Goal: Transaction & Acquisition: Purchase product/service

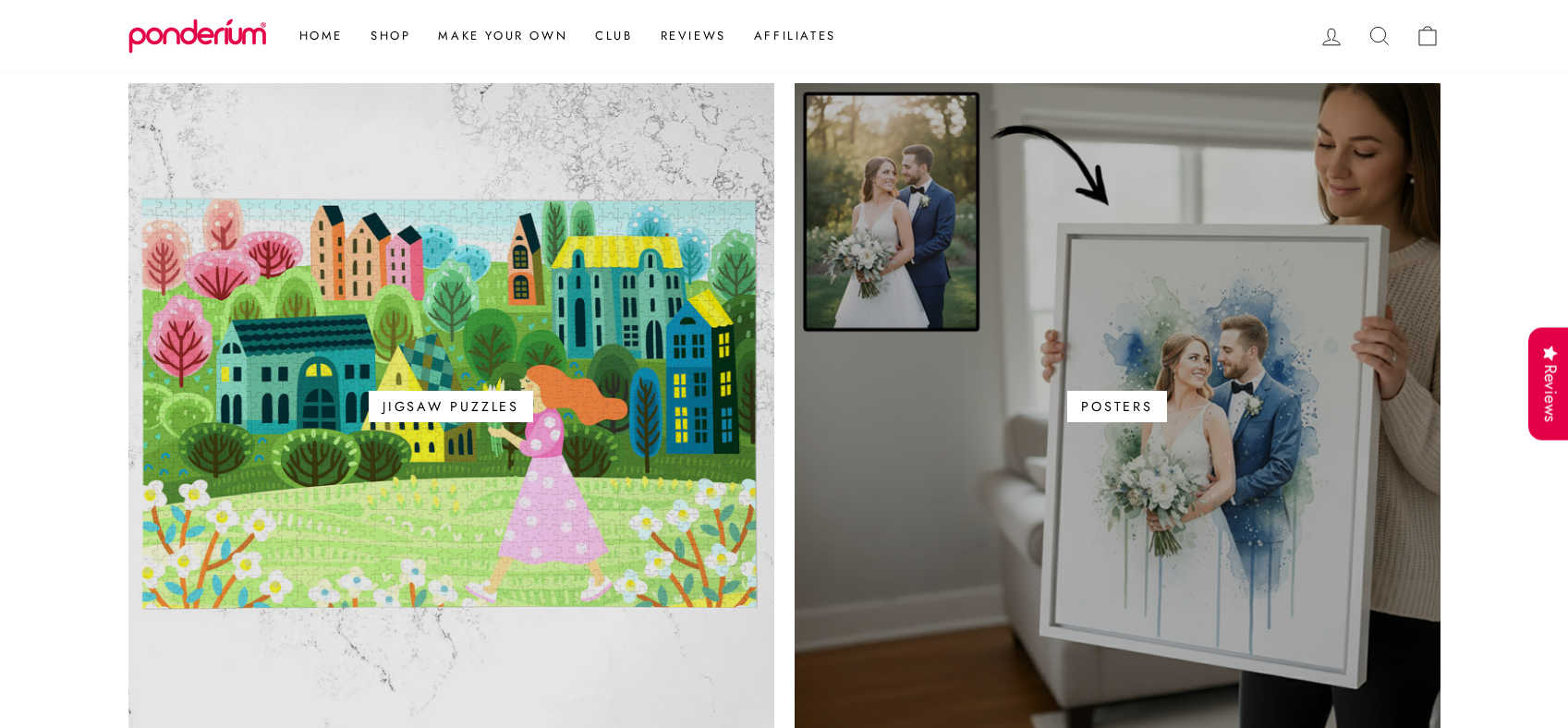
scroll to position [1091, 0]
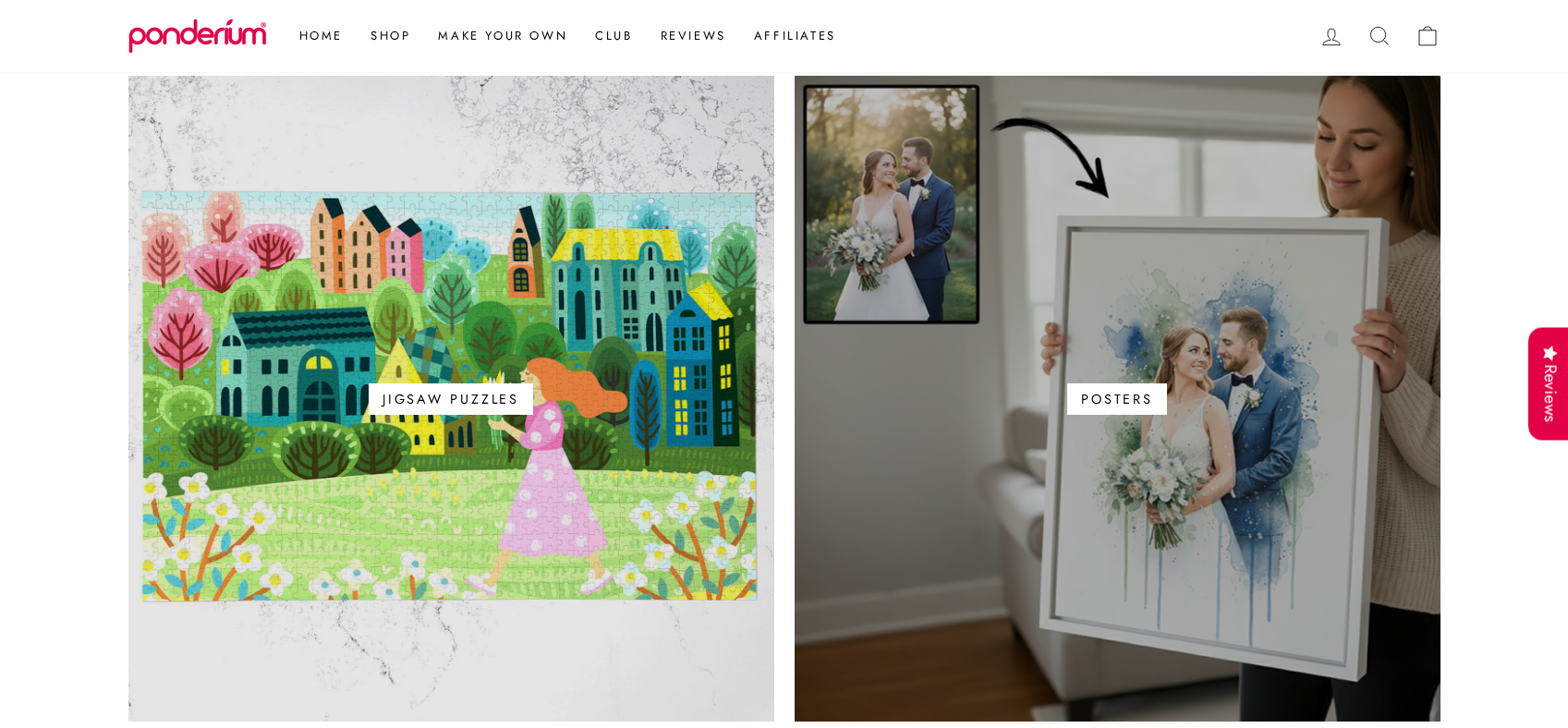
click at [1118, 295] on link "Posters" at bounding box center [1118, 398] width 646 height 646
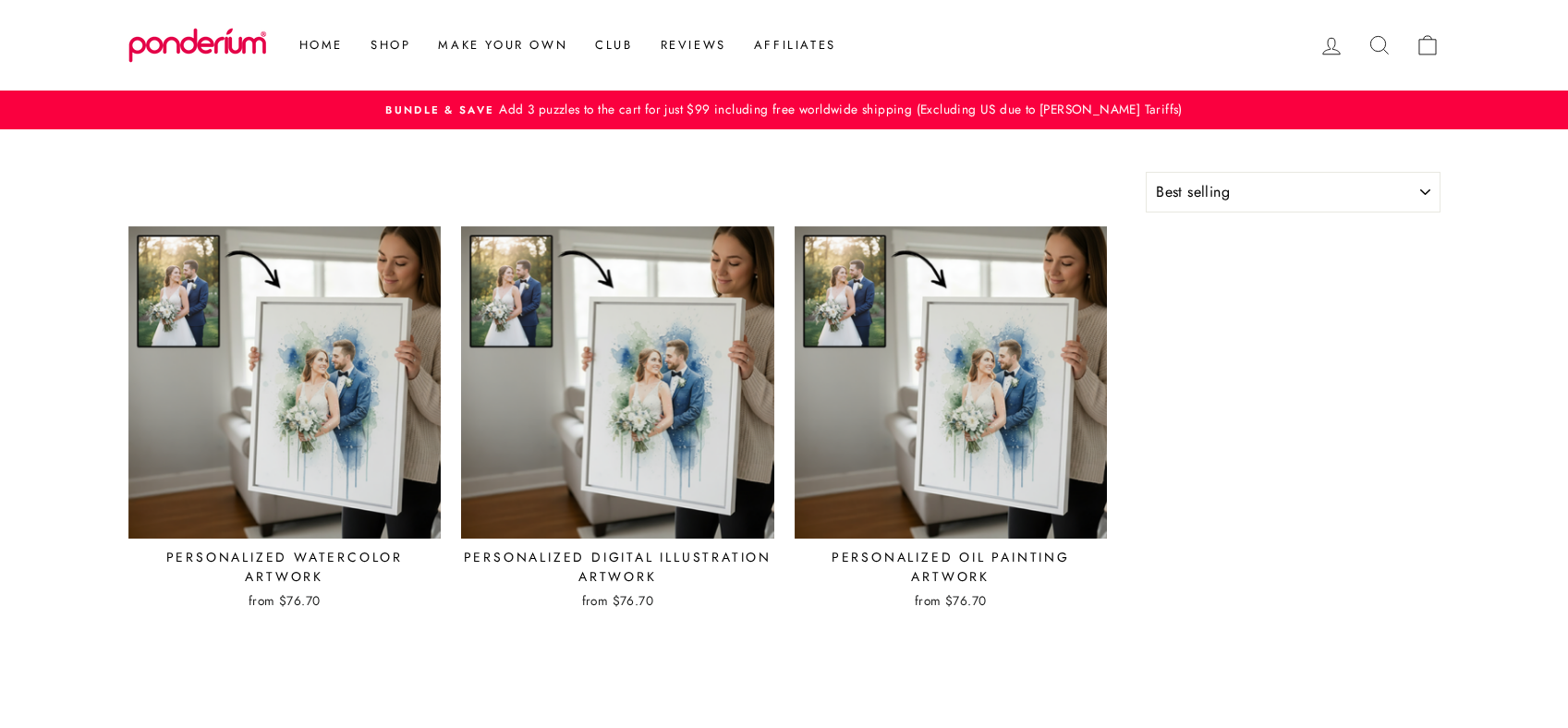
select select "best-selling"
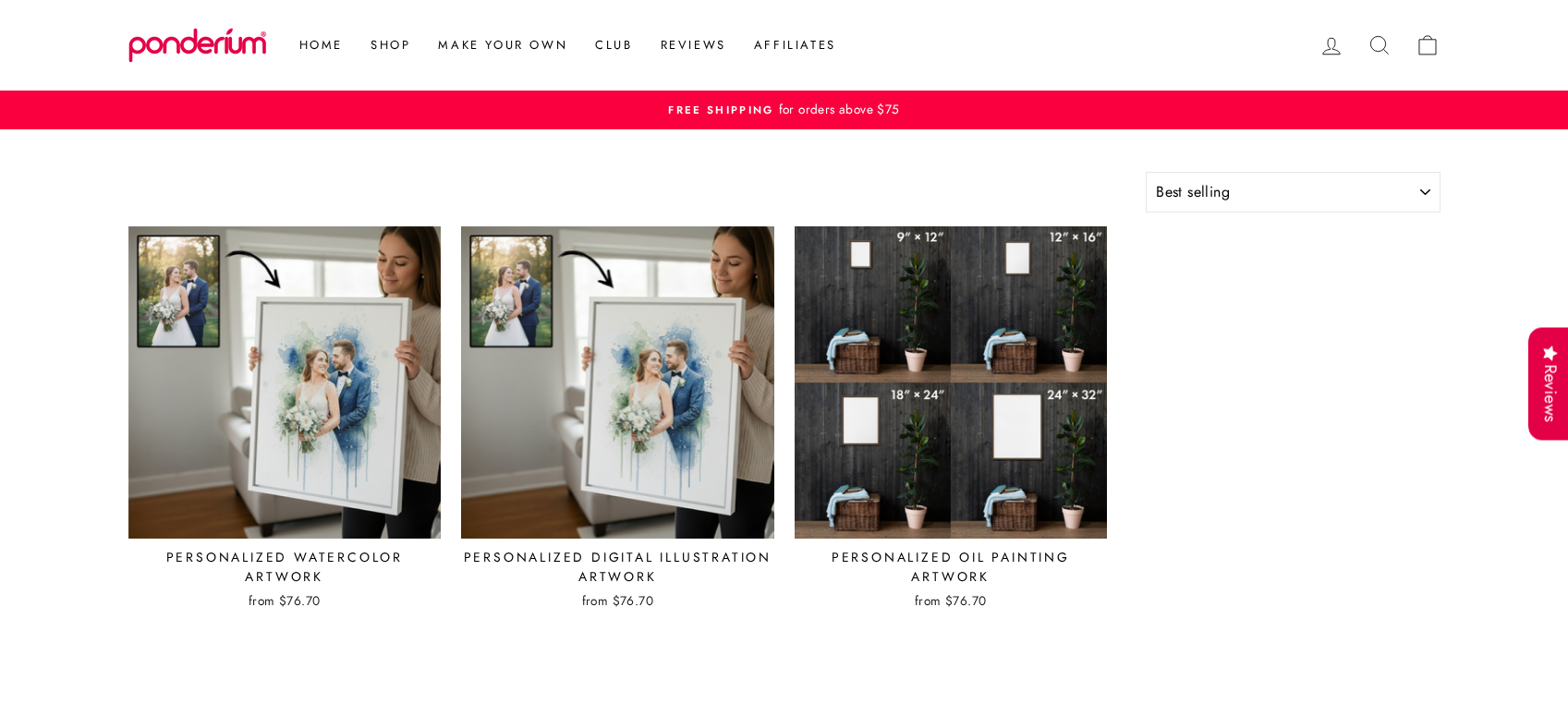
click at [962, 424] on img at bounding box center [951, 383] width 315 height 315
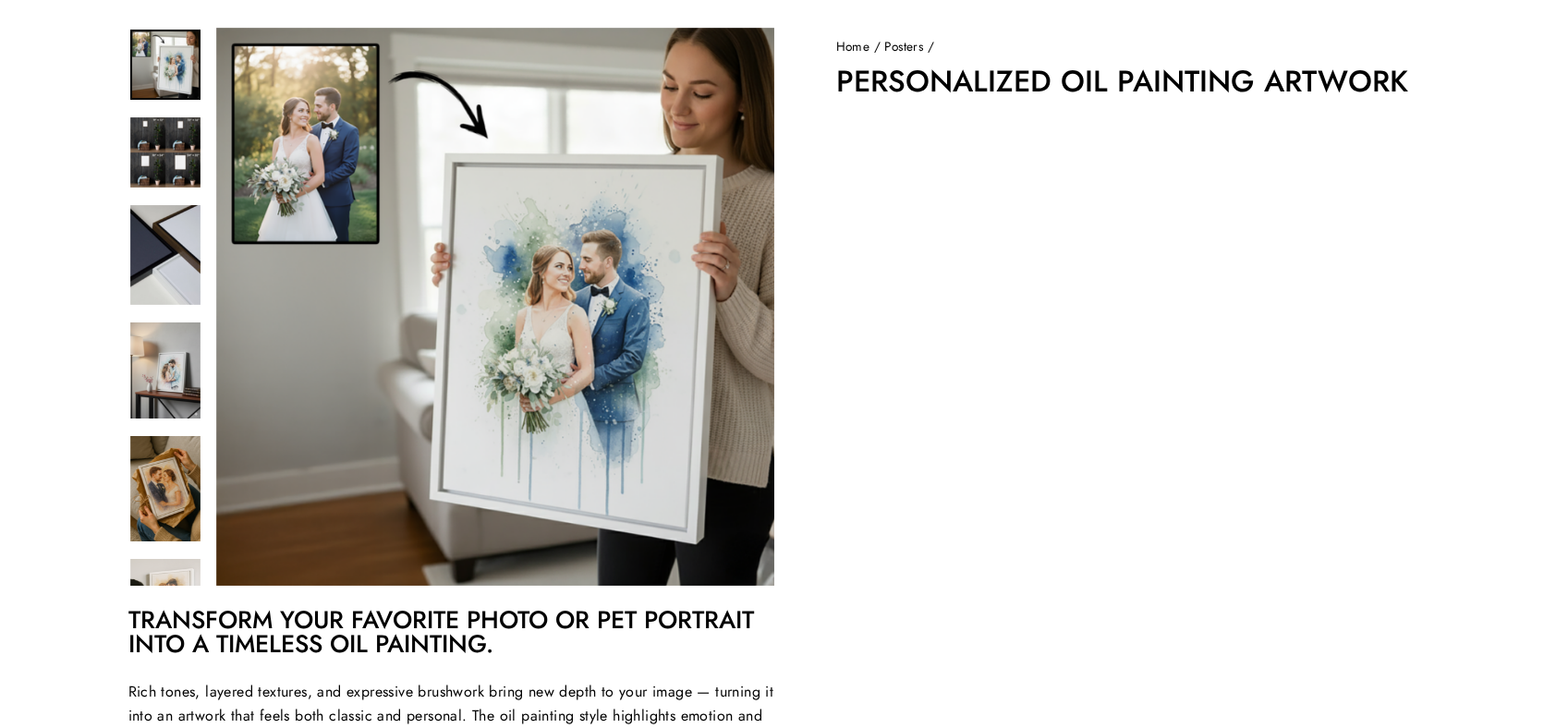
scroll to position [155, 0]
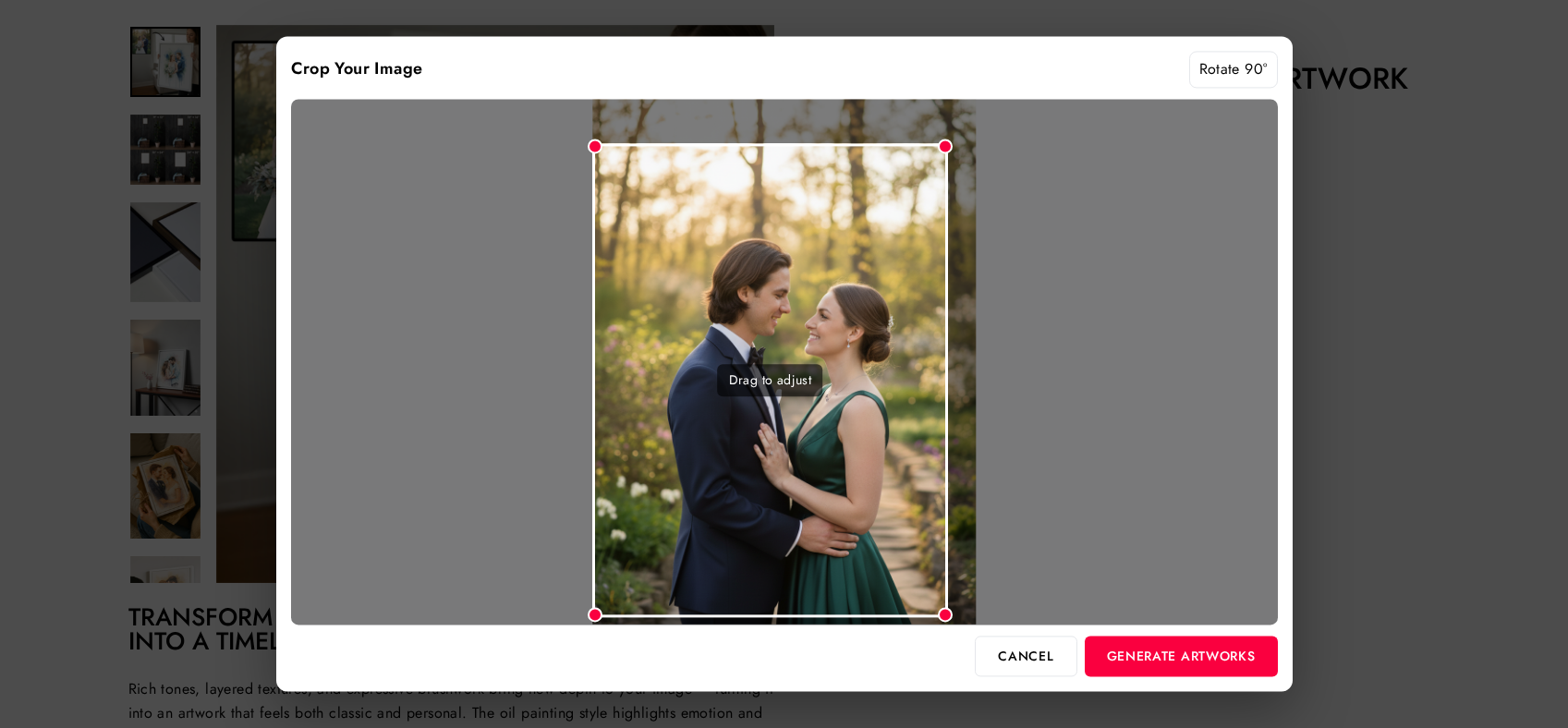
drag, startPoint x: 974, startPoint y: 105, endPoint x: 947, endPoint y: 169, distance: 69.5
click at [947, 169] on div "Drag to adjust" at bounding box center [784, 362] width 987 height 525
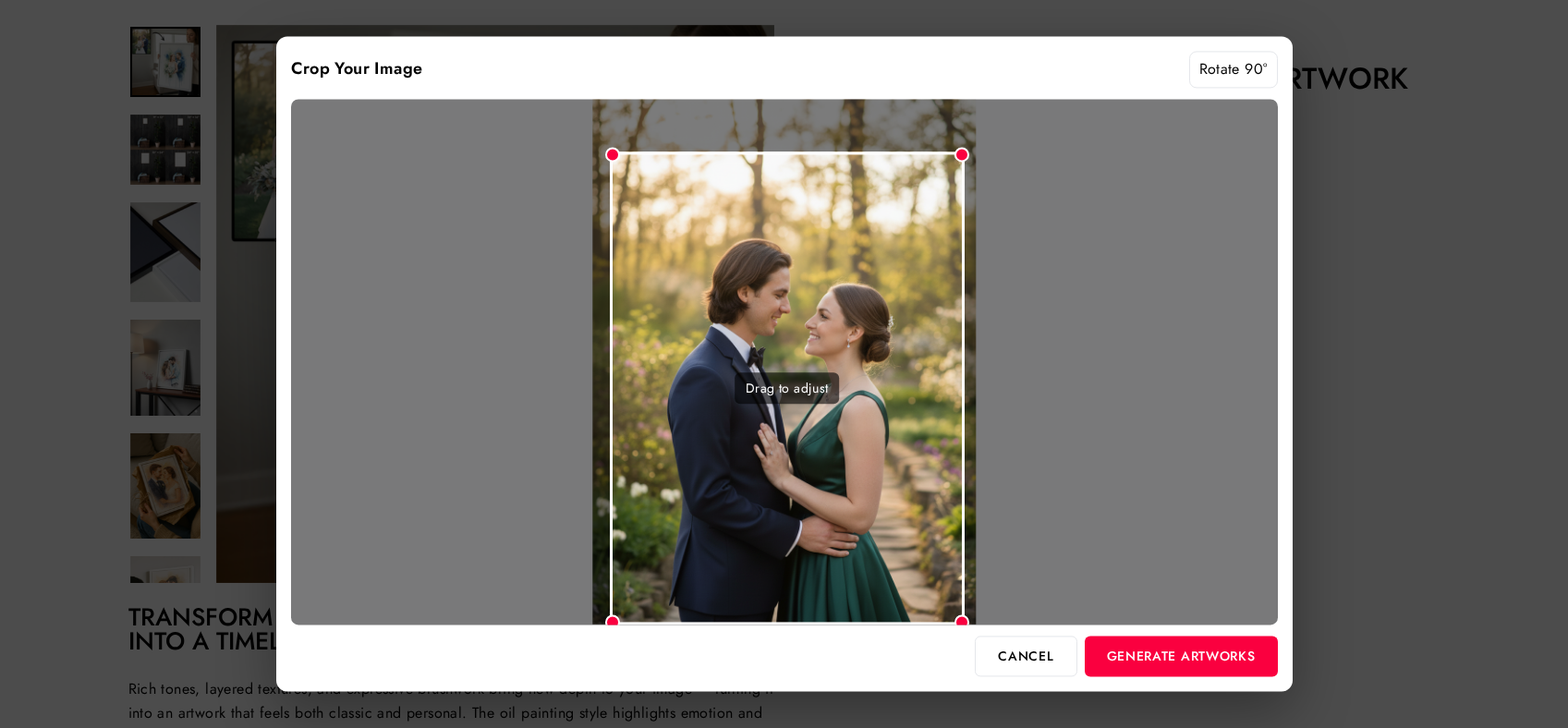
drag, startPoint x: 874, startPoint y: 252, endPoint x: 891, endPoint y: 267, distance: 22.7
click at [891, 267] on div "Drag to adjust" at bounding box center [787, 388] width 355 height 473
click at [1175, 655] on button "Generate Artworks" at bounding box center [1181, 656] width 193 height 41
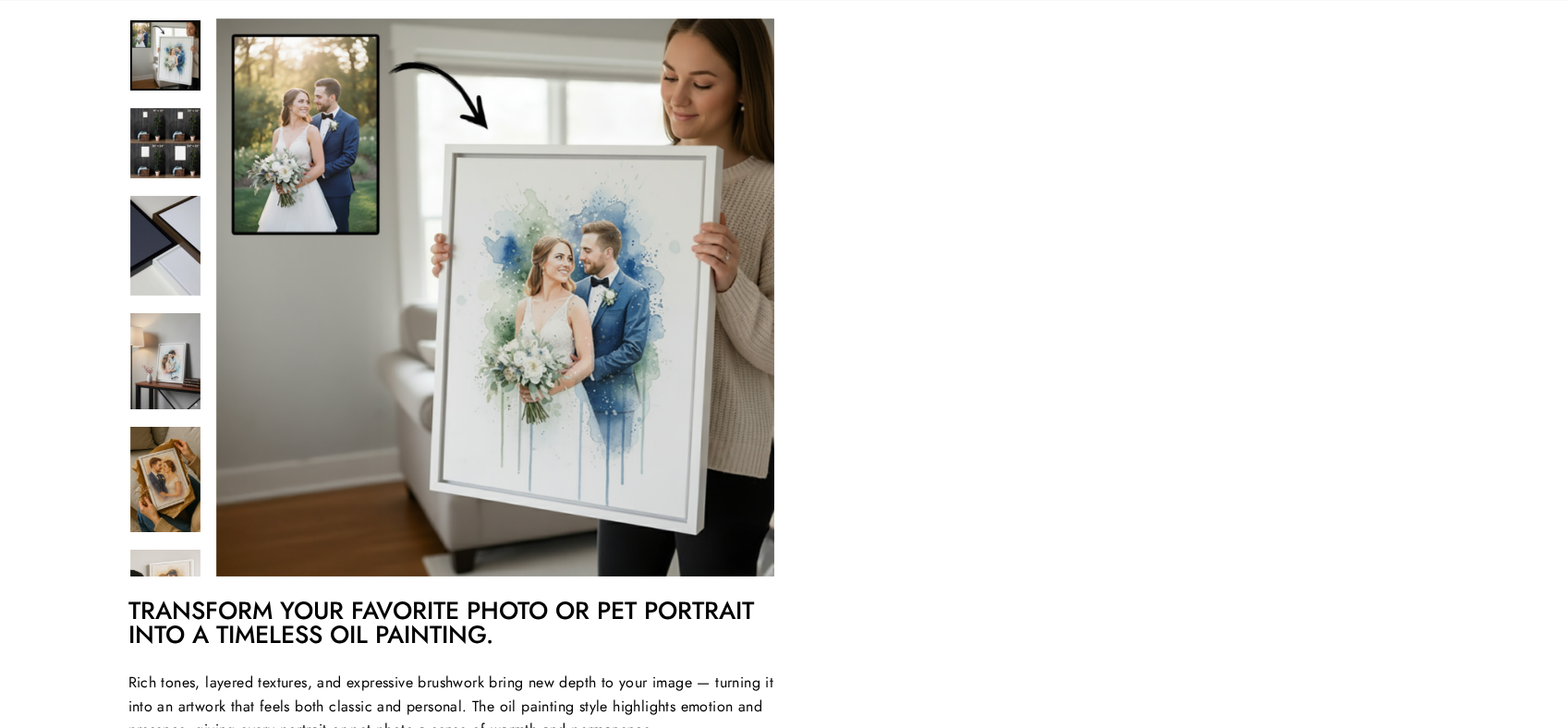
scroll to position [322, 0]
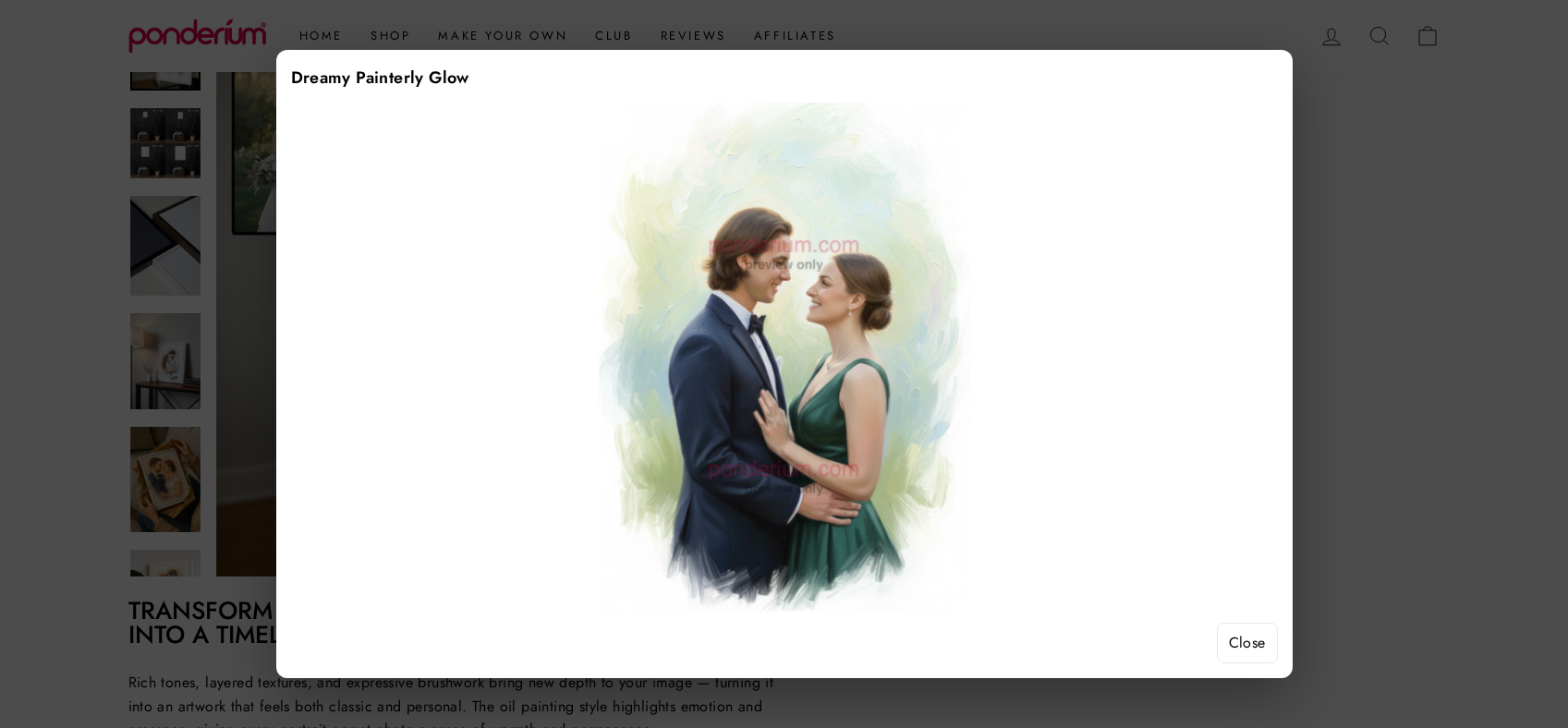
click at [1241, 634] on button "Close" at bounding box center [1247, 643] width 61 height 41
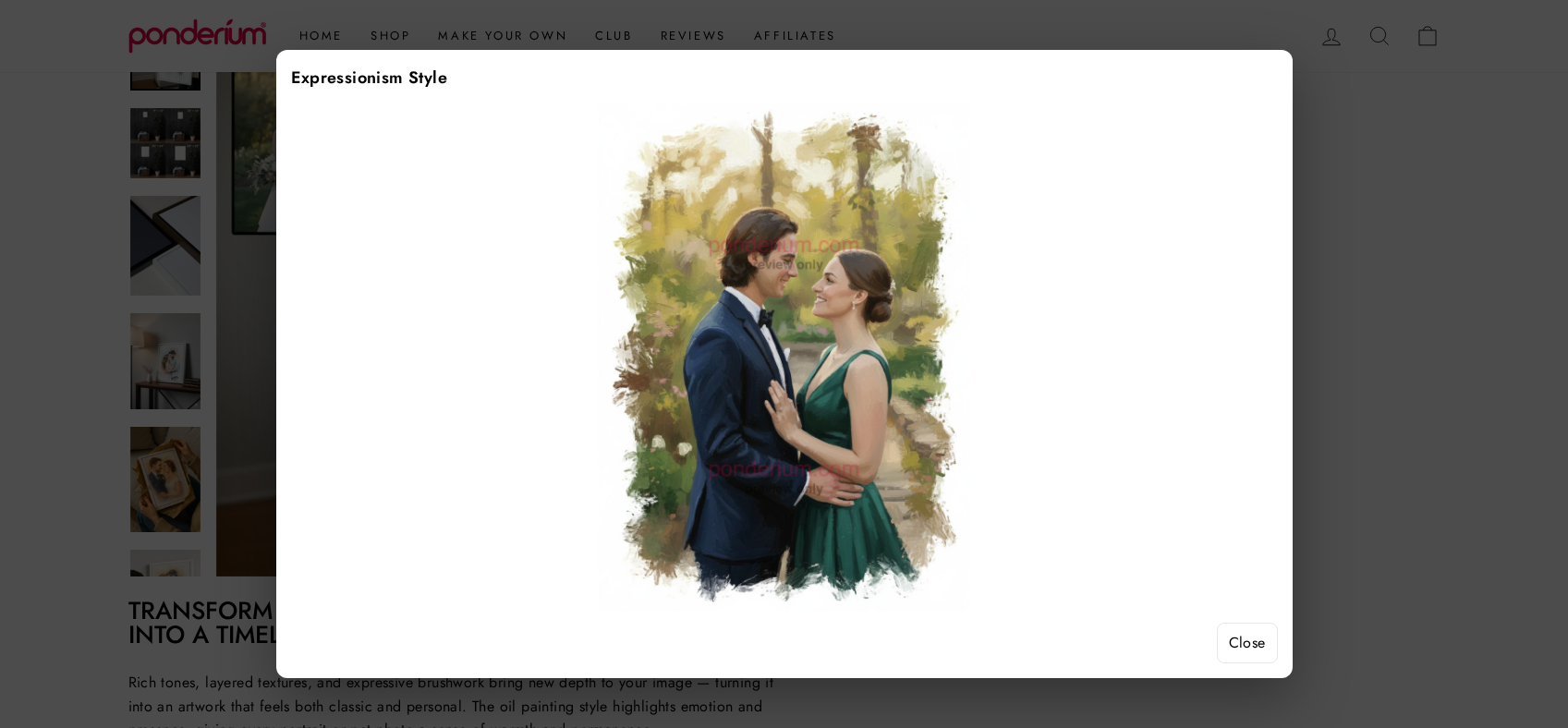
click at [1243, 636] on button "Close" at bounding box center [1247, 643] width 61 height 41
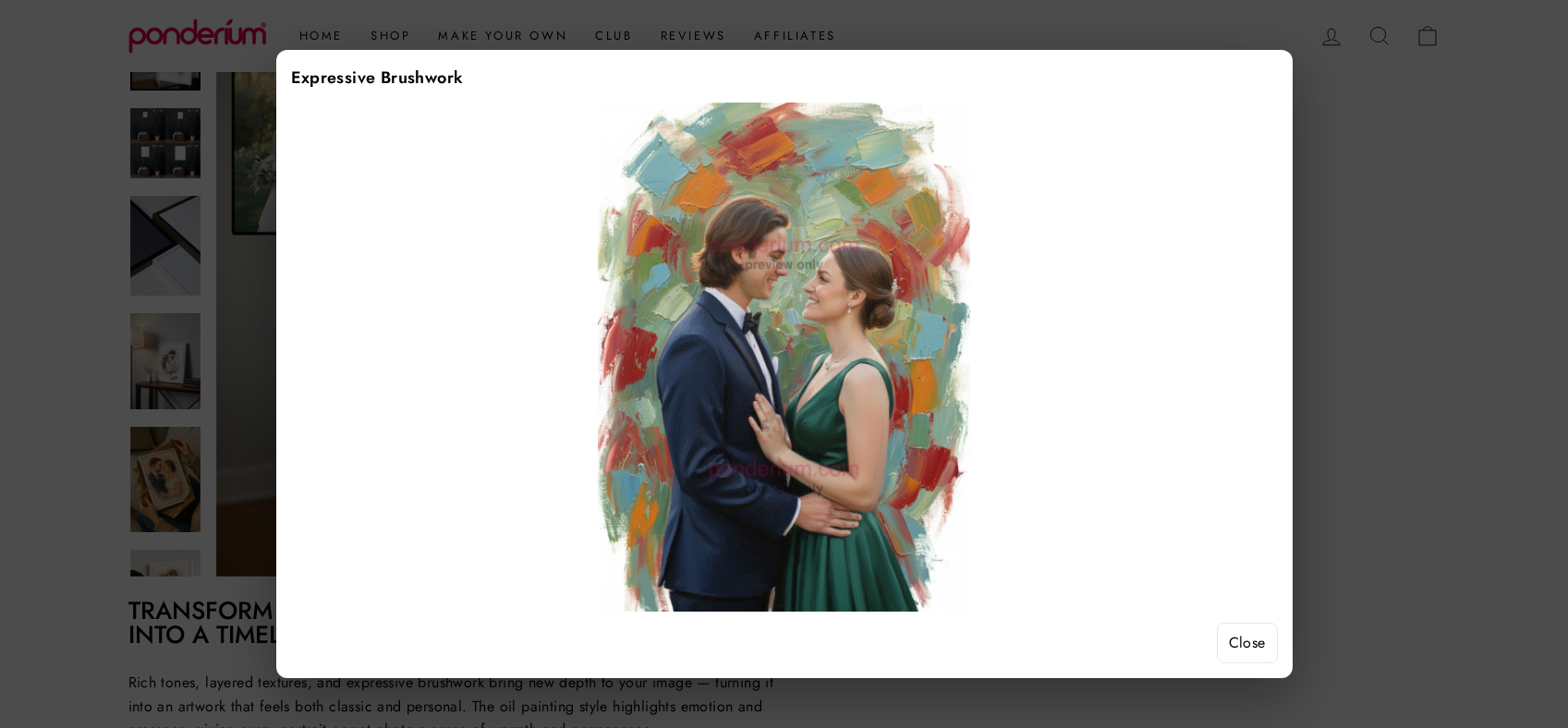
click at [1260, 643] on button "Close" at bounding box center [1247, 643] width 61 height 41
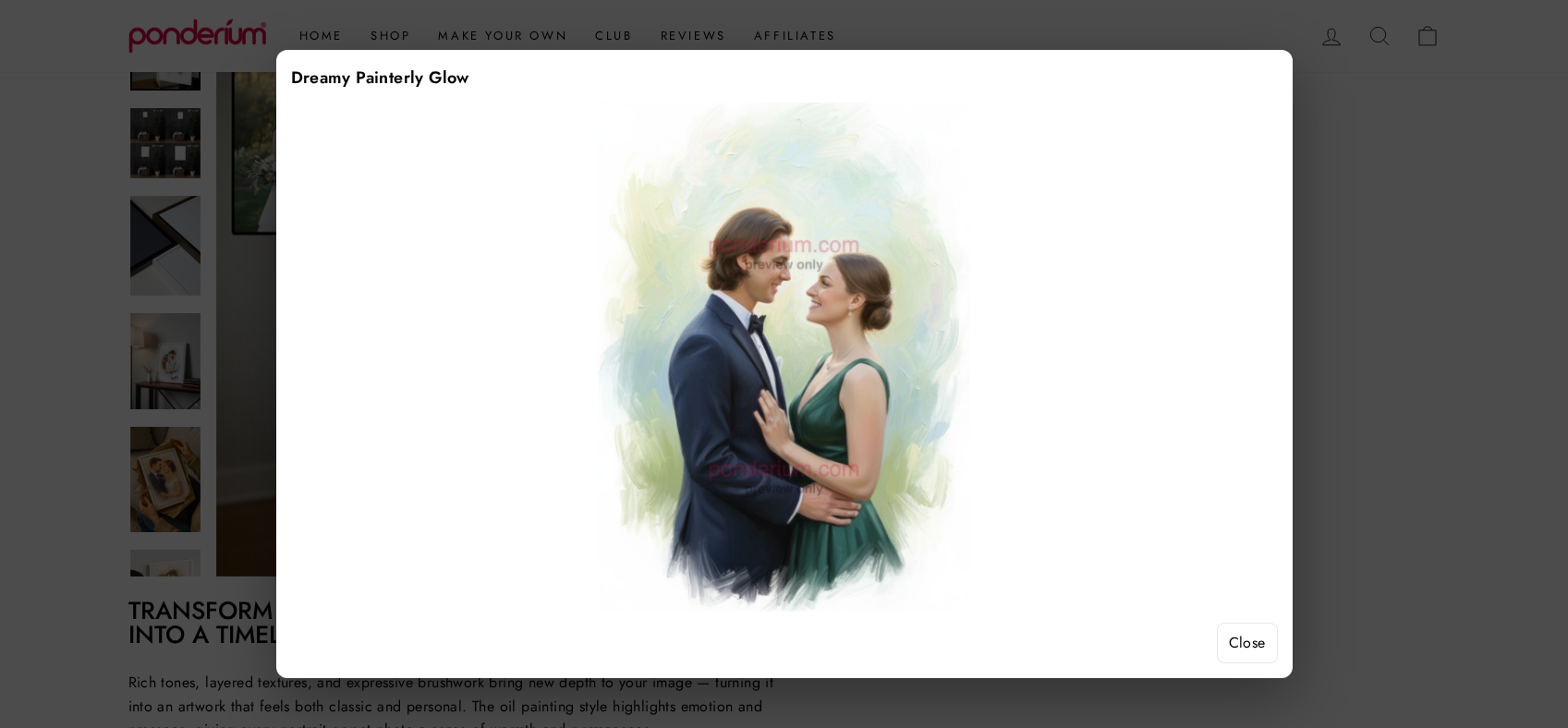
click at [1252, 631] on button "Close" at bounding box center [1247, 643] width 61 height 41
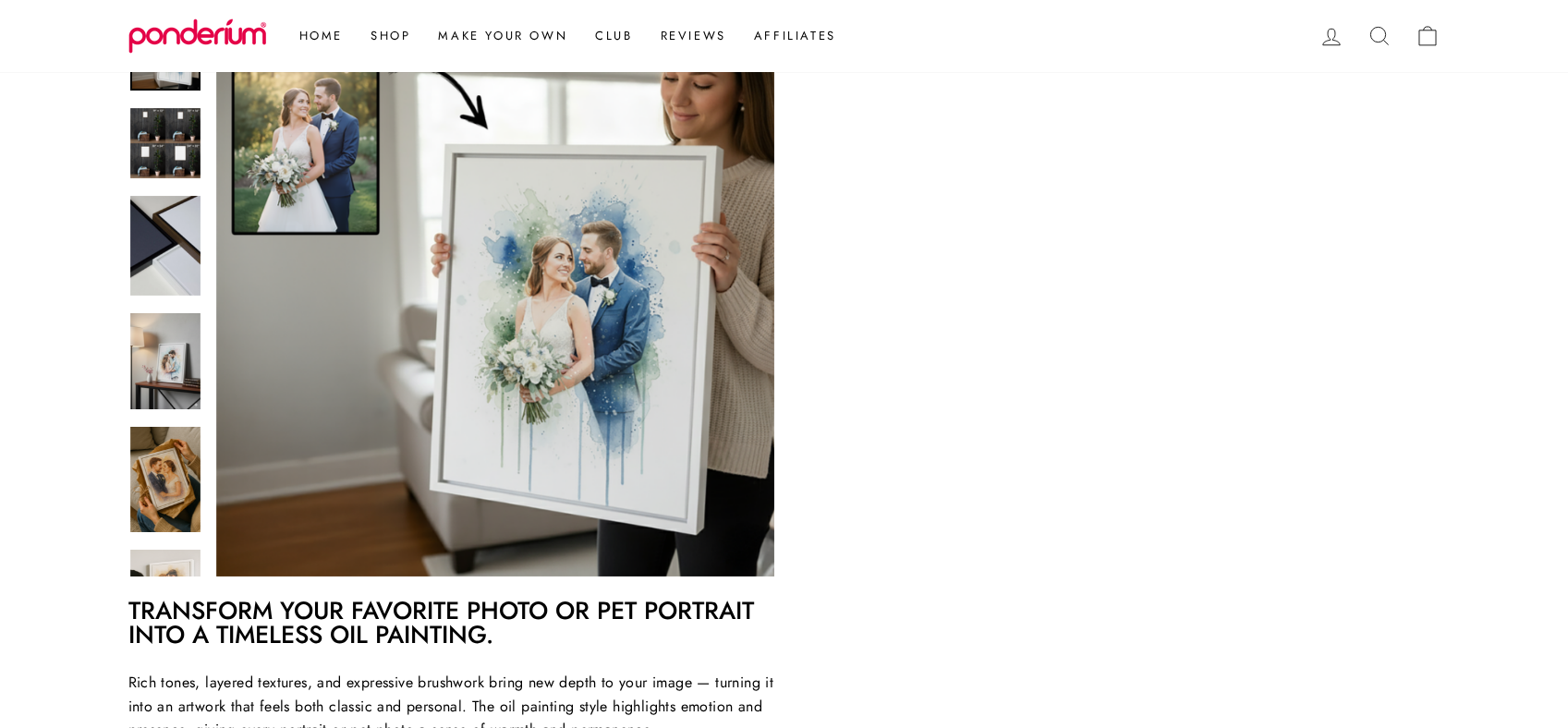
scroll to position [250, 0]
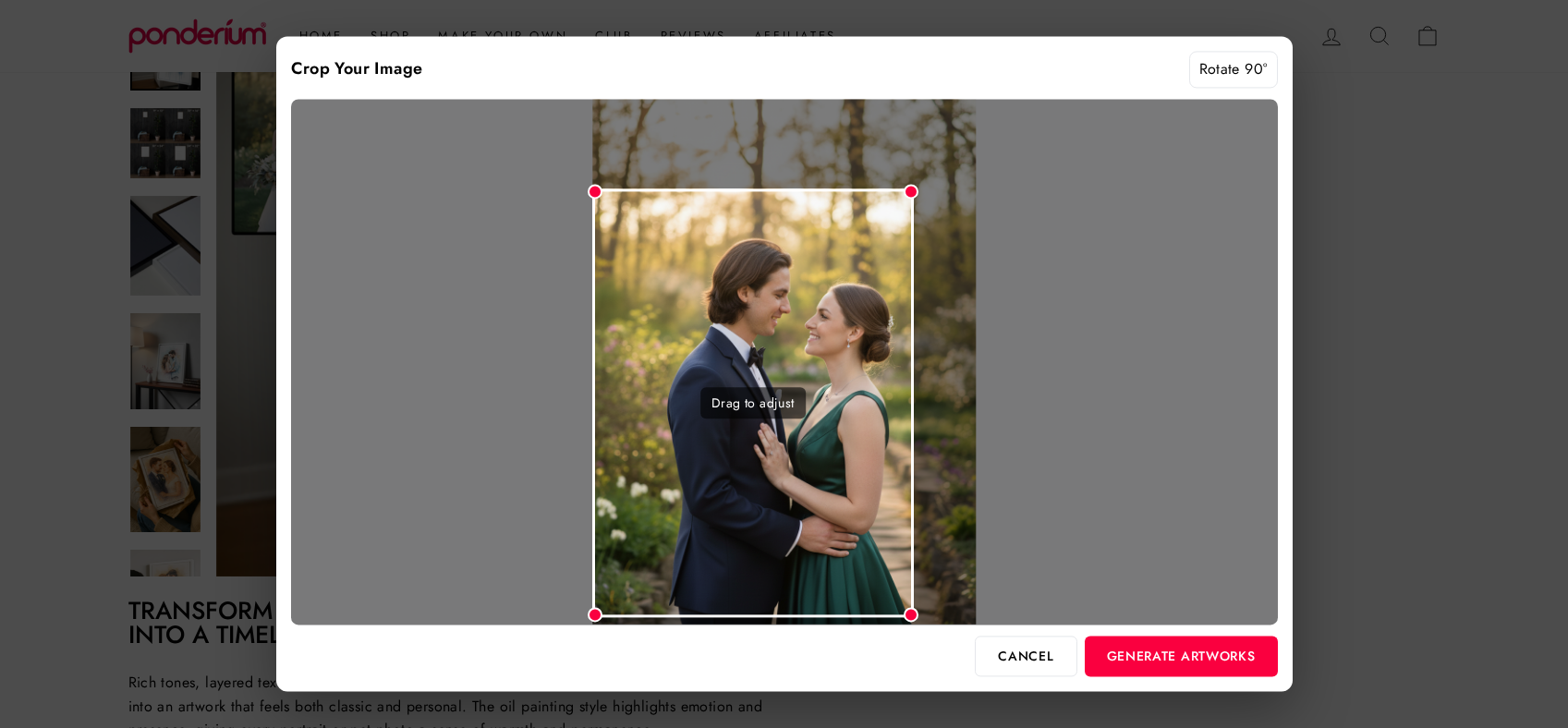
drag, startPoint x: 975, startPoint y: 106, endPoint x: 907, endPoint y: 222, distance: 134.5
click at [907, 223] on div "Drag to adjust" at bounding box center [784, 362] width 987 height 525
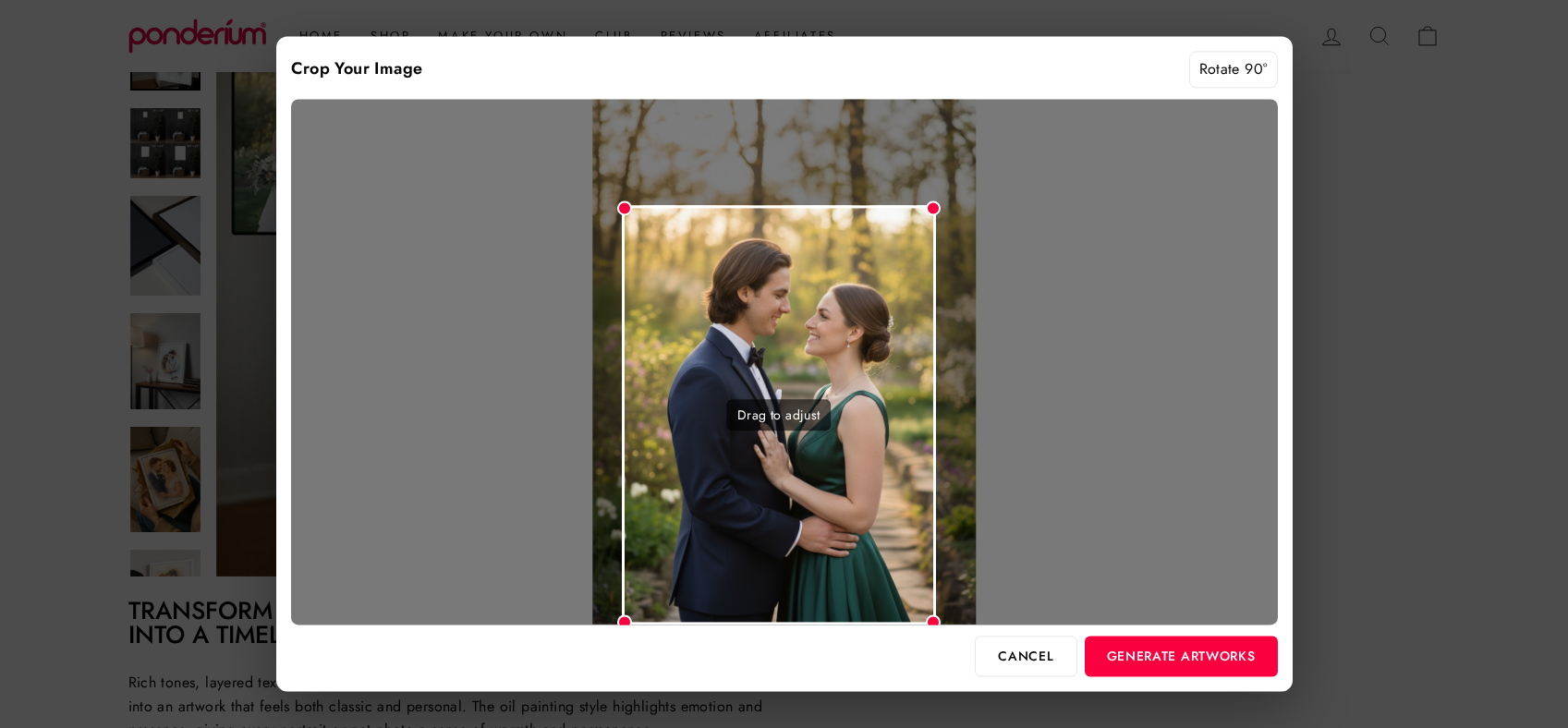
drag, startPoint x: 825, startPoint y: 263, endPoint x: 855, endPoint y: 270, distance: 30.8
click at [855, 270] on div "Drag to adjust" at bounding box center [779, 416] width 314 height 420
click at [1168, 670] on button "Generate Artworks" at bounding box center [1181, 656] width 193 height 41
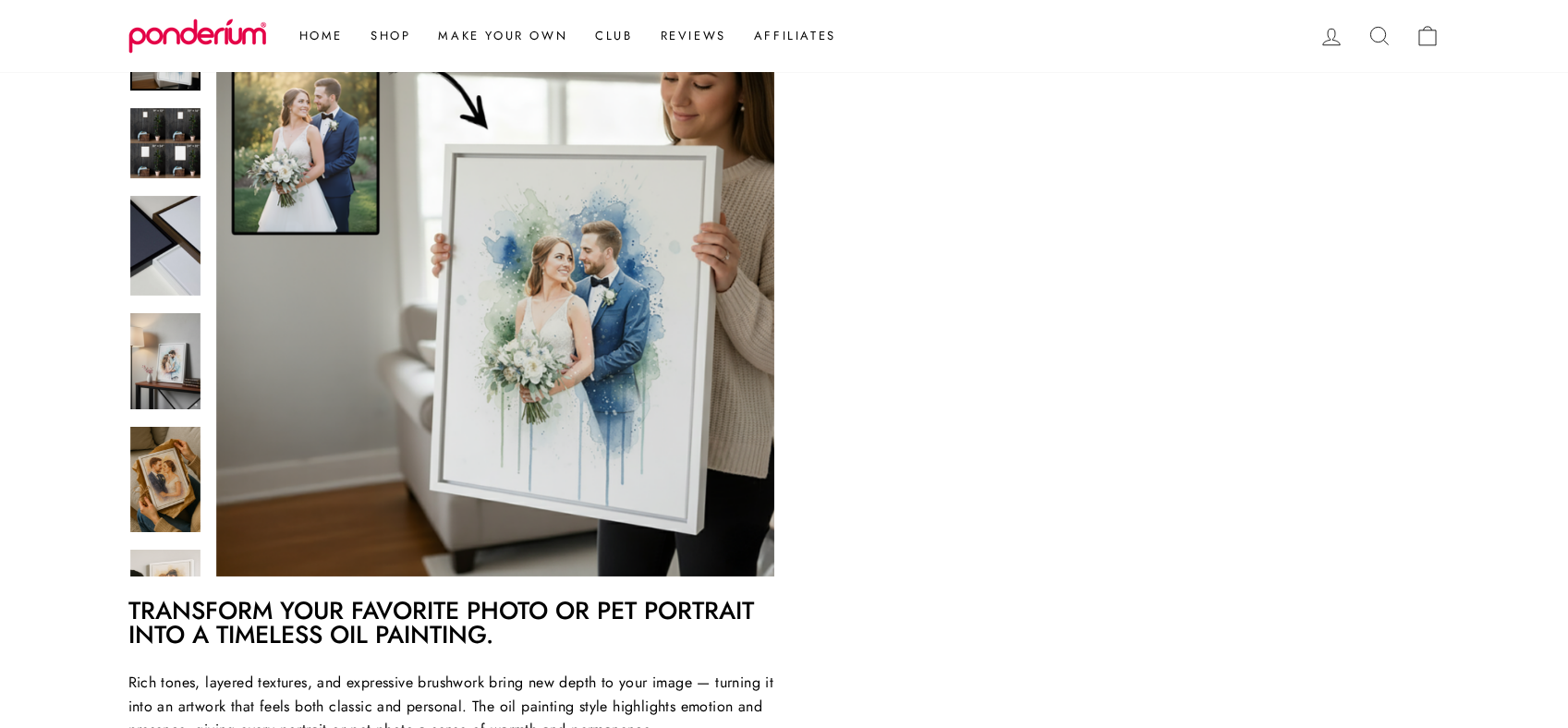
scroll to position [322, 0]
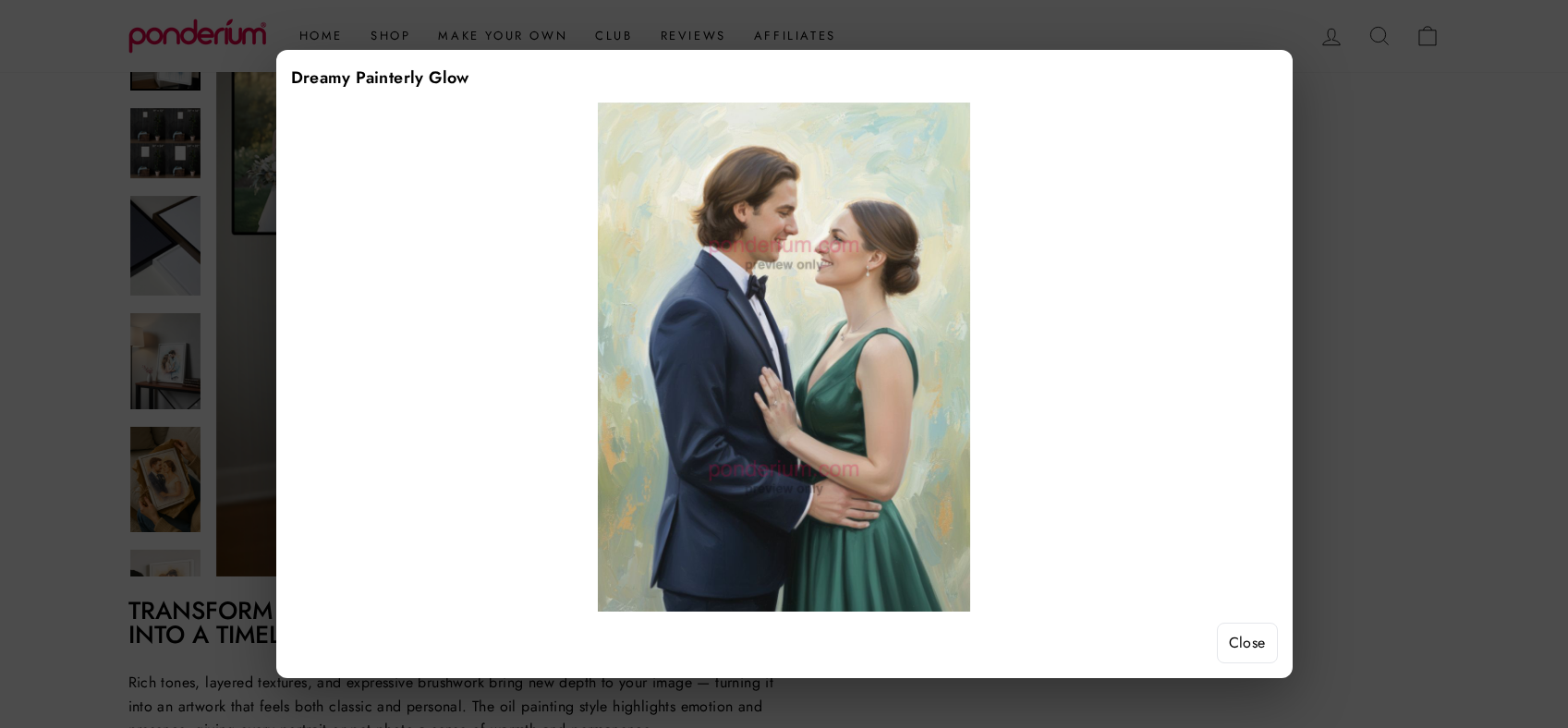
click at [1247, 648] on button "Close" at bounding box center [1247, 643] width 61 height 41
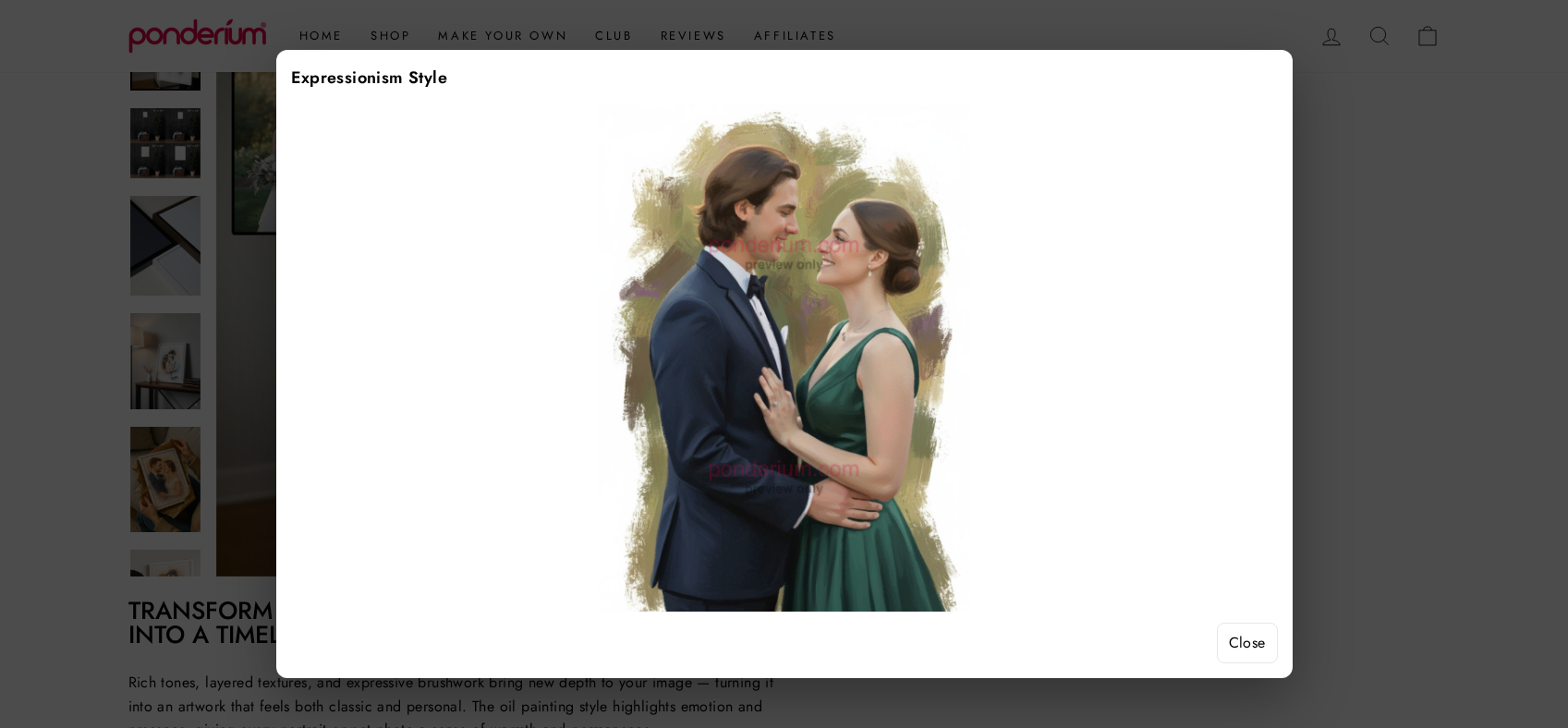
click at [1245, 645] on button "Close" at bounding box center [1247, 643] width 61 height 41
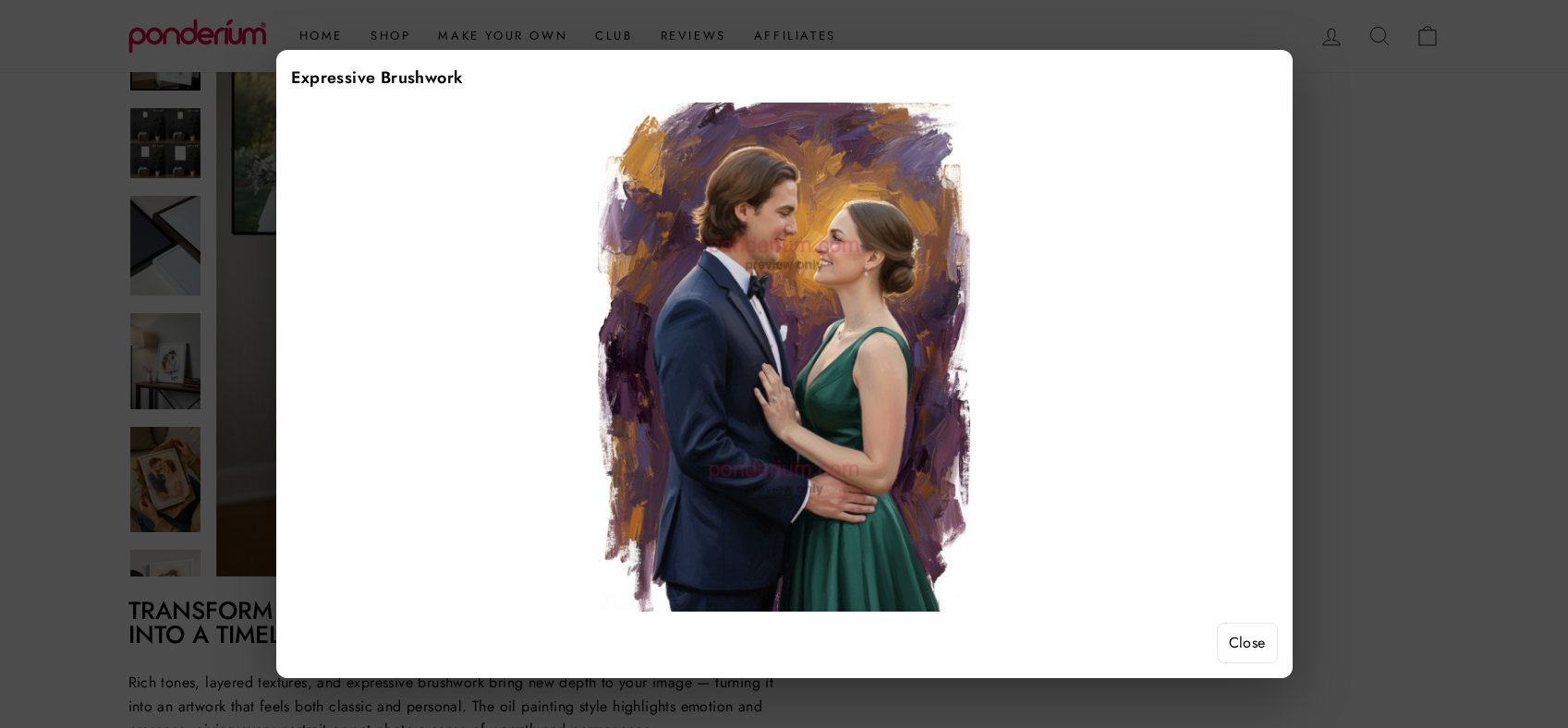
click at [1259, 650] on button "Close" at bounding box center [1247, 643] width 61 height 41
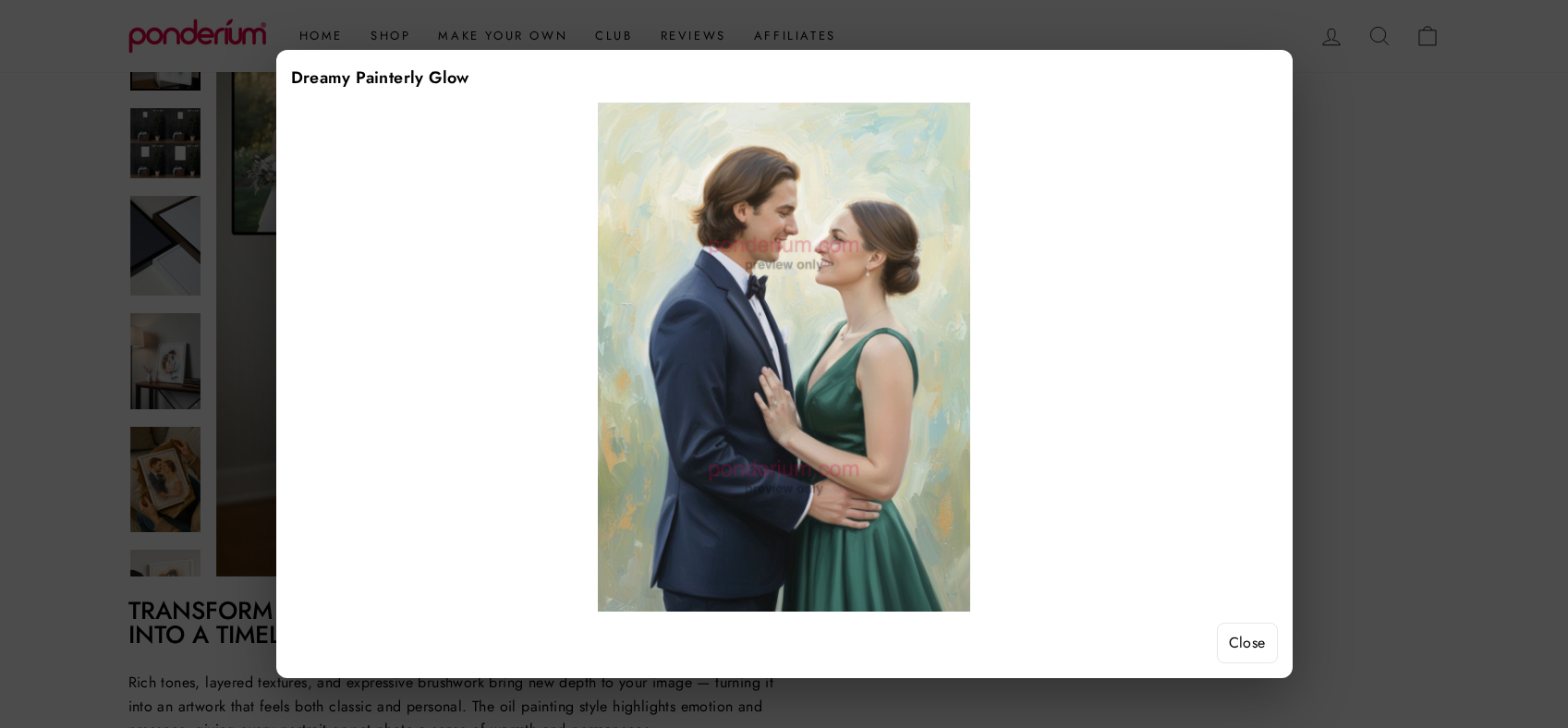
click at [1264, 654] on button "Close" at bounding box center [1247, 643] width 61 height 41
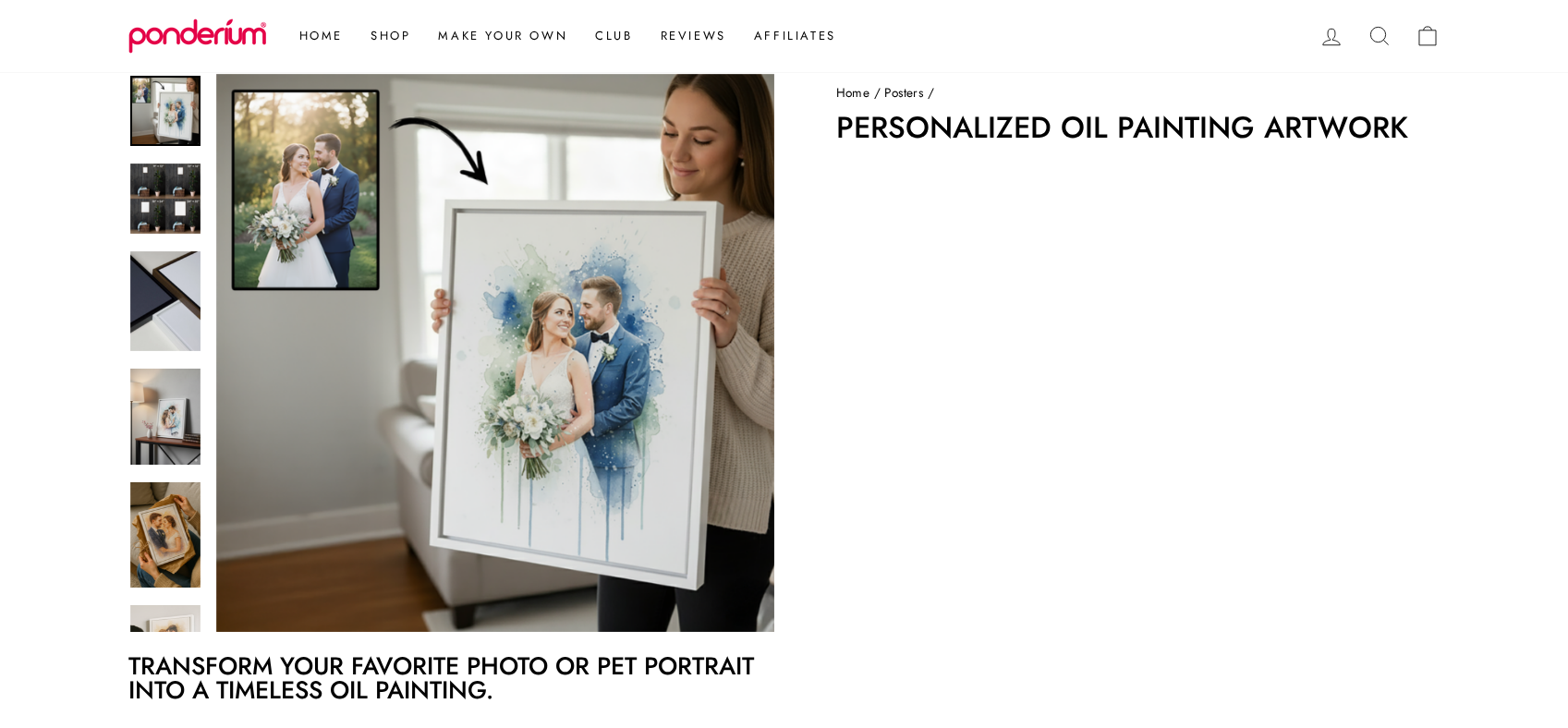
scroll to position [0, 0]
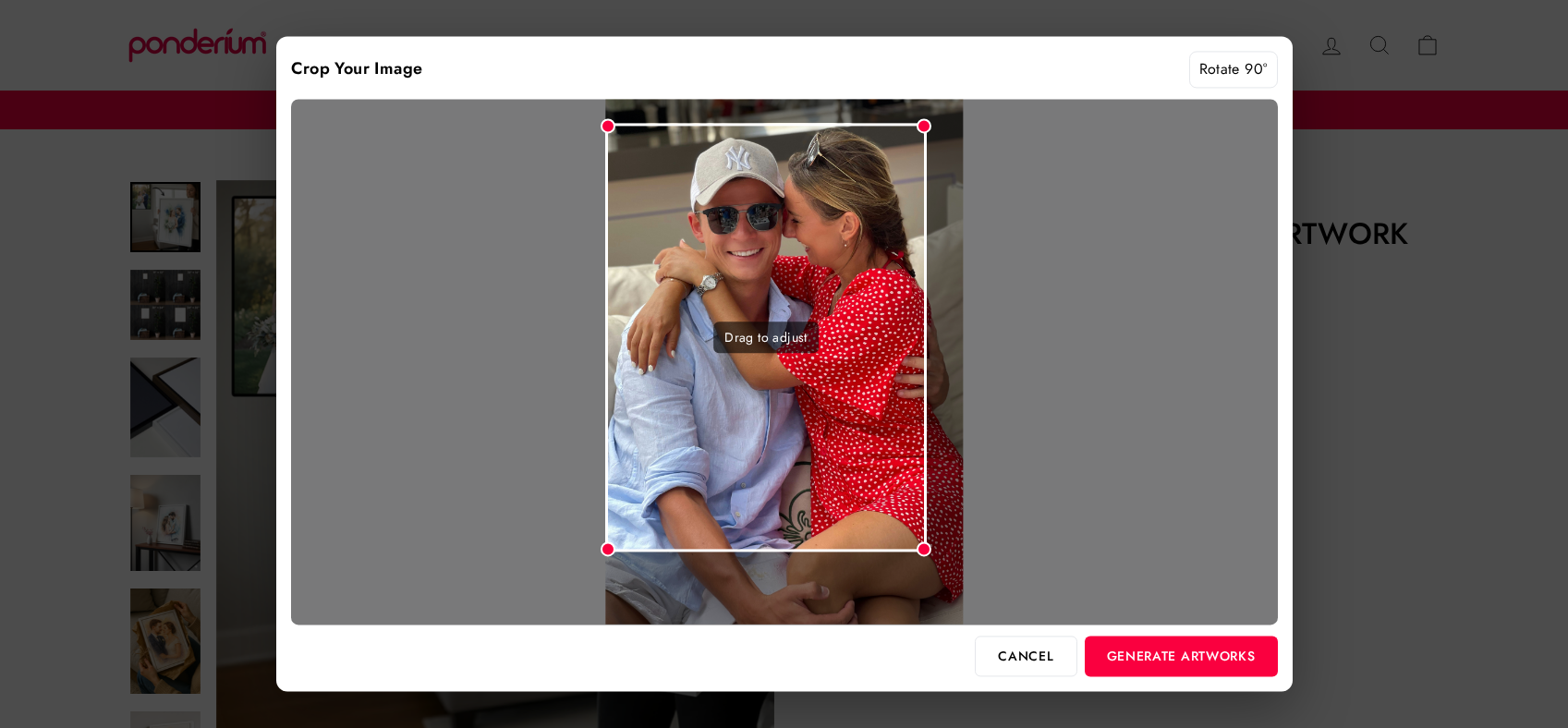
drag, startPoint x: 959, startPoint y: 596, endPoint x: 927, endPoint y: 470, distance: 130.0
click at [927, 470] on div "Drag to adjust" at bounding box center [784, 362] width 987 height 525
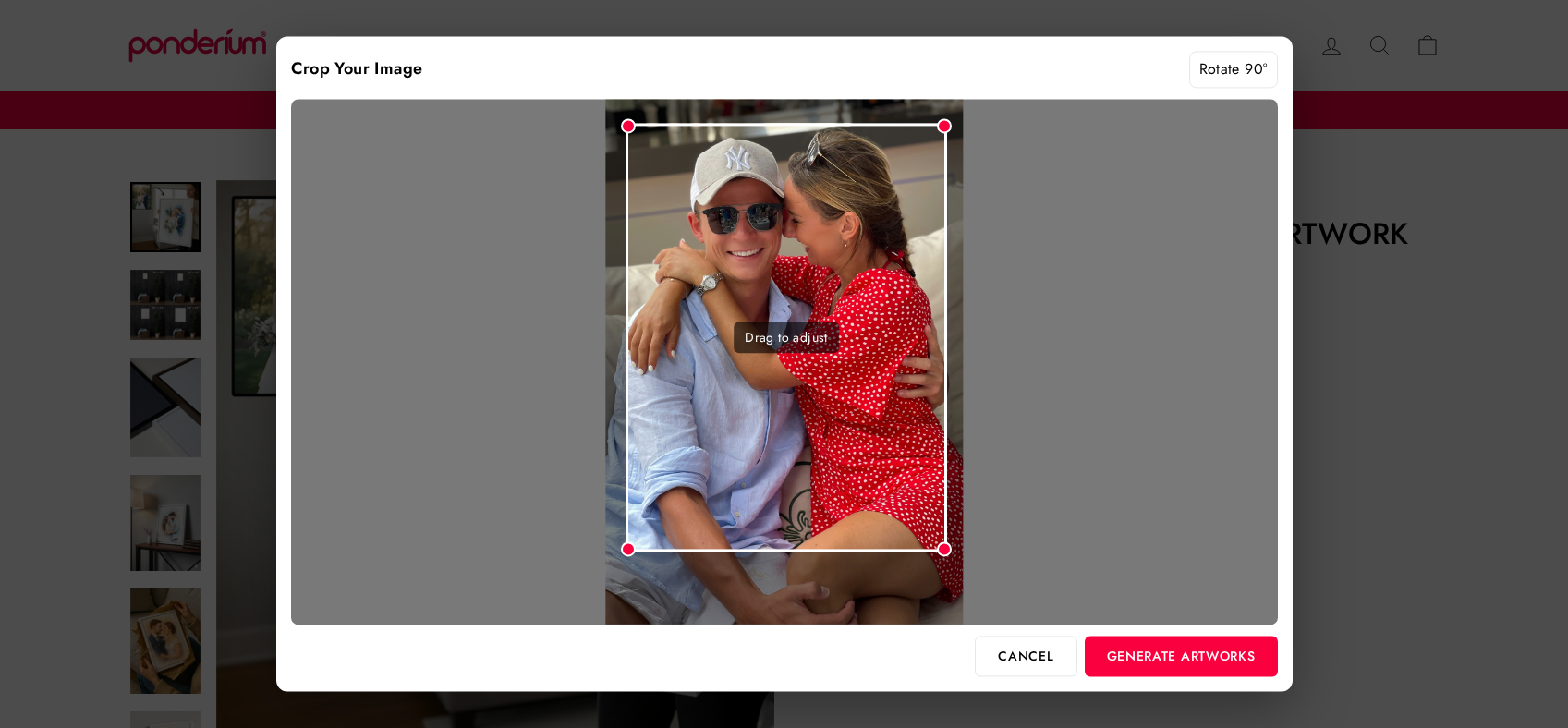
drag, startPoint x: 873, startPoint y: 457, endPoint x: 893, endPoint y: 457, distance: 20.0
click at [893, 457] on div "Drag to adjust" at bounding box center [786, 337] width 322 height 428
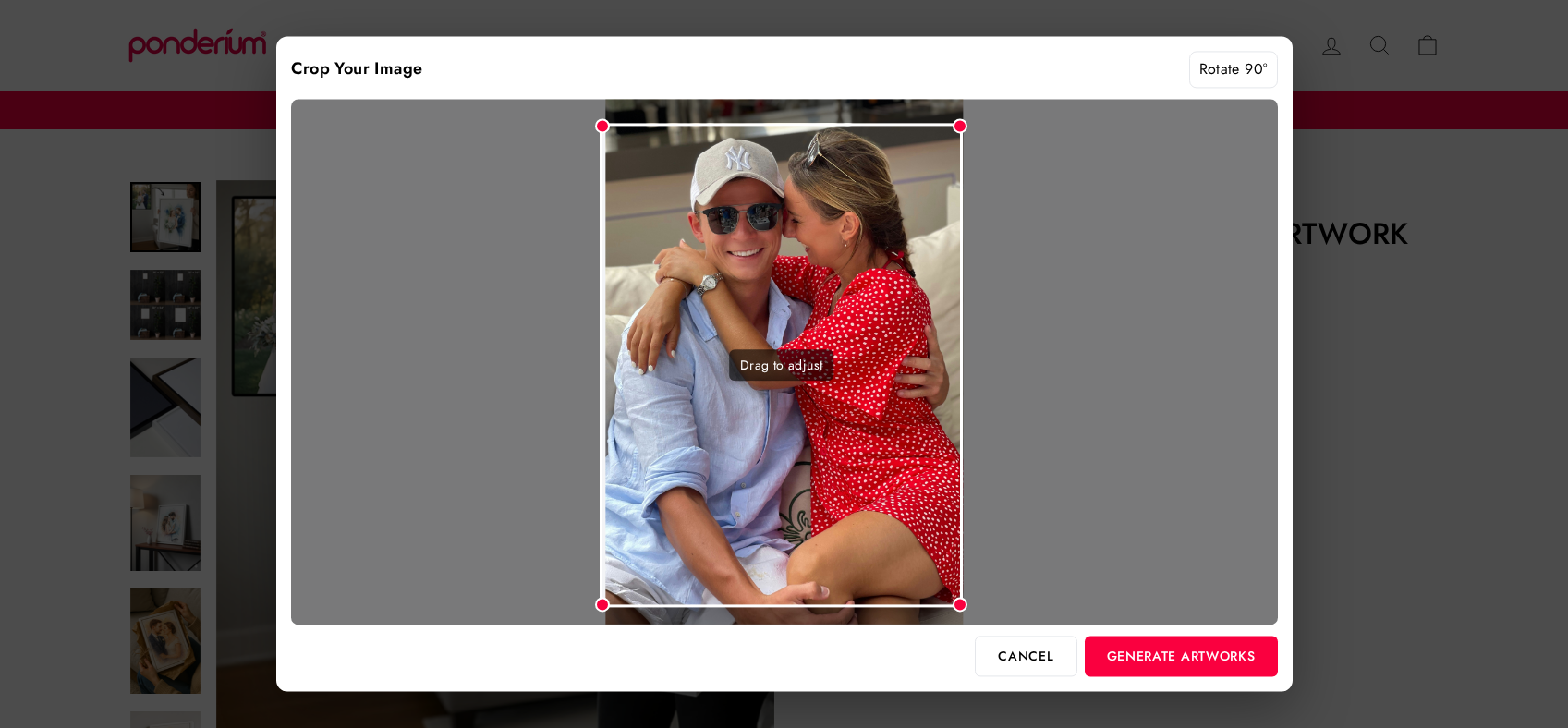
drag, startPoint x: 629, startPoint y: 553, endPoint x: 600, endPoint y: 582, distance: 41.0
click at [600, 582] on div "Drag to adjust" at bounding box center [782, 364] width 364 height 484
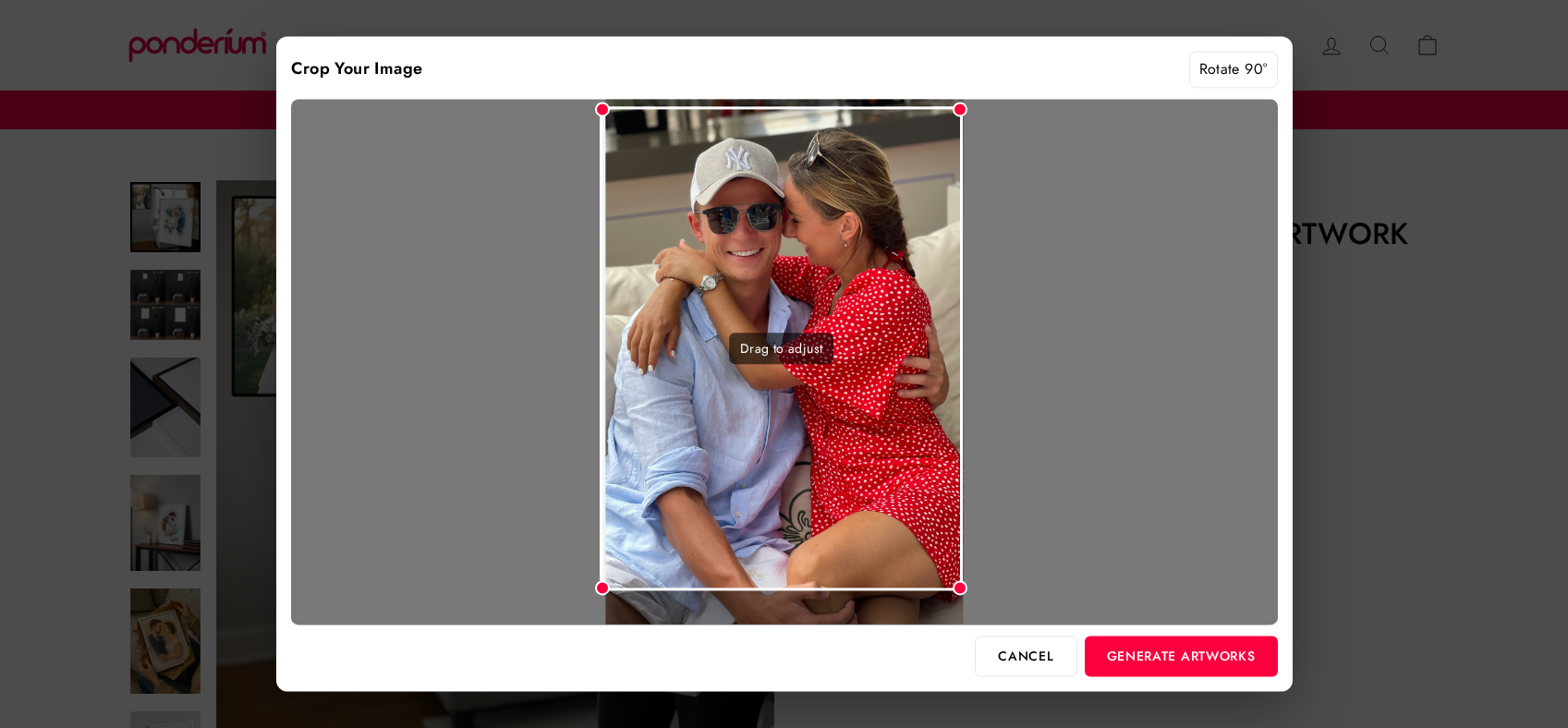
drag, startPoint x: 816, startPoint y: 531, endPoint x: 818, endPoint y: 515, distance: 16.1
click at [818, 515] on div "Drag to adjust" at bounding box center [782, 348] width 364 height 484
click at [1179, 658] on button "Generate Artworks" at bounding box center [1181, 656] width 193 height 41
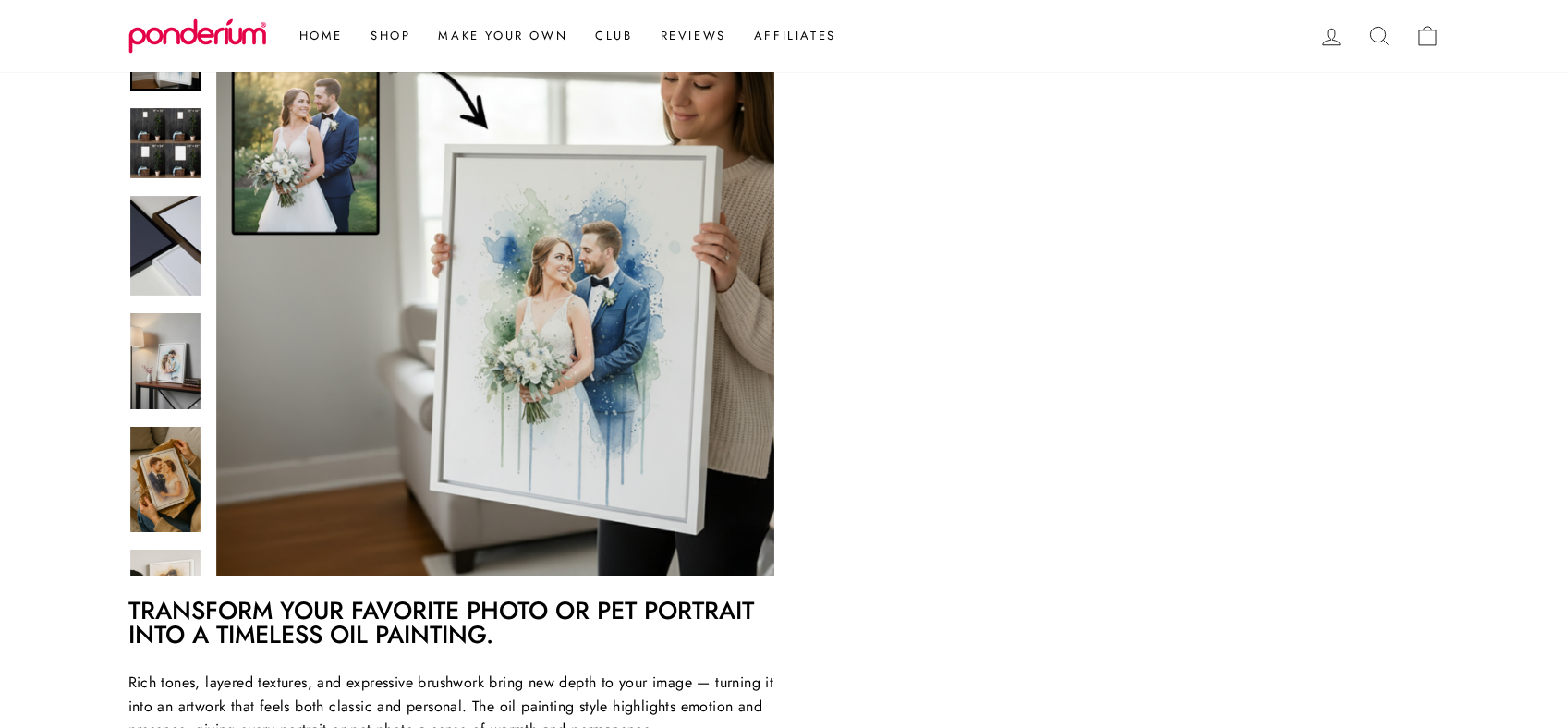
scroll to position [244, 0]
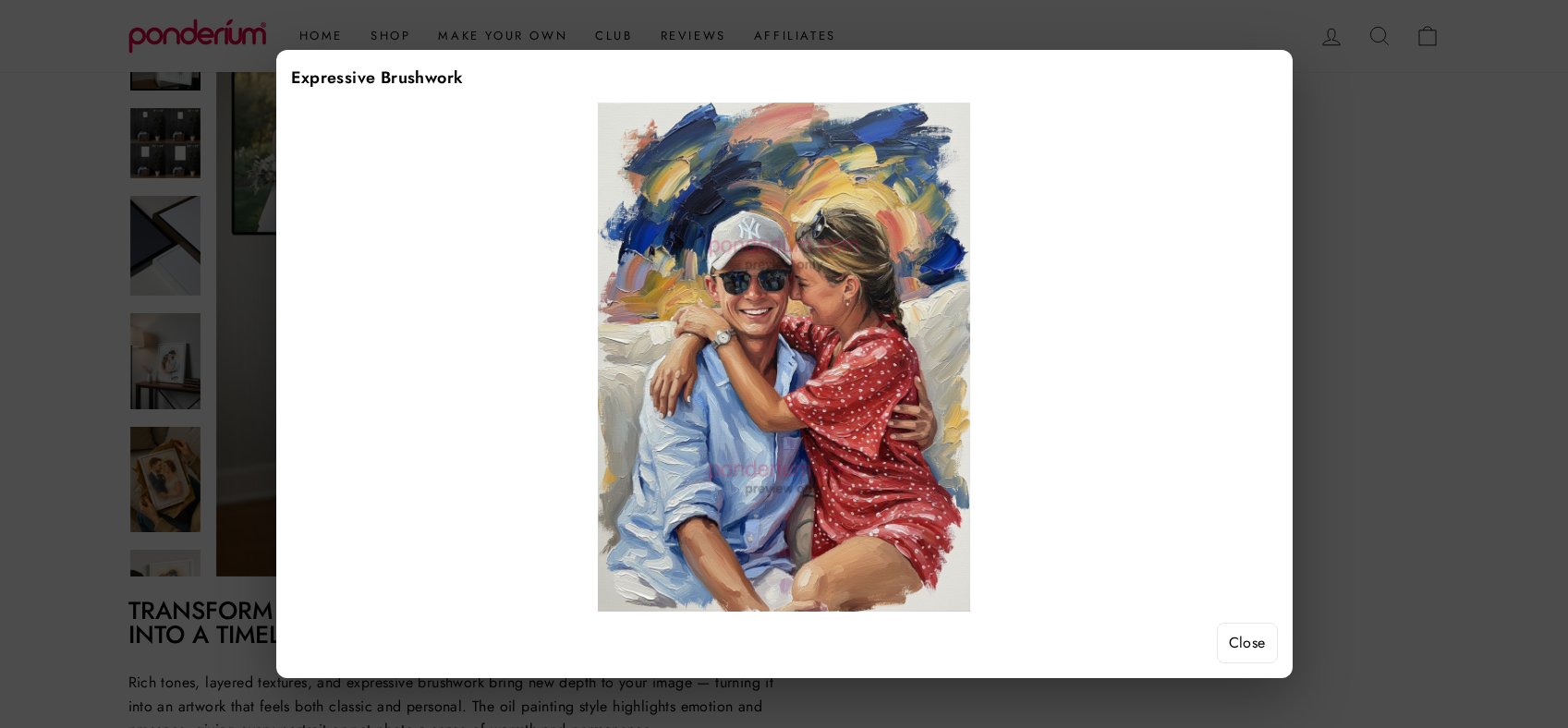
click at [1254, 649] on button "Close" at bounding box center [1247, 643] width 61 height 41
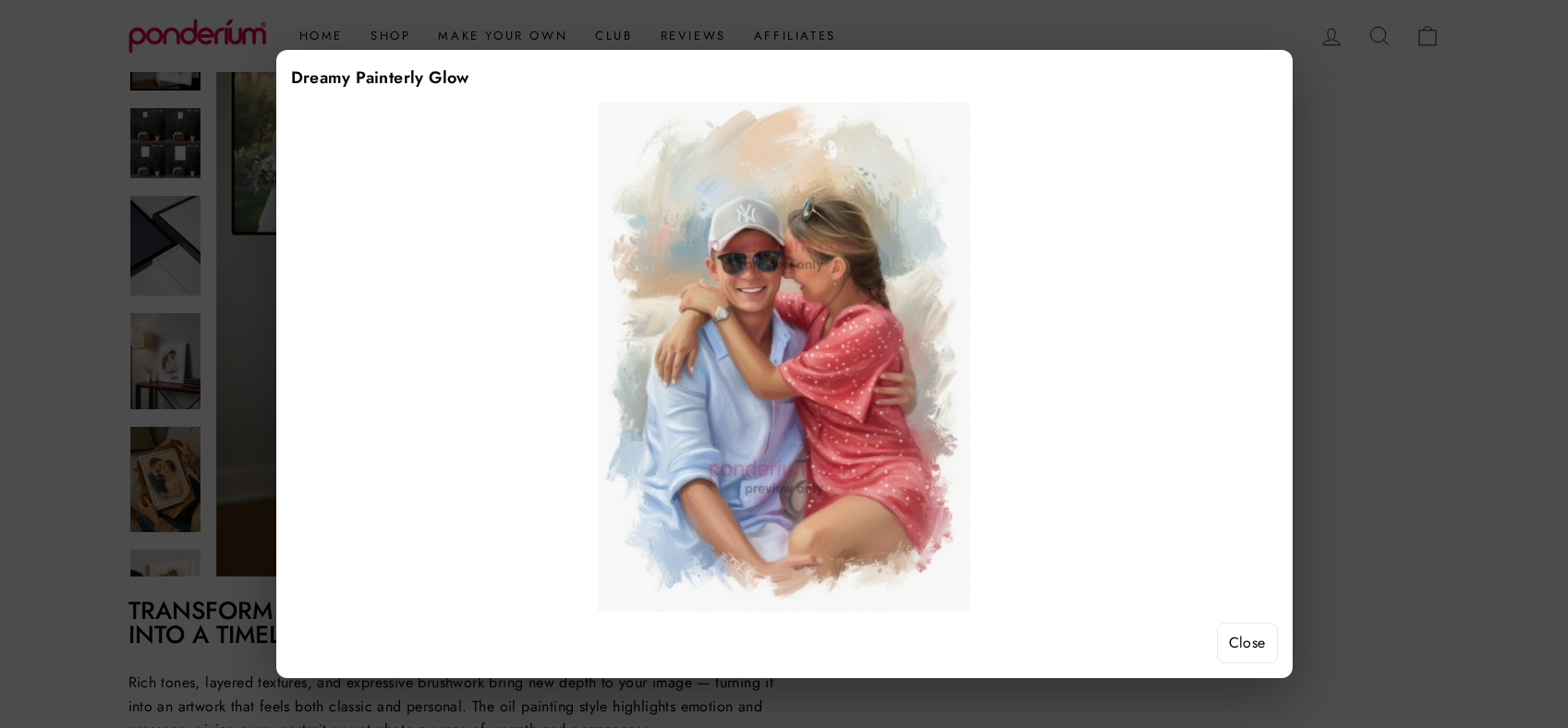
click at [1250, 644] on button "Close" at bounding box center [1247, 643] width 61 height 41
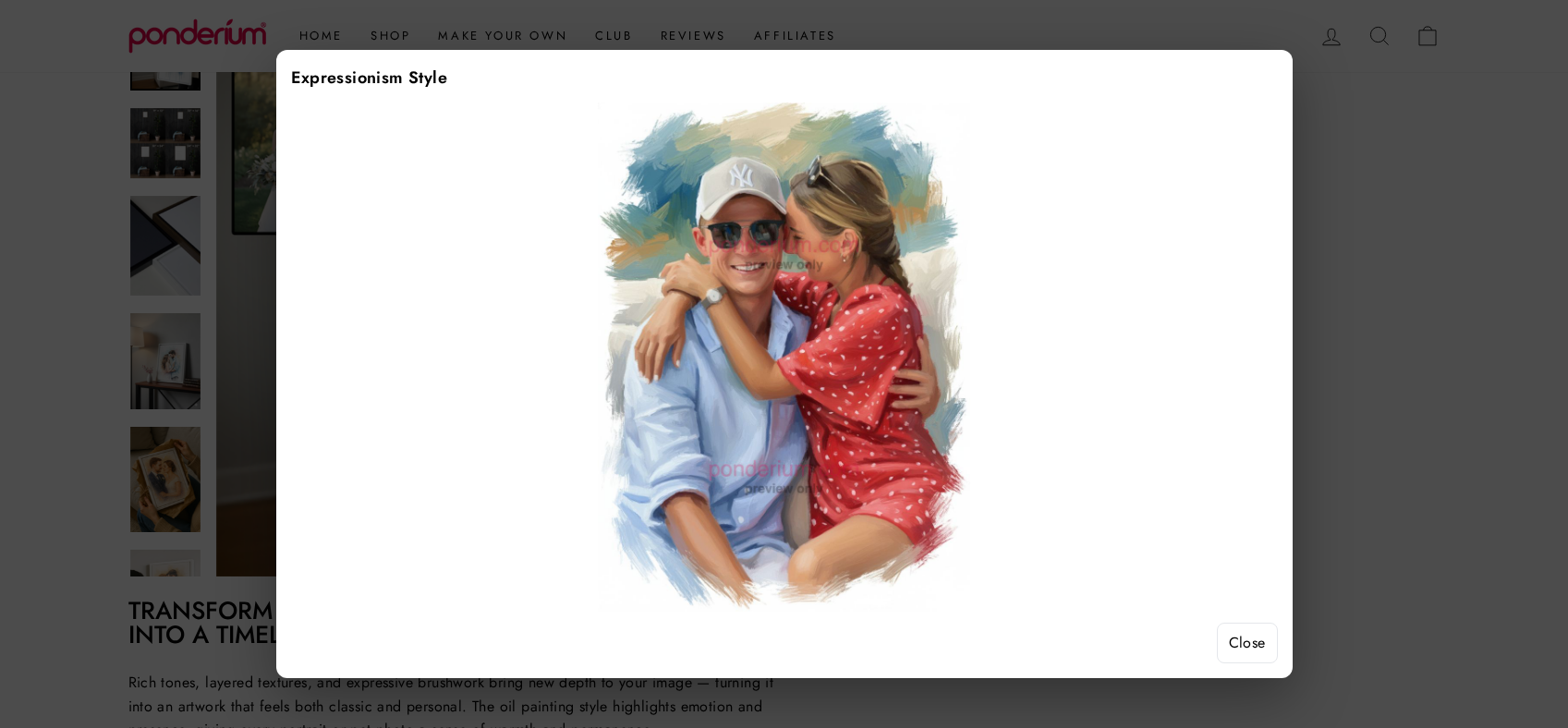
click at [1243, 649] on button "Close" at bounding box center [1247, 643] width 61 height 41
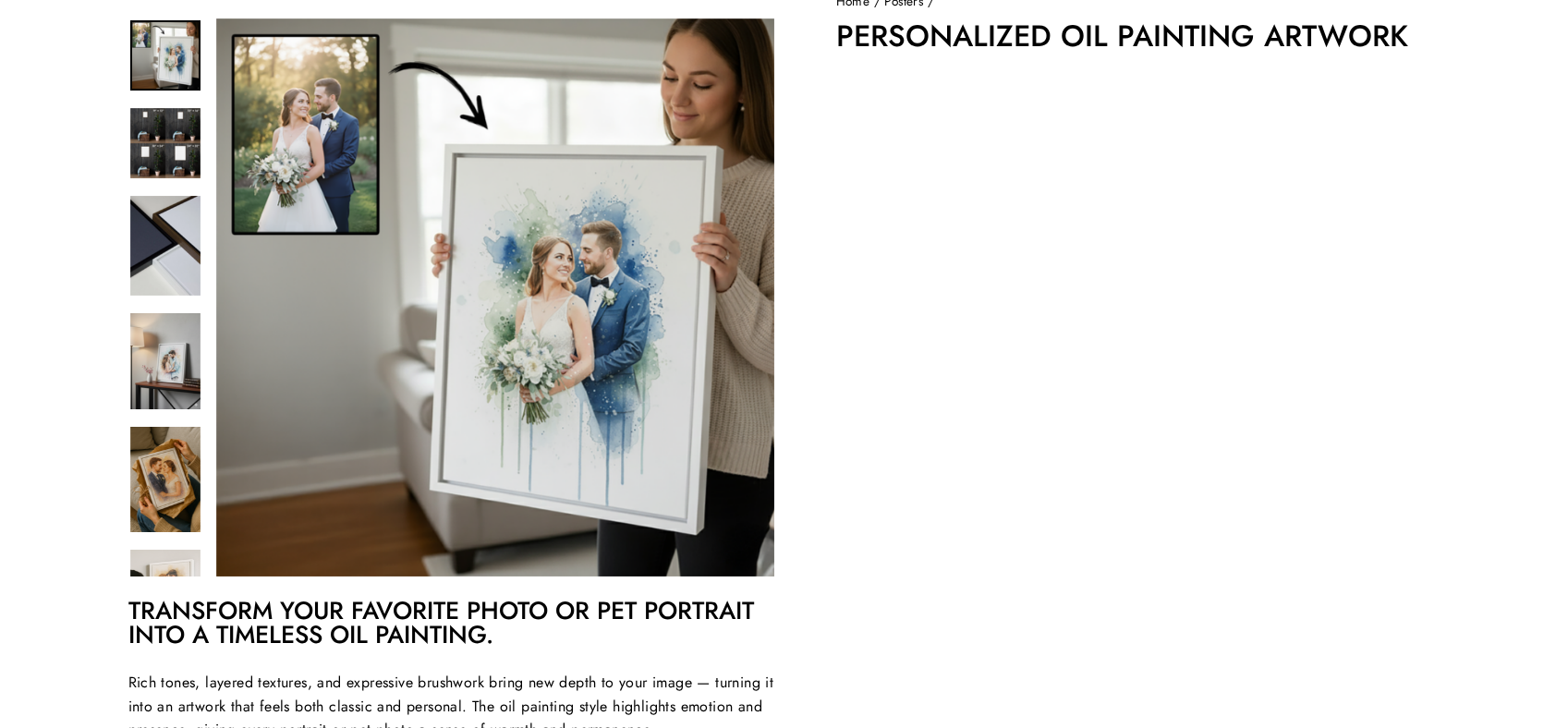
scroll to position [196, 0]
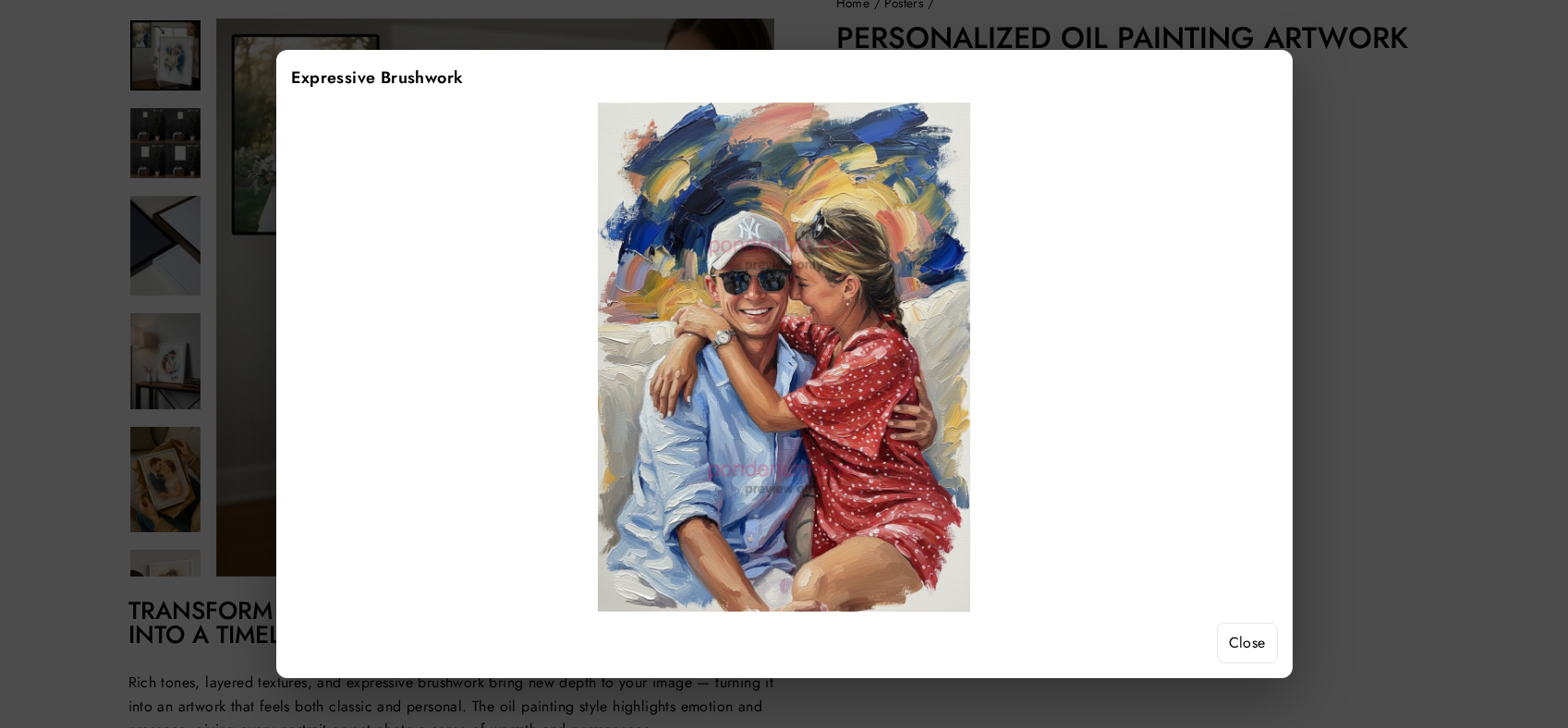
click at [1234, 644] on button "Close" at bounding box center [1247, 643] width 61 height 41
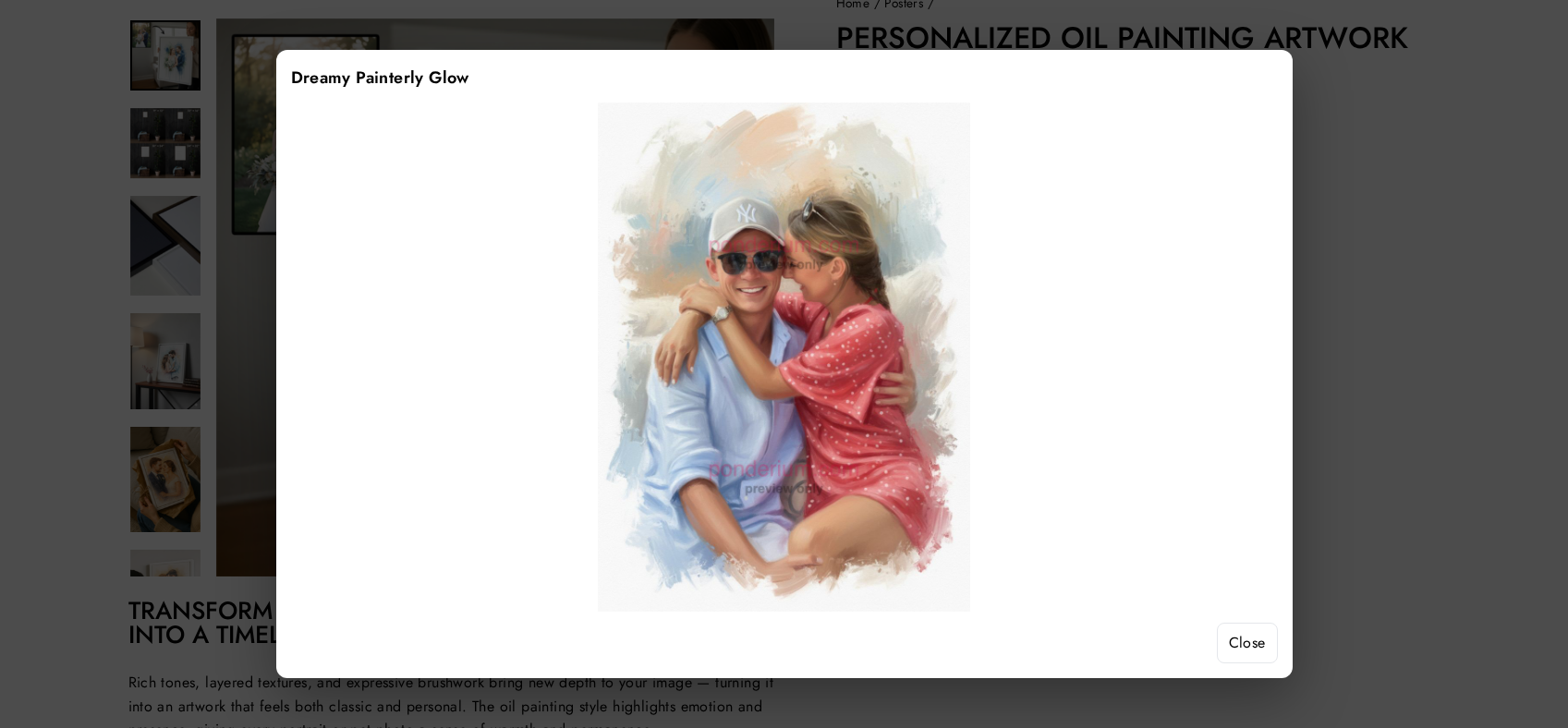
click at [1249, 659] on button "Close" at bounding box center [1247, 643] width 61 height 41
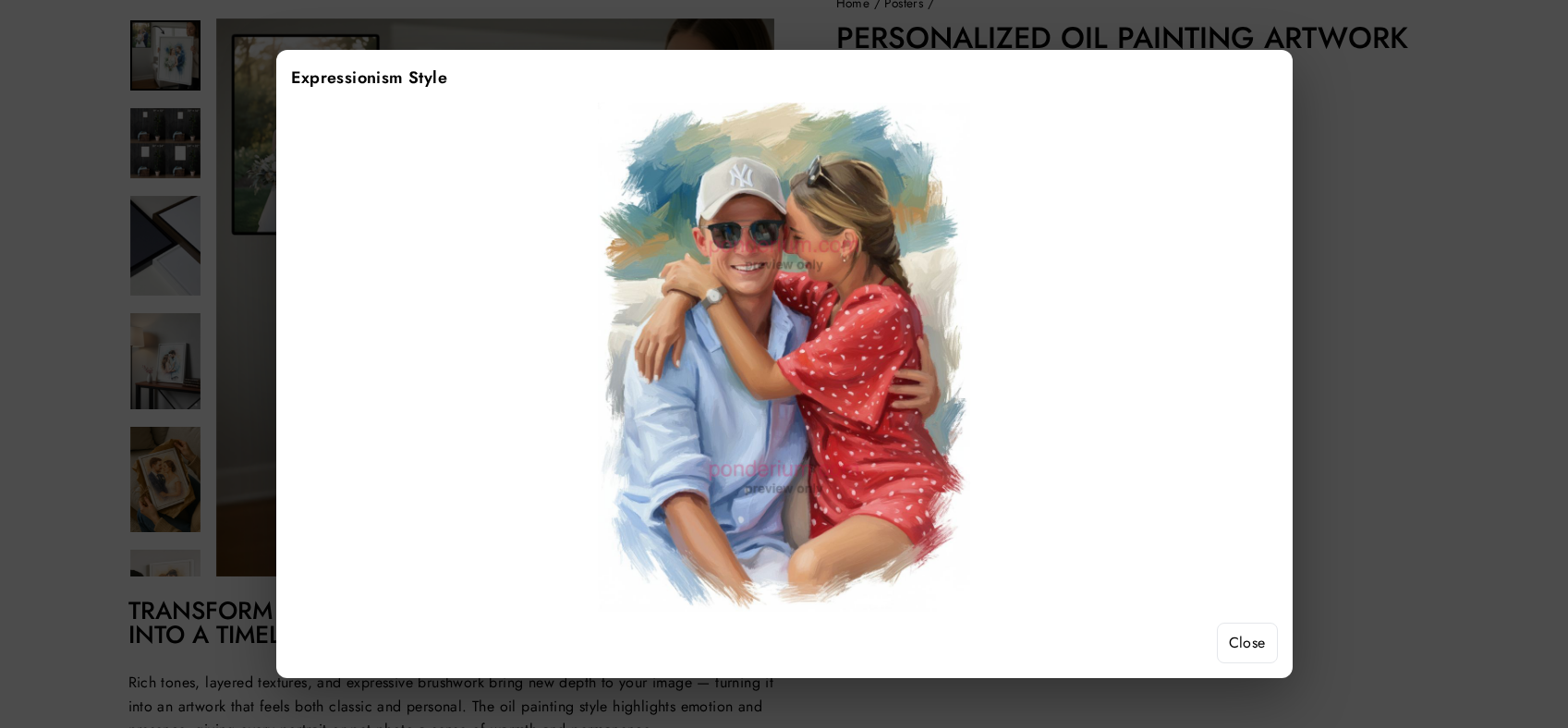
click at [1262, 642] on button "Close" at bounding box center [1247, 643] width 61 height 41
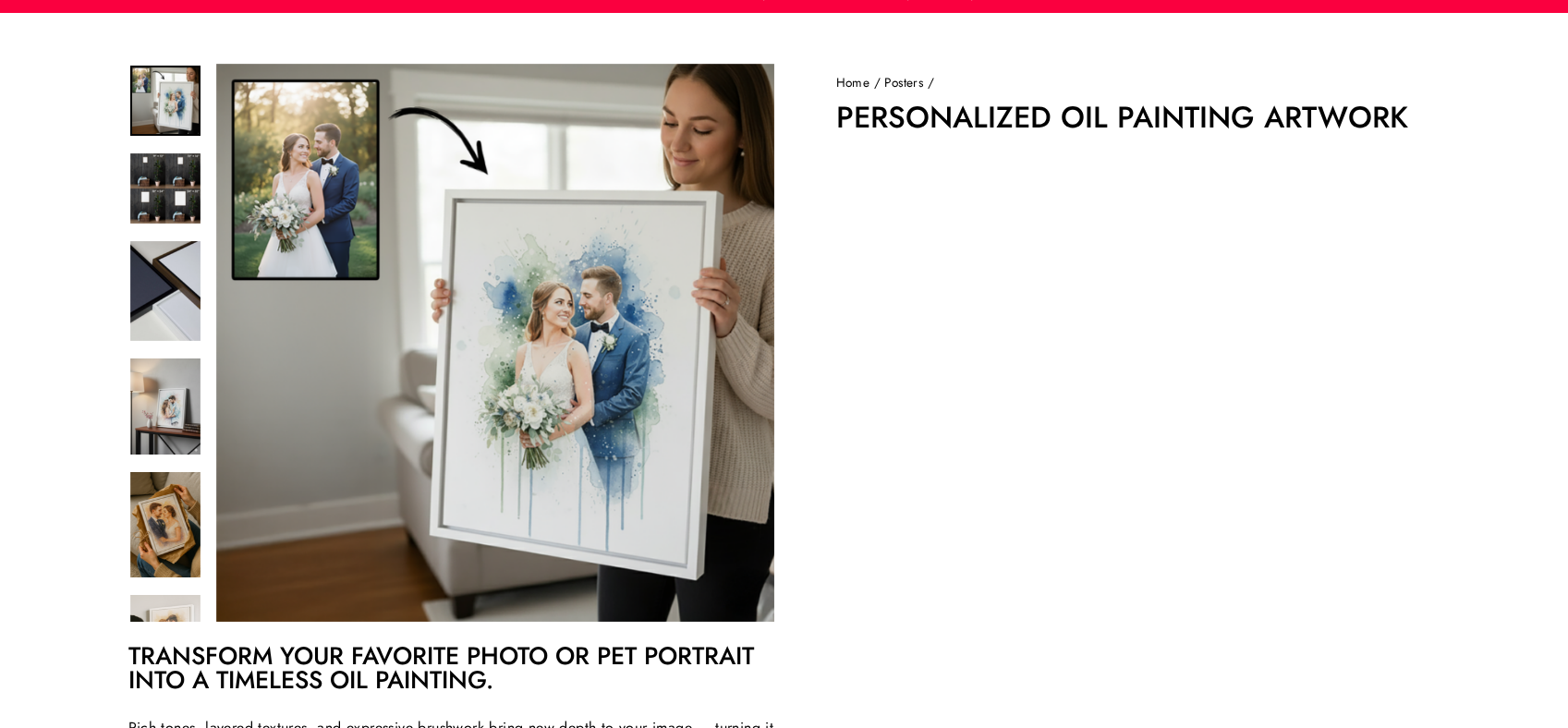
scroll to position [69, 0]
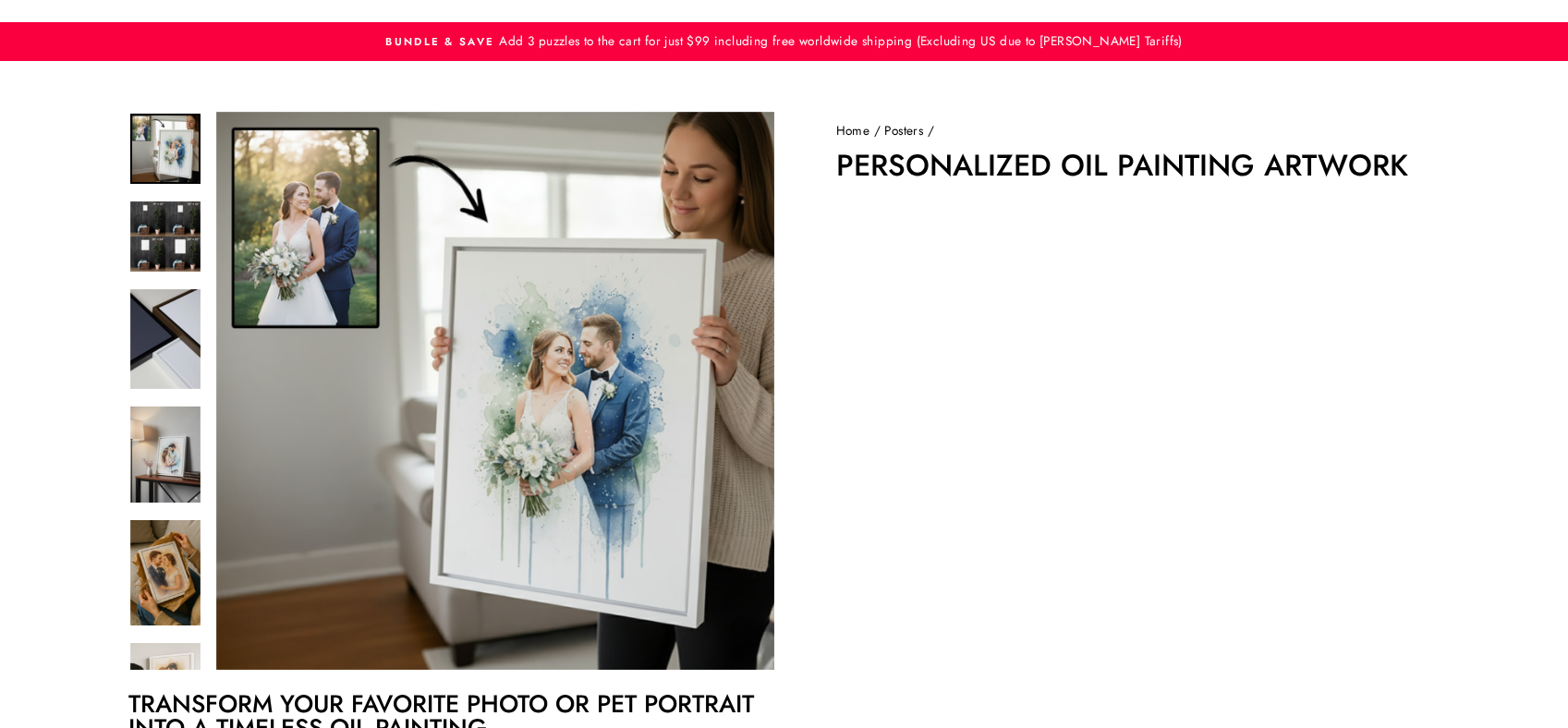
click at [904, 136] on link "Posters" at bounding box center [904, 130] width 39 height 18
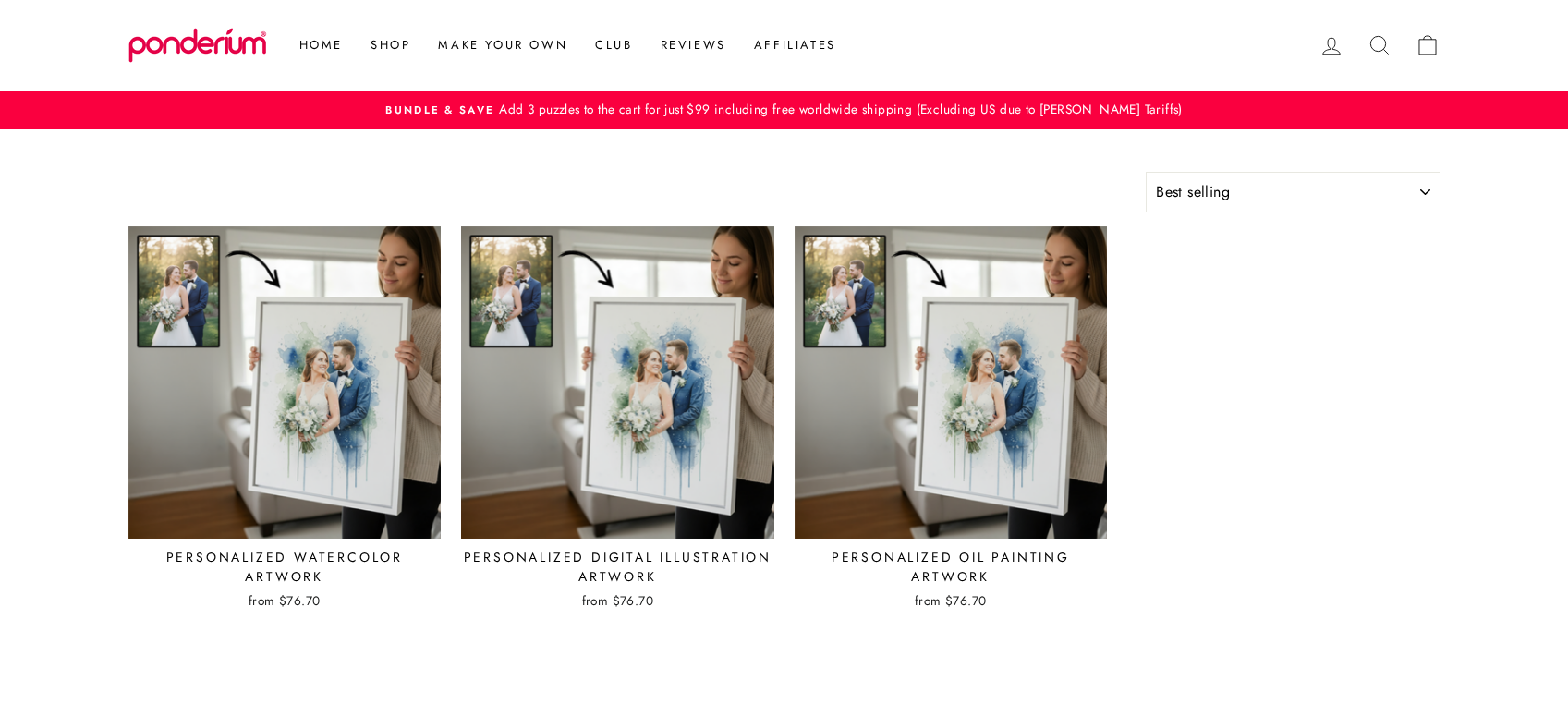
select select "best-selling"
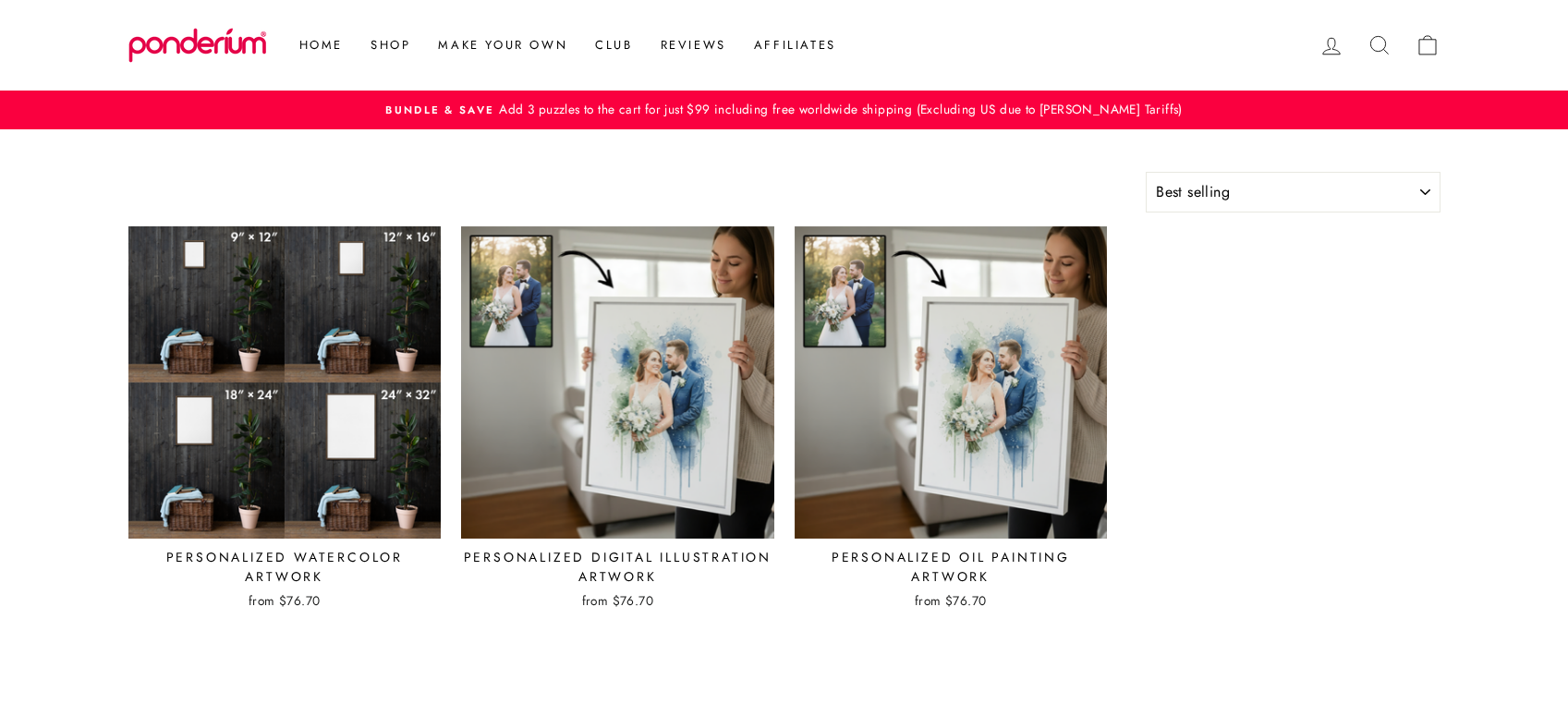
click at [373, 386] on img at bounding box center [285, 383] width 315 height 315
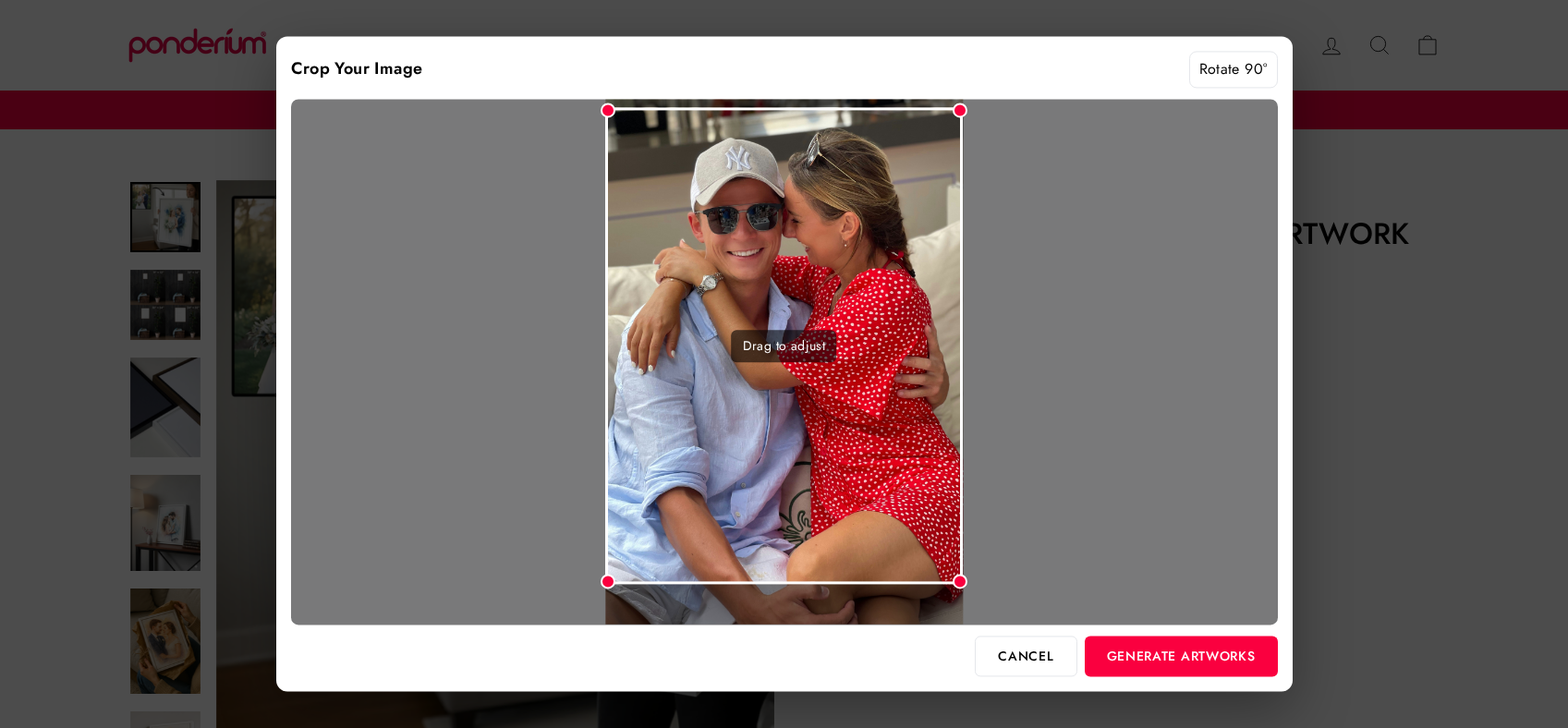
drag, startPoint x: 893, startPoint y: 524, endPoint x: 892, endPoint y: 509, distance: 15.0
click at [892, 509] on div "Drag to adjust" at bounding box center [784, 346] width 358 height 477
click at [1170, 659] on button "Generate Artworks" at bounding box center [1181, 656] width 193 height 41
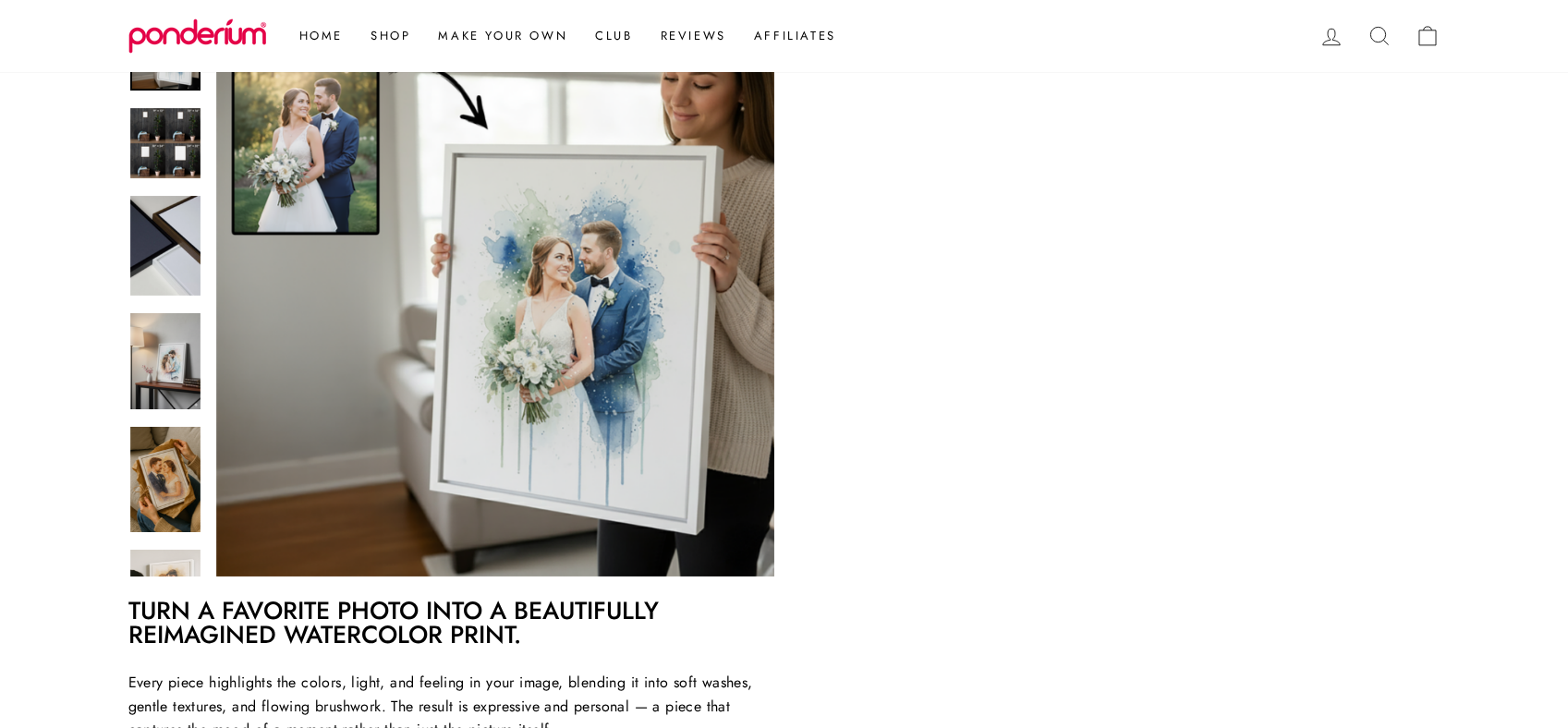
scroll to position [322, 0]
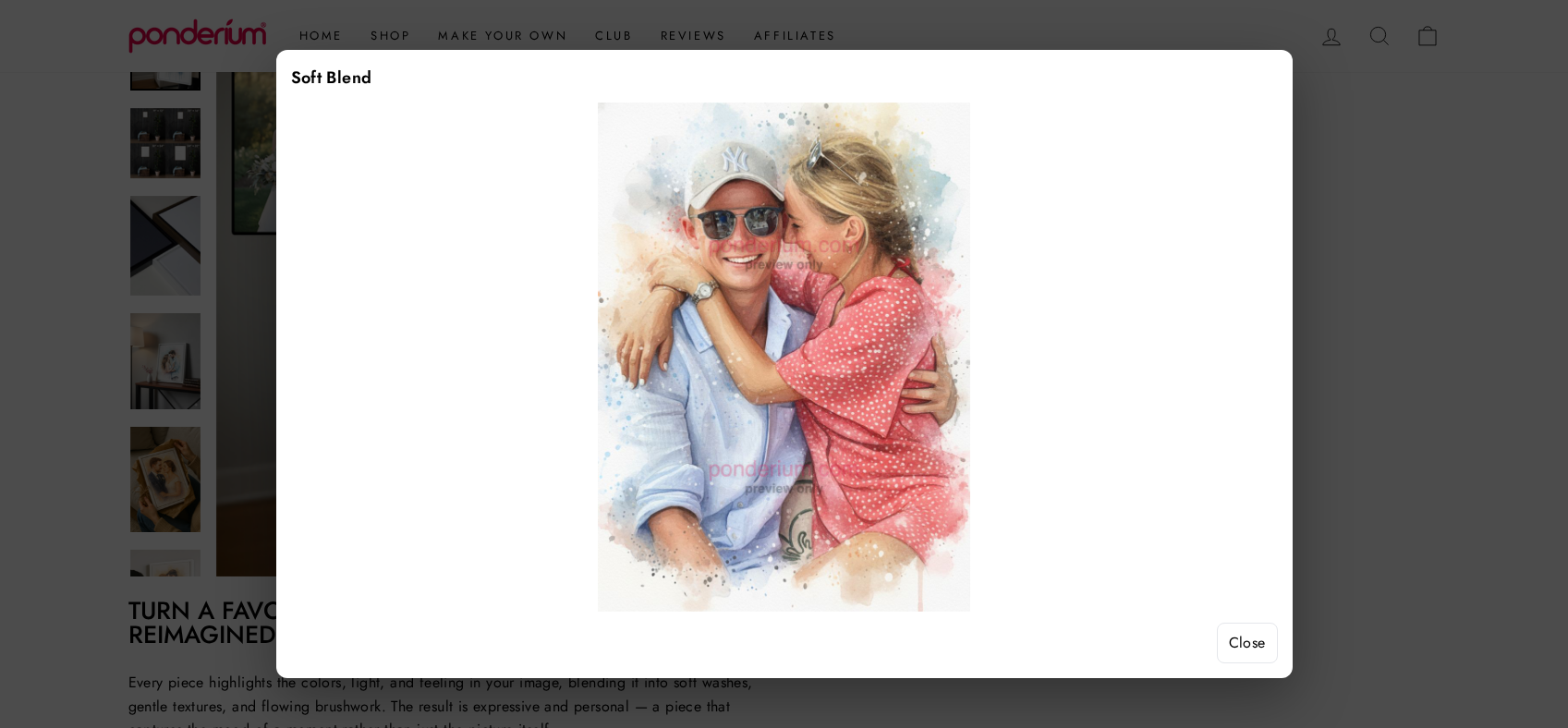
click at [1252, 640] on button "Close" at bounding box center [1247, 643] width 61 height 41
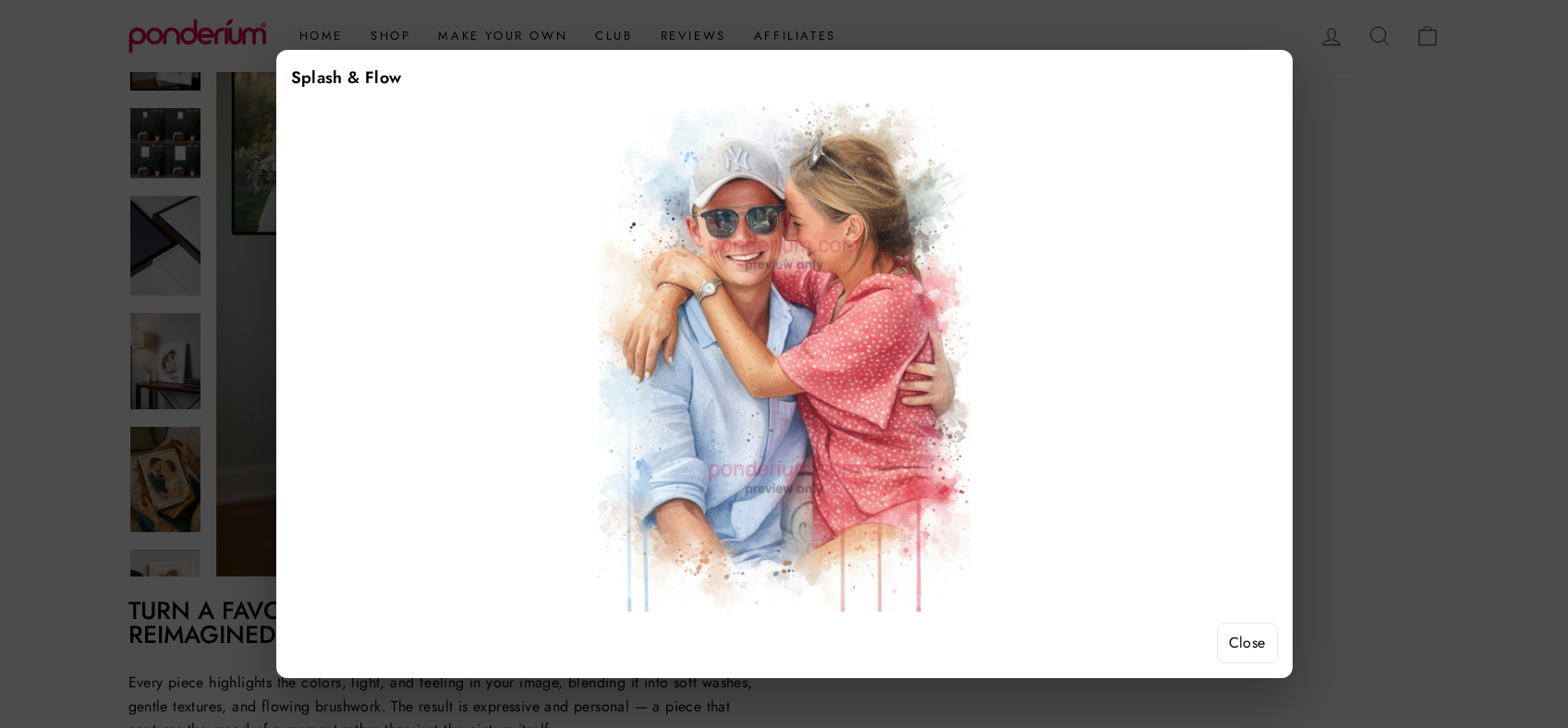
click at [1251, 629] on button "Close" at bounding box center [1247, 643] width 61 height 41
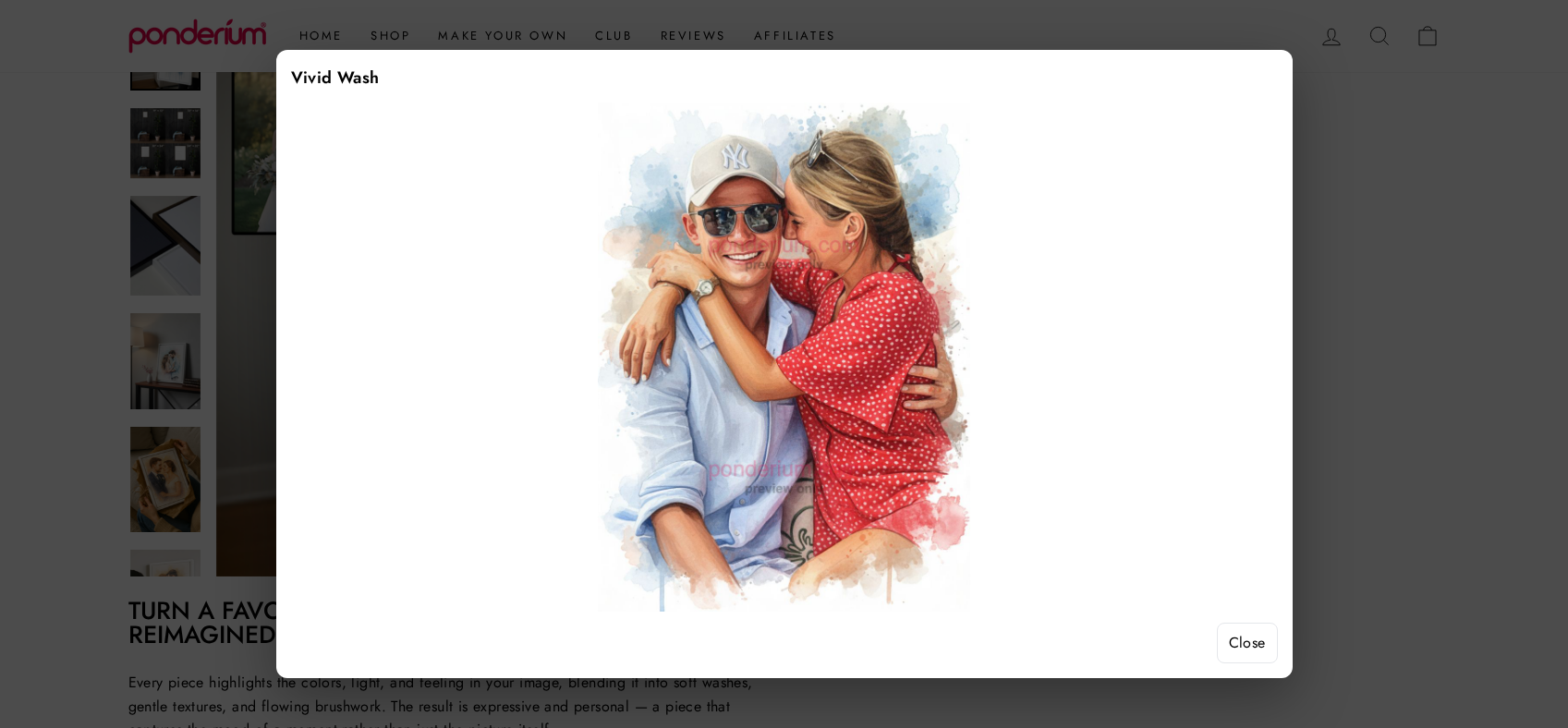
click at [1232, 627] on button "Close" at bounding box center [1247, 643] width 61 height 41
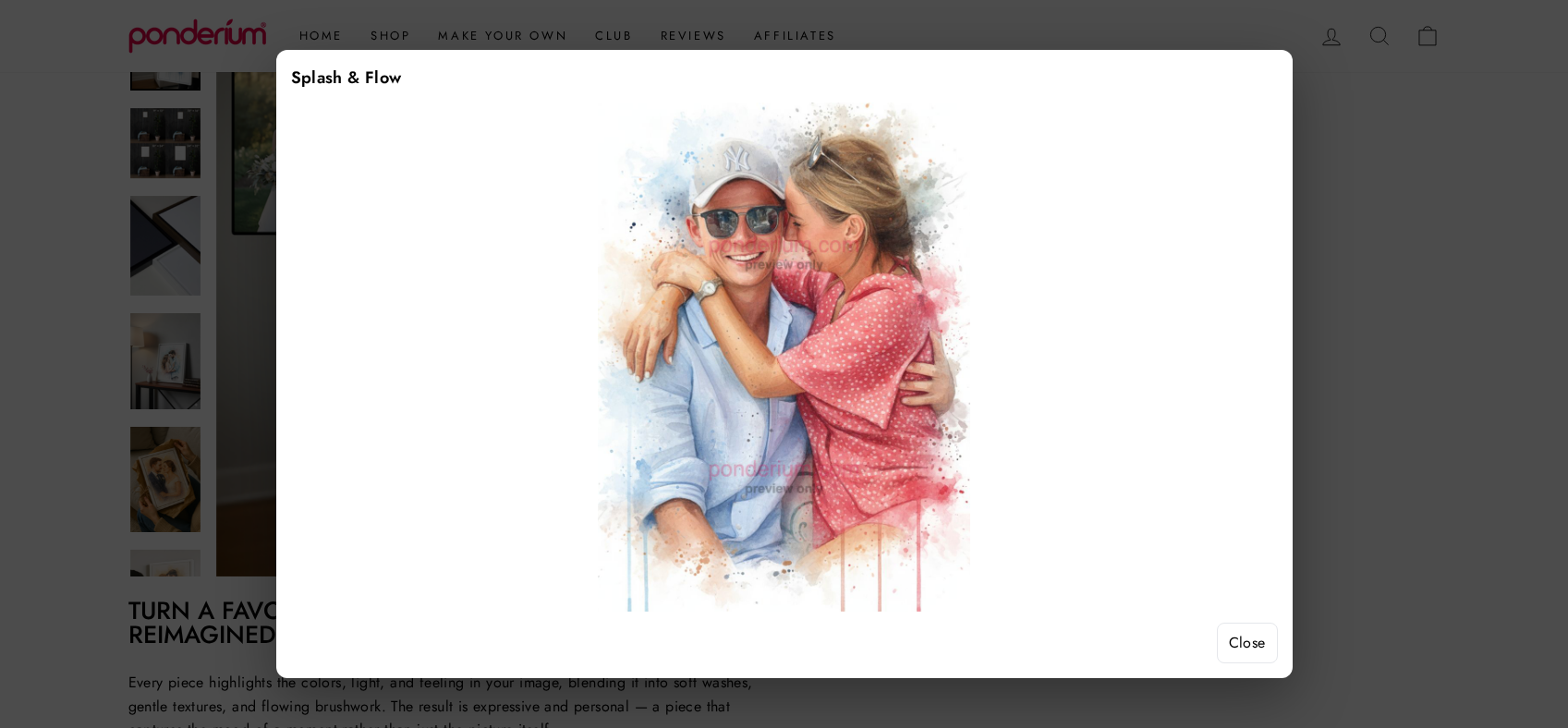
click at [1258, 646] on button "Close" at bounding box center [1247, 643] width 61 height 41
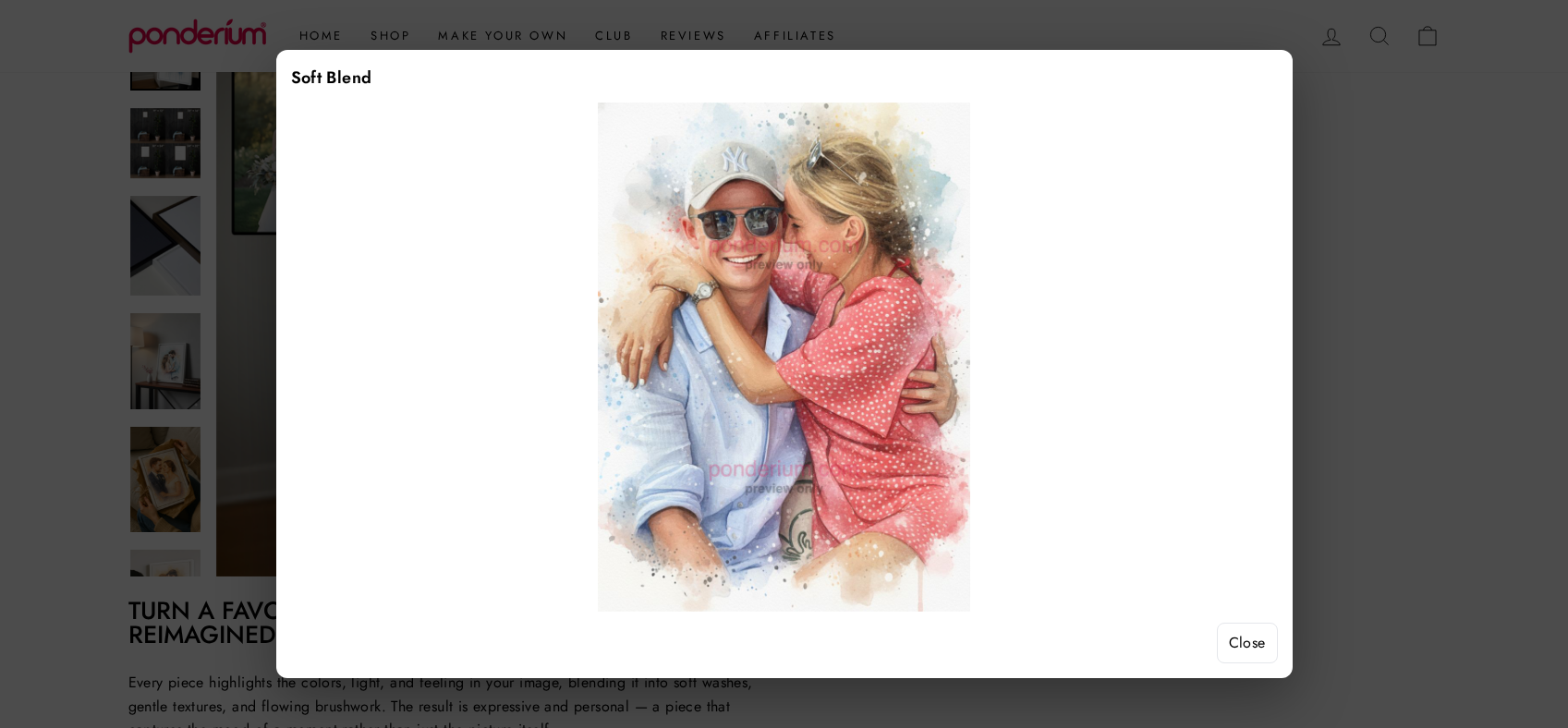
click at [1255, 628] on button "Close" at bounding box center [1247, 643] width 61 height 41
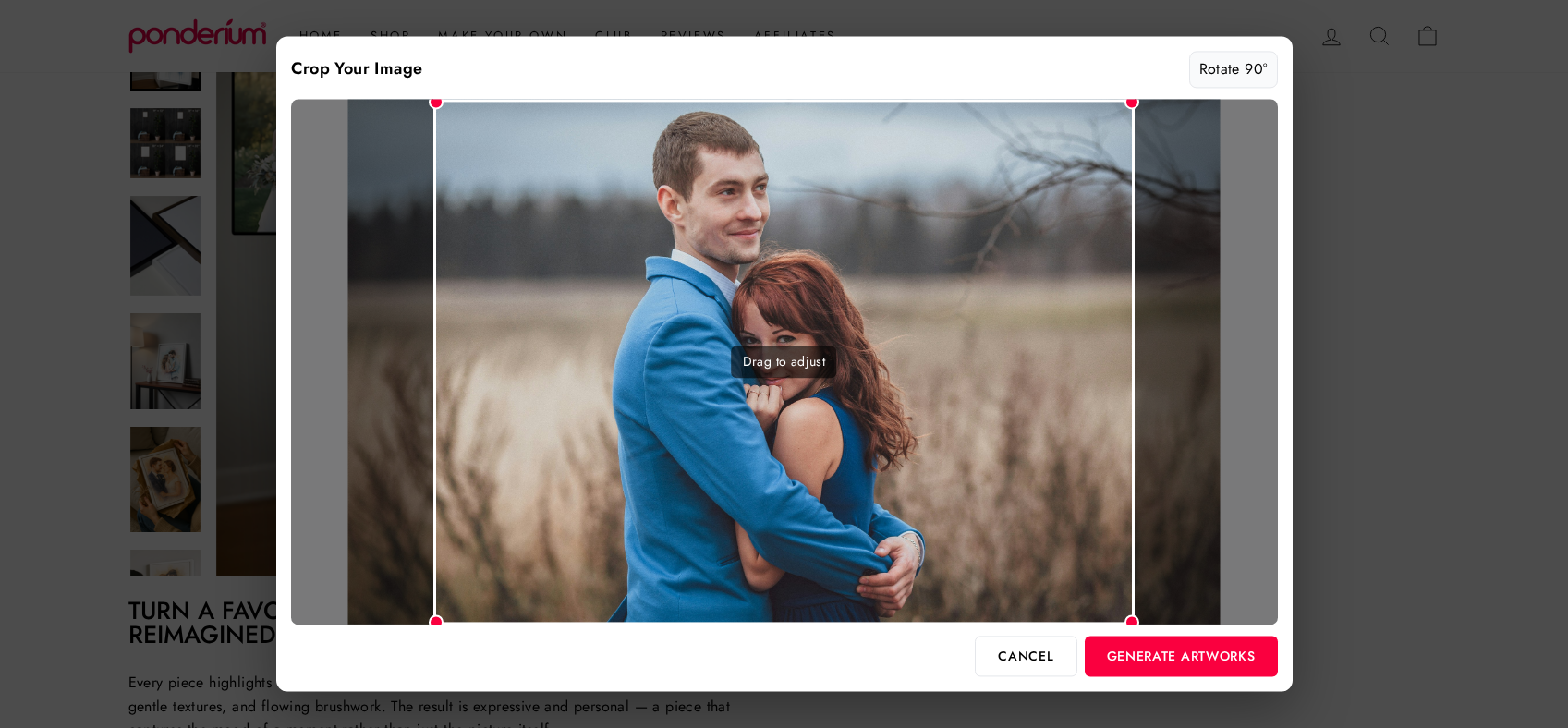
click at [1229, 71] on button "Rotate 90°" at bounding box center [1233, 69] width 88 height 37
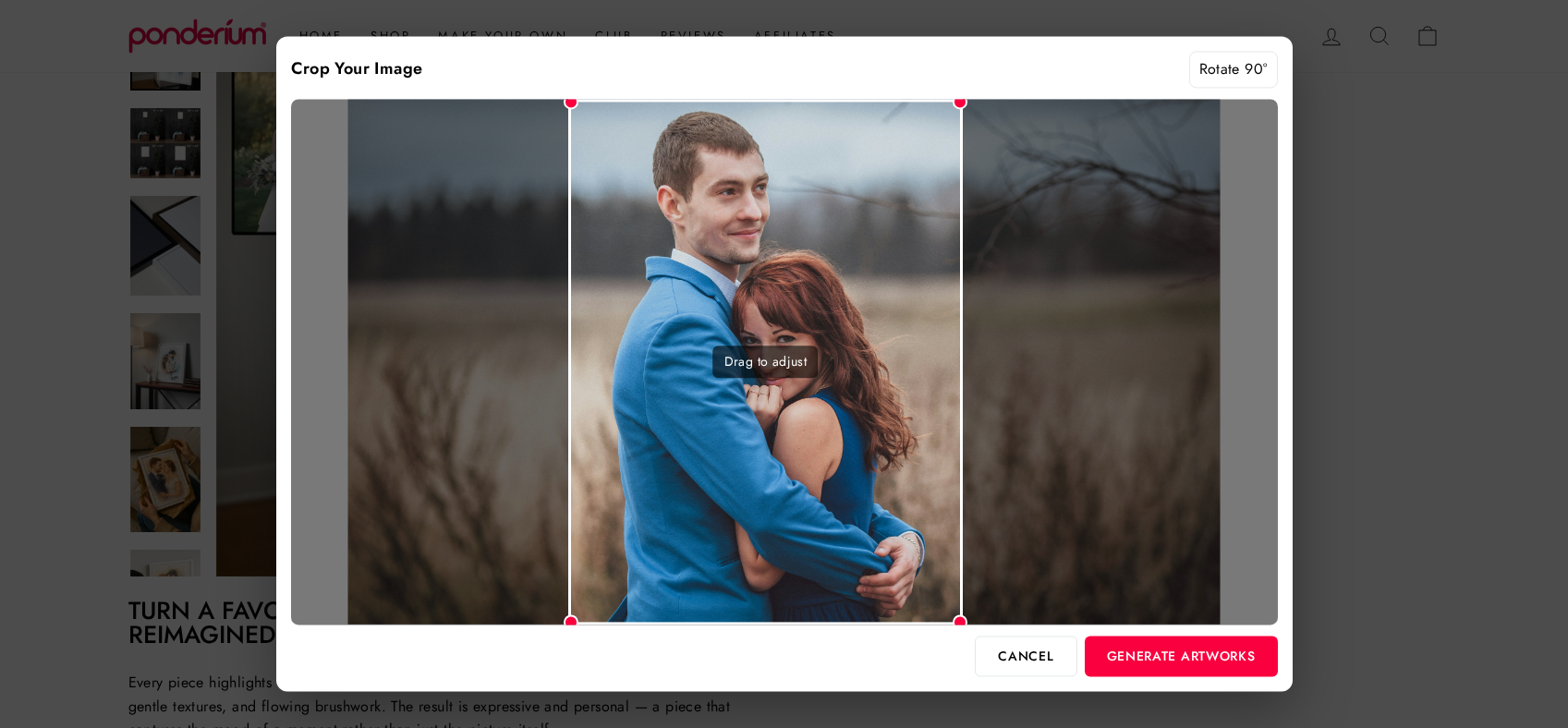
drag, startPoint x: 929, startPoint y: 358, endPoint x: 912, endPoint y: 359, distance: 17.0
click at [912, 359] on div "Drag to adjust" at bounding box center [765, 362] width 395 height 525
click at [1196, 652] on button "Generate Artworks" at bounding box center [1181, 656] width 193 height 41
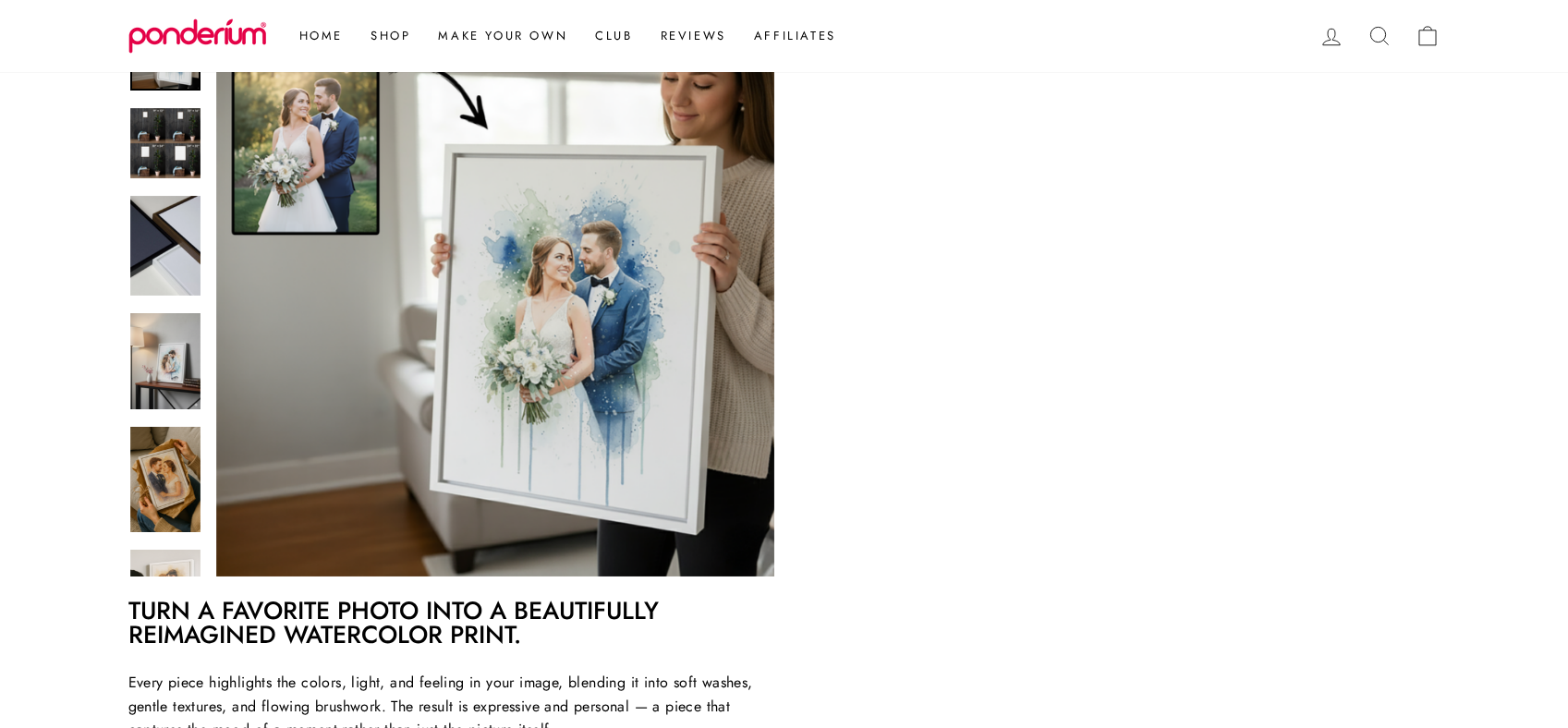
scroll to position [305, 0]
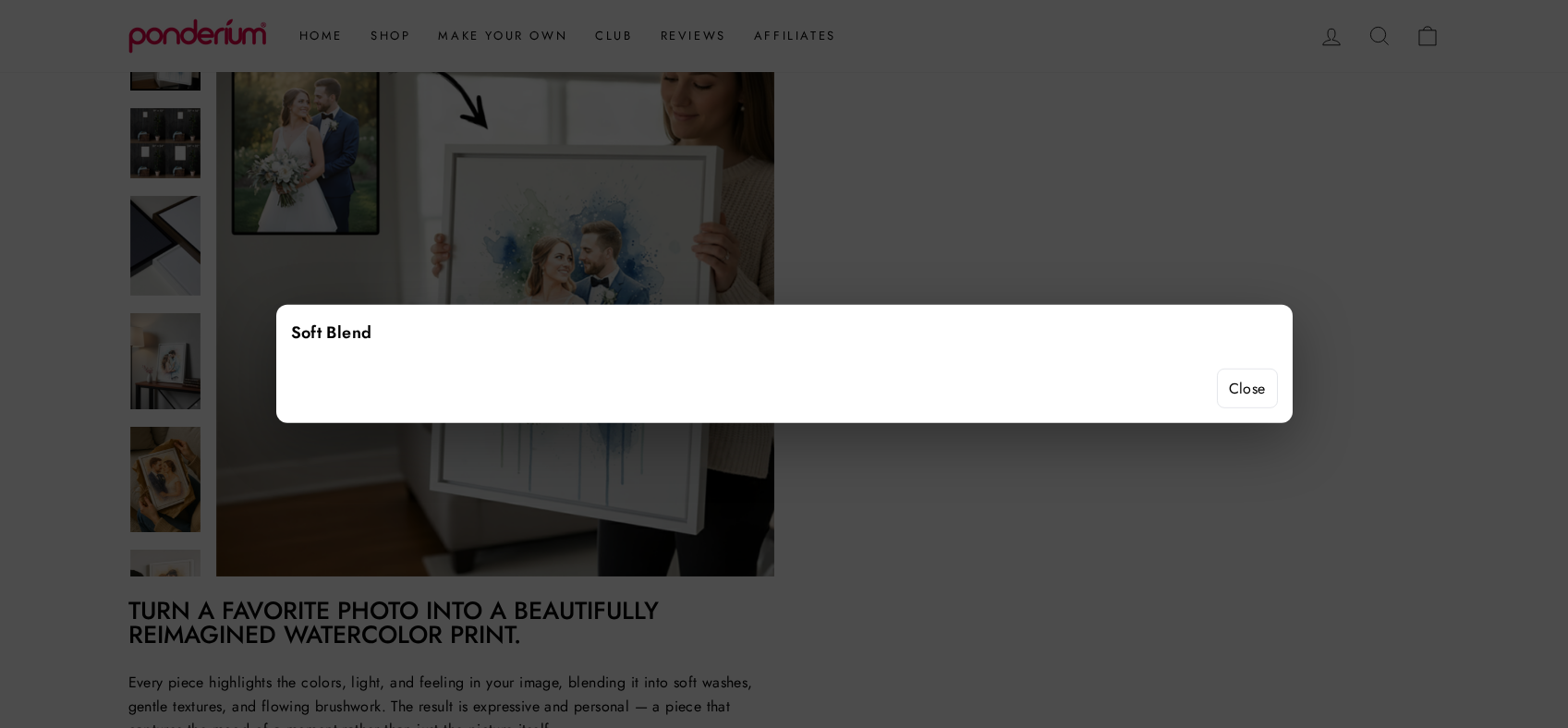
click at [1247, 384] on button "Close" at bounding box center [1247, 389] width 61 height 41
click at [1232, 384] on button "Close" at bounding box center [1247, 389] width 61 height 41
click at [1251, 384] on button "Close" at bounding box center [1247, 389] width 61 height 41
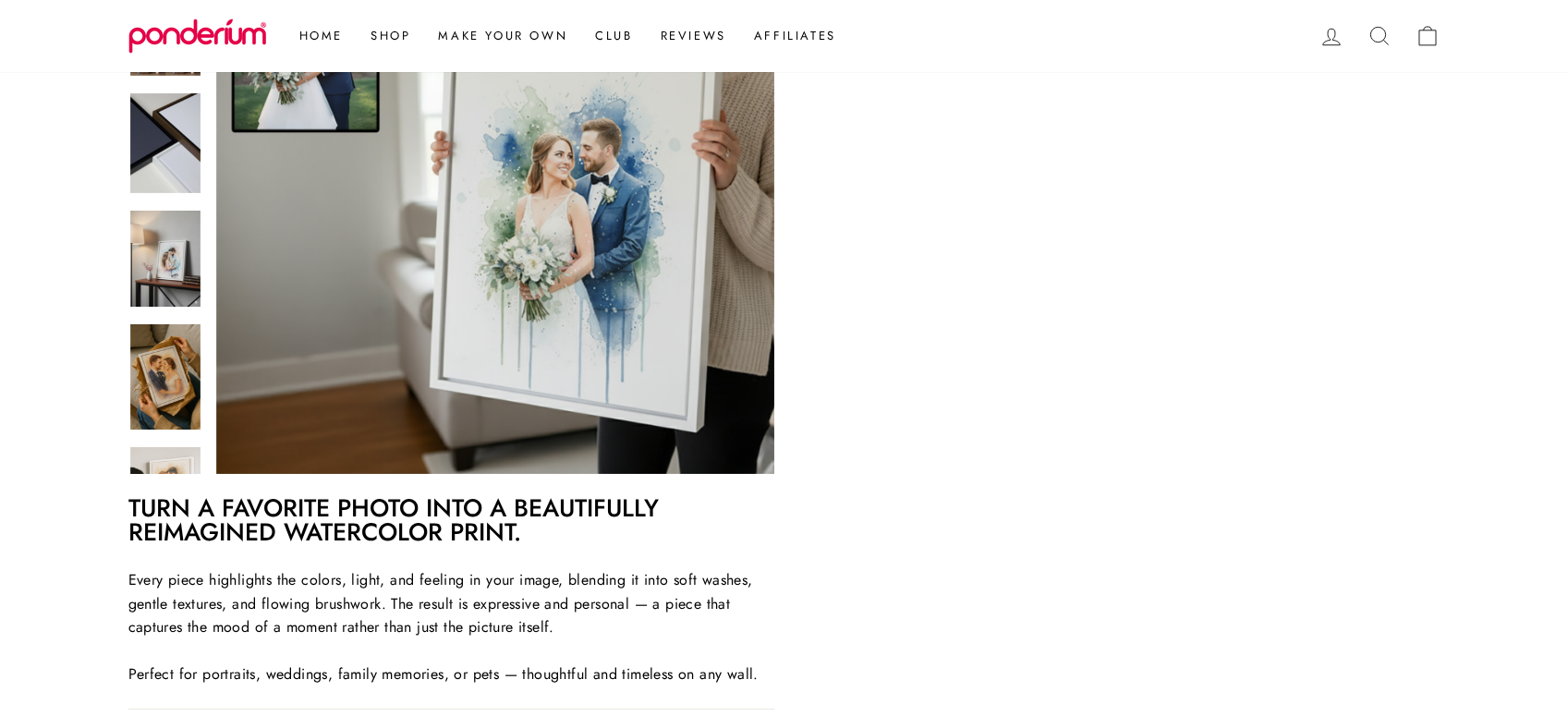
scroll to position [266, 0]
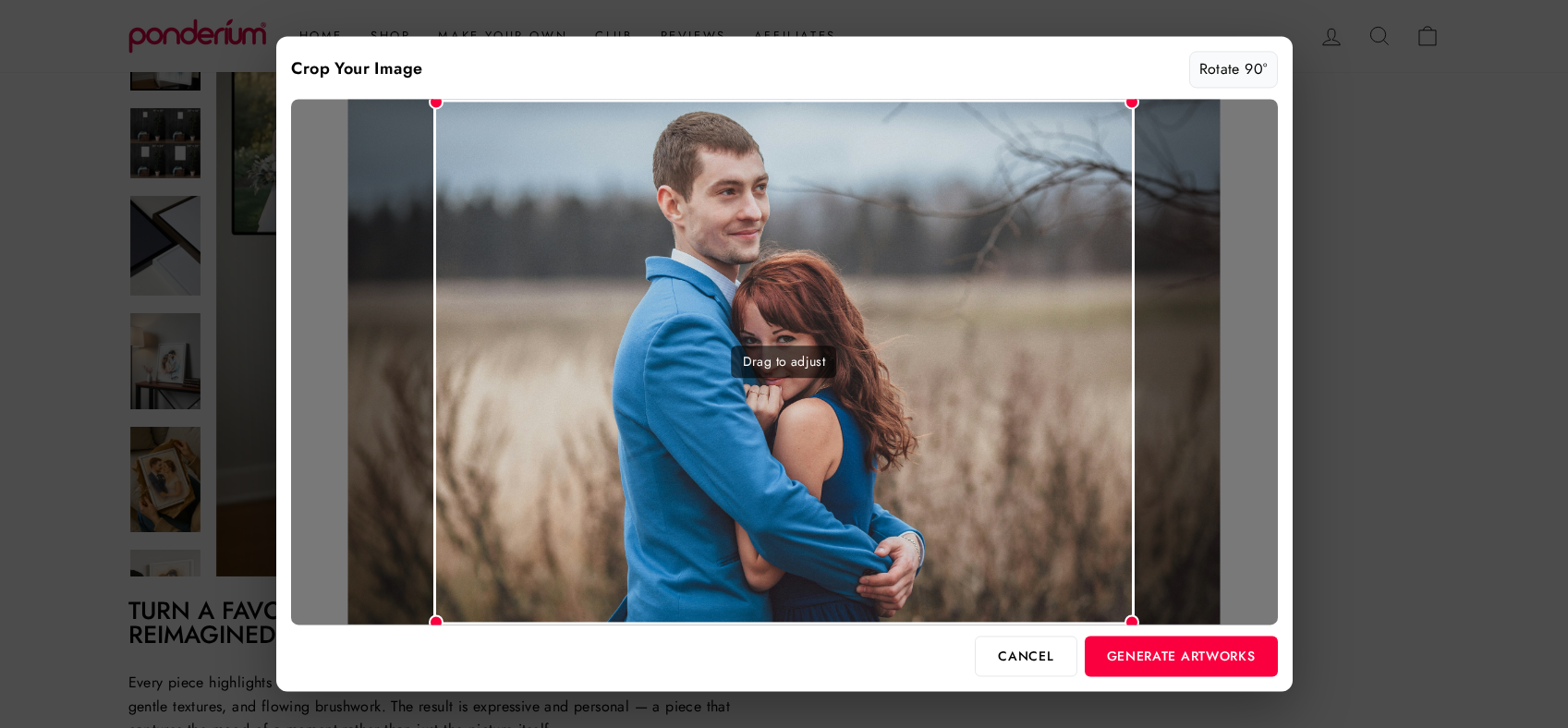
click at [1230, 51] on button "Rotate 90°" at bounding box center [1233, 69] width 88 height 37
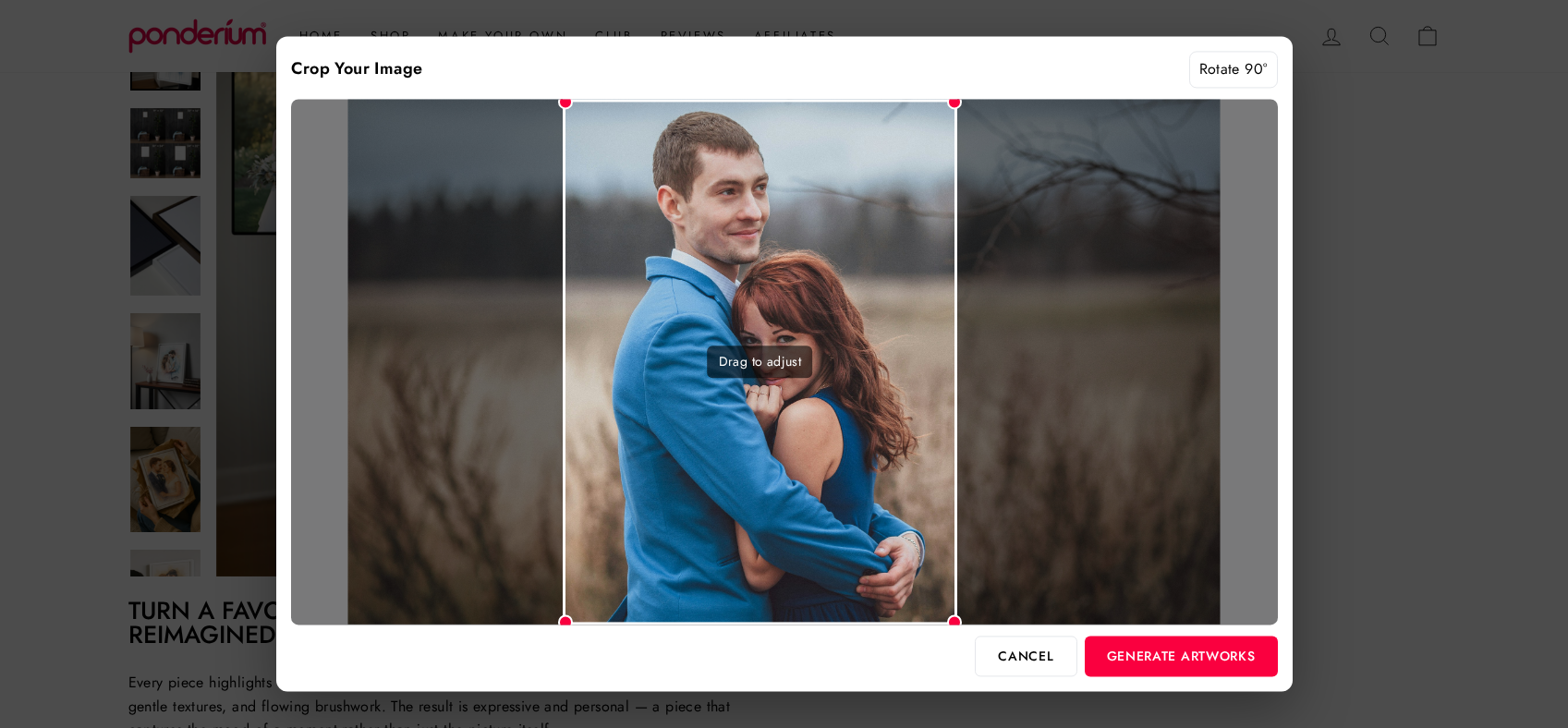
drag, startPoint x: 917, startPoint y: 421, endPoint x: 895, endPoint y: 419, distance: 22.1
click at [895, 419] on div "Drag to adjust" at bounding box center [759, 362] width 395 height 525
click at [1212, 659] on button "Generate Artworks" at bounding box center [1181, 656] width 193 height 41
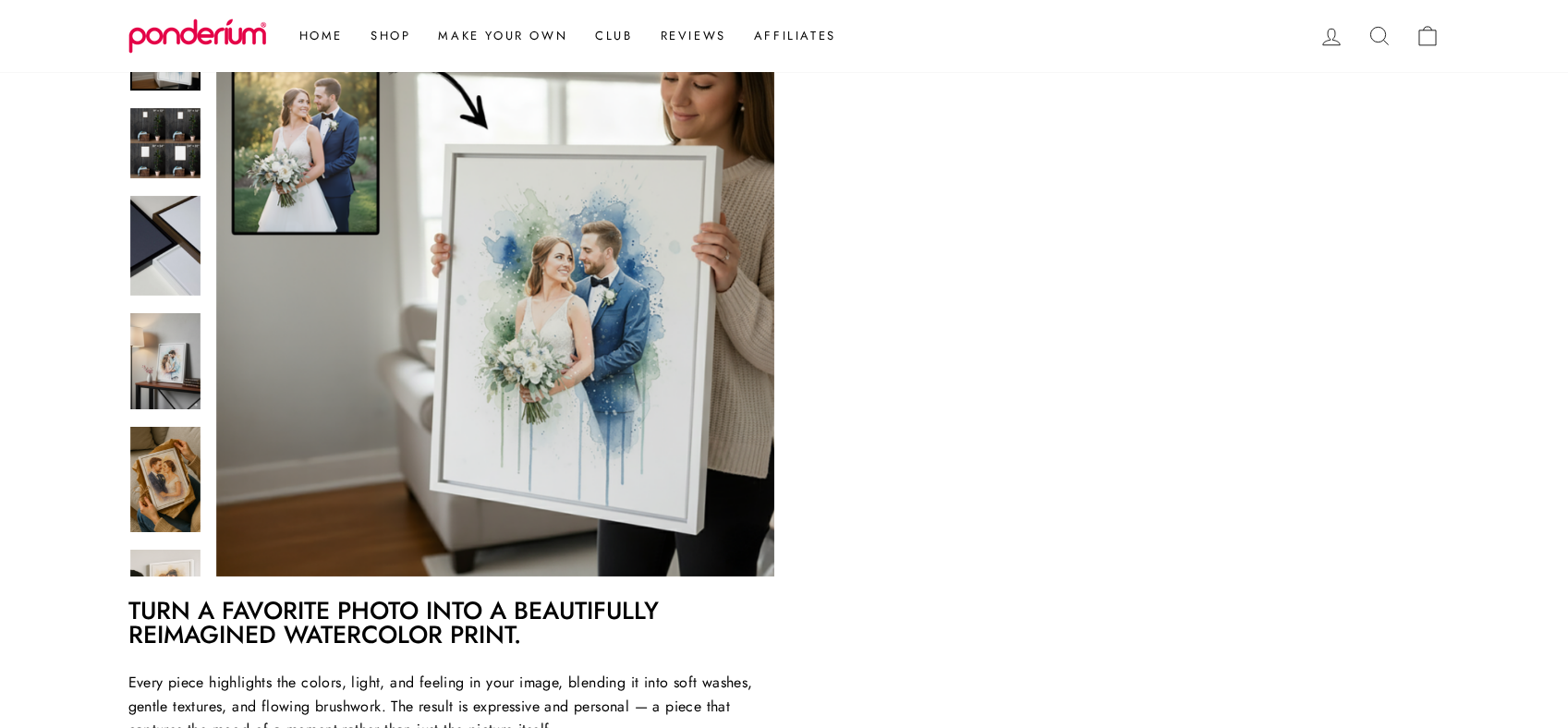
scroll to position [322, 0]
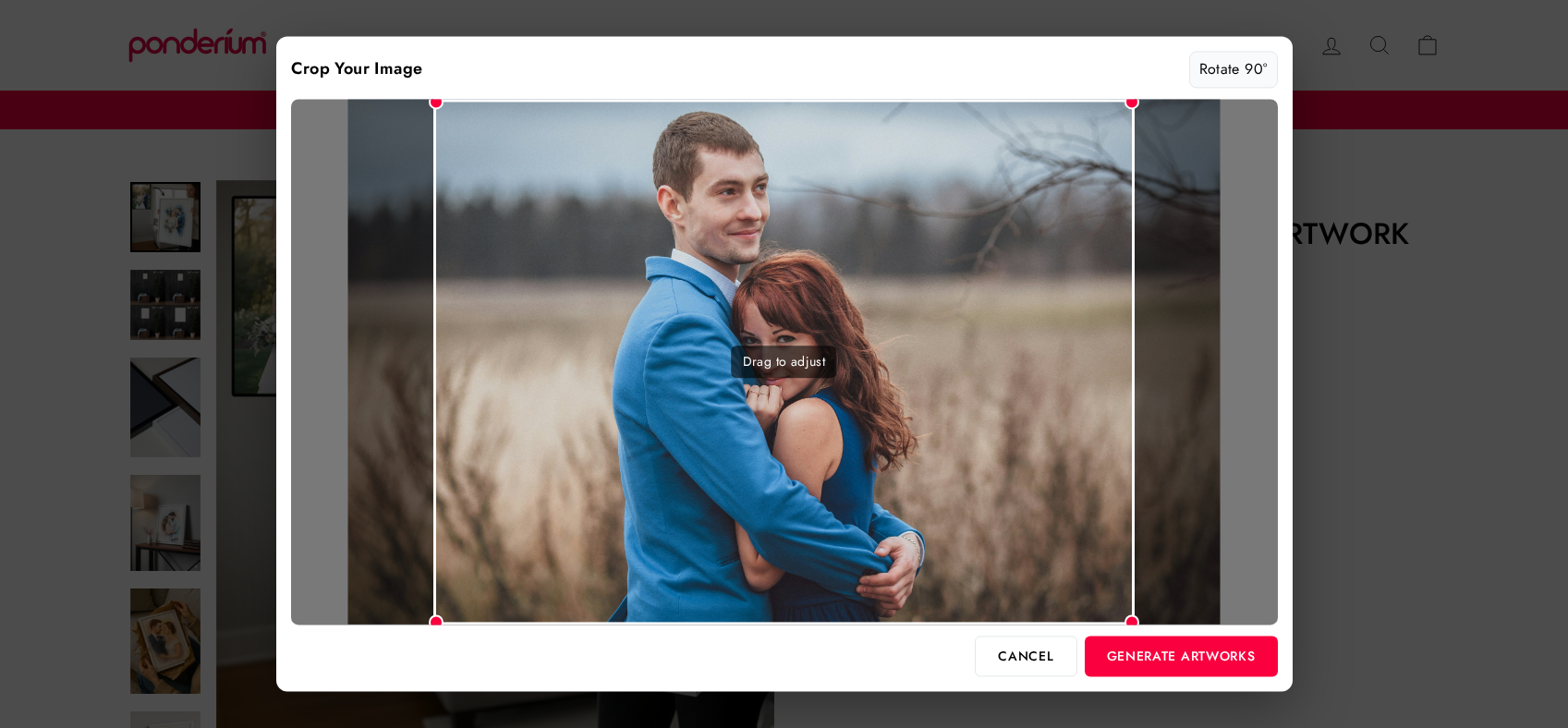
click at [1232, 65] on button "Rotate 90°" at bounding box center [1233, 69] width 88 height 37
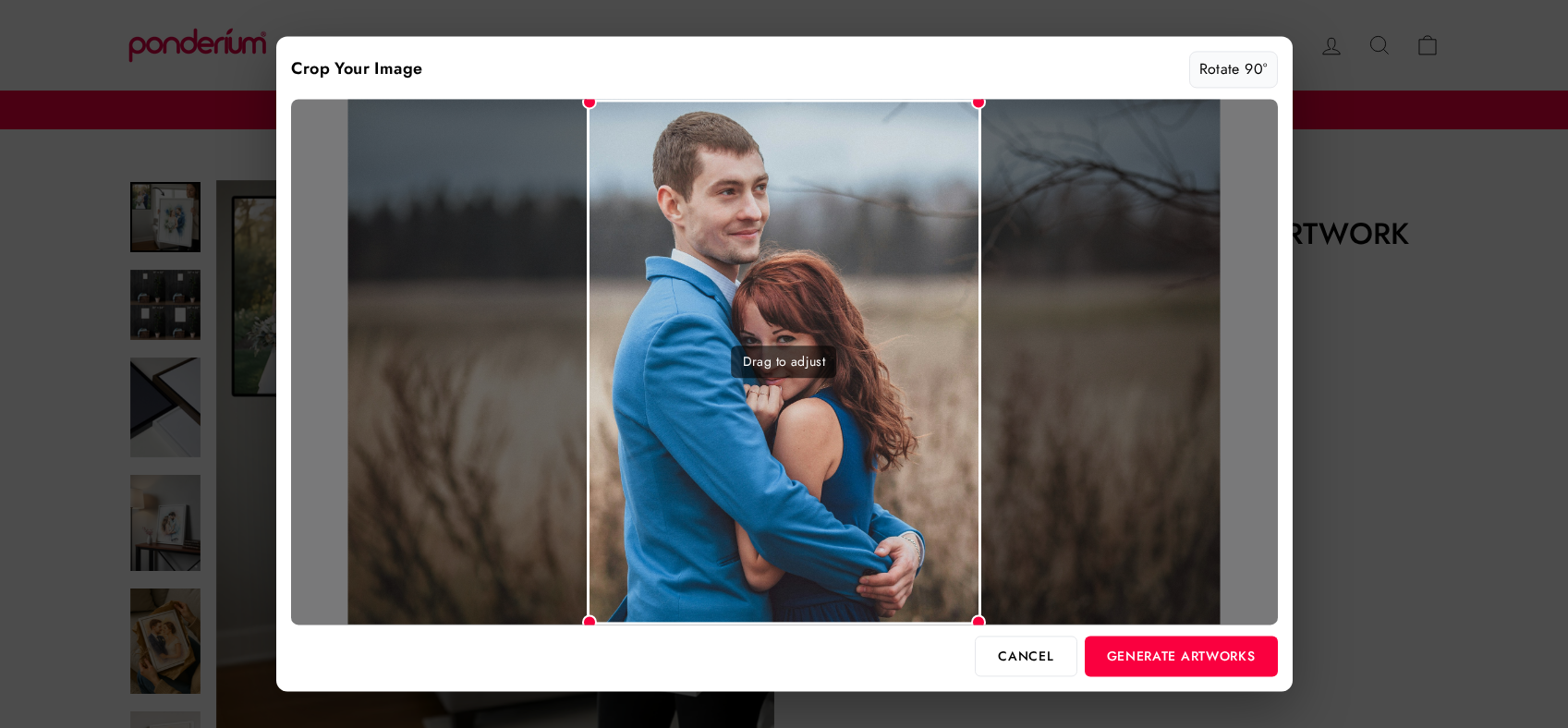
click at [1242, 69] on button "Rotate 90°" at bounding box center [1233, 69] width 88 height 37
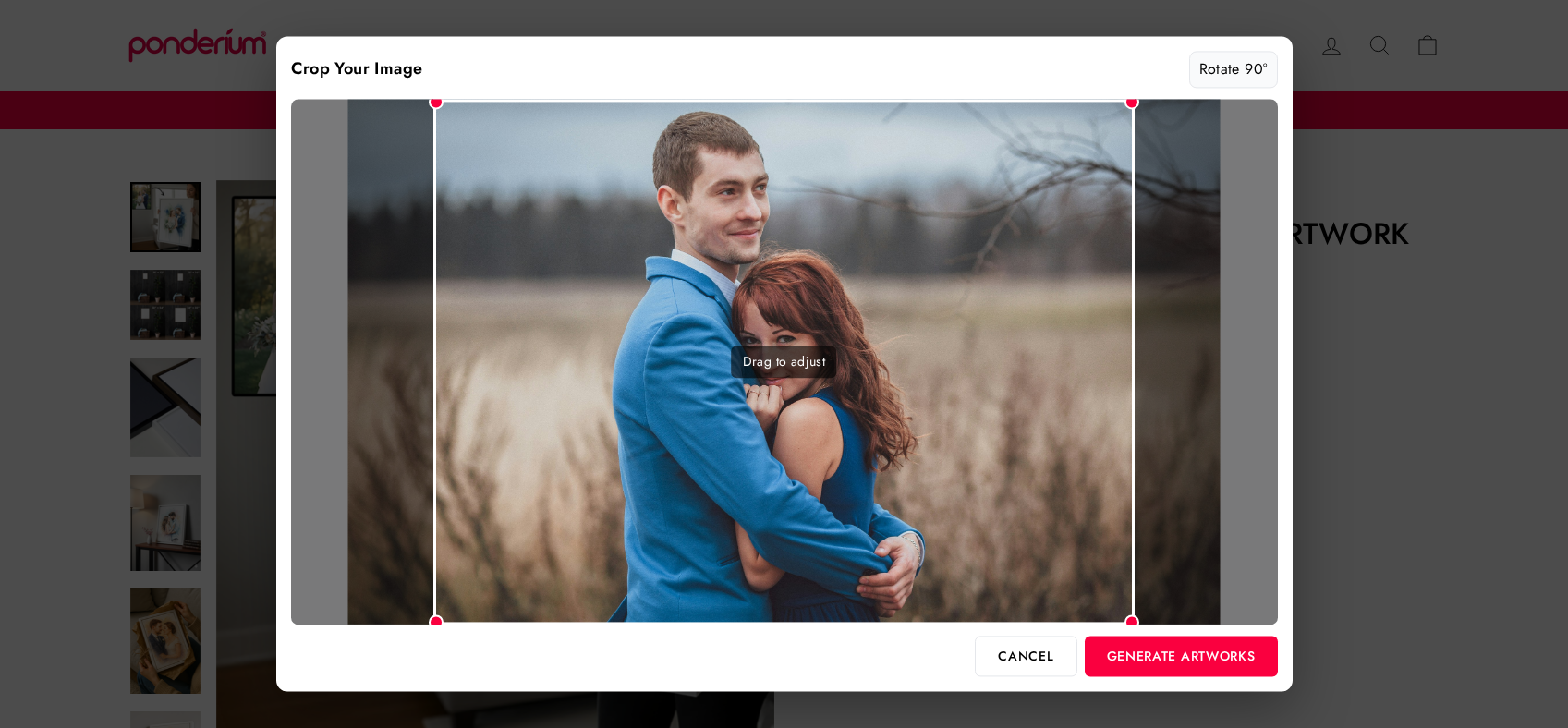
click at [1241, 69] on button "Rotate 90°" at bounding box center [1233, 69] width 88 height 37
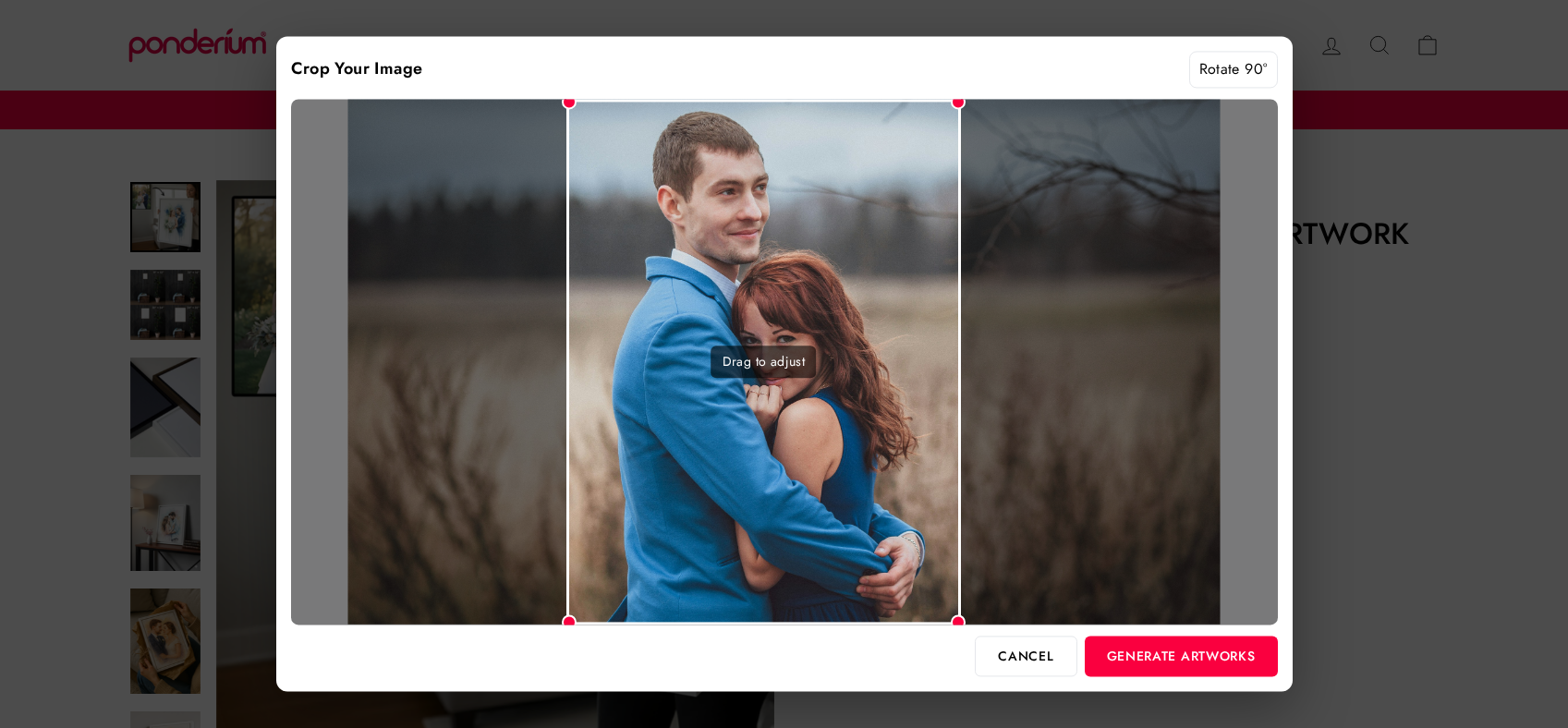
drag, startPoint x: 923, startPoint y: 304, endPoint x: 903, endPoint y: 304, distance: 20.0
click at [903, 304] on div "Drag to adjust" at bounding box center [763, 362] width 395 height 525
click at [1226, 63] on button "Rotate 90°" at bounding box center [1233, 69] width 88 height 37
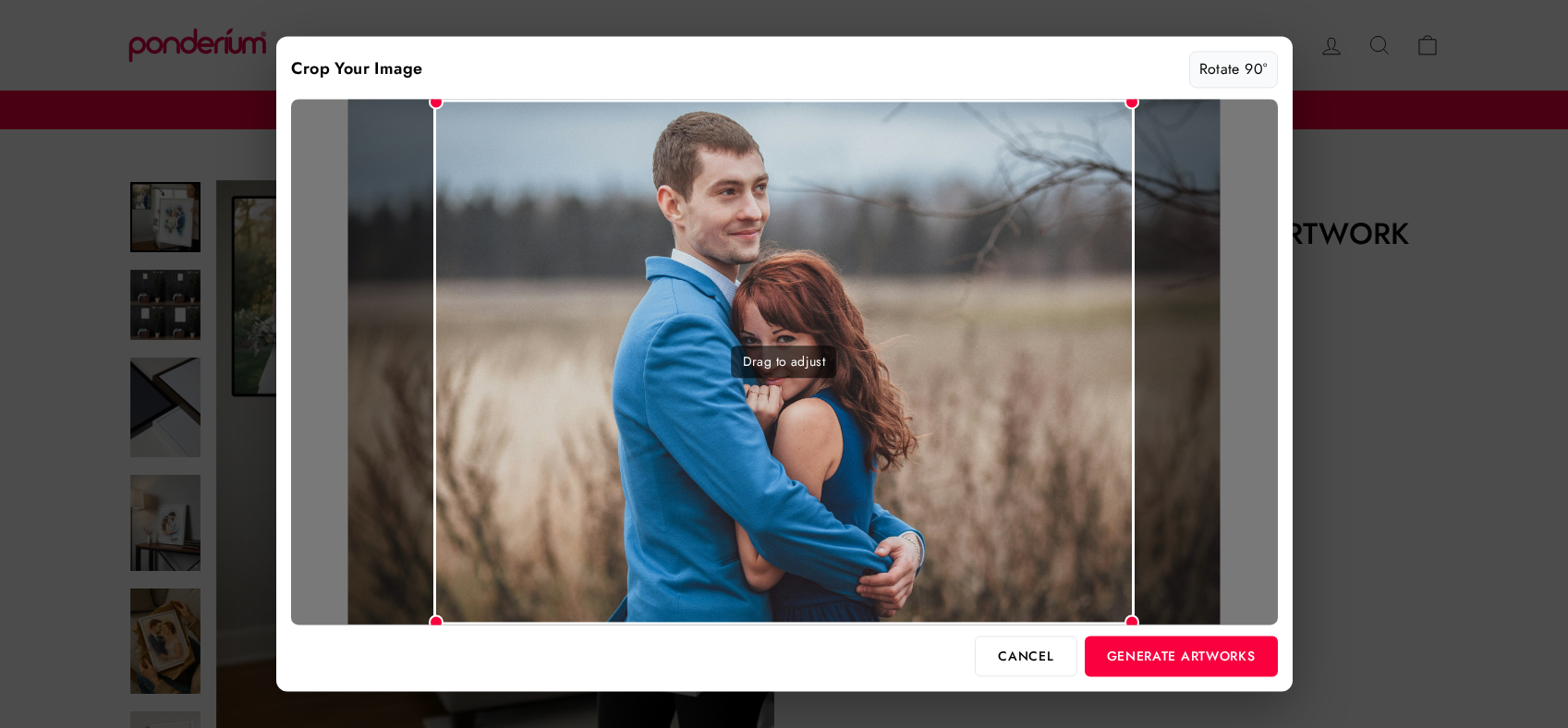
click at [1226, 63] on button "Rotate 90°" at bounding box center [1233, 69] width 88 height 37
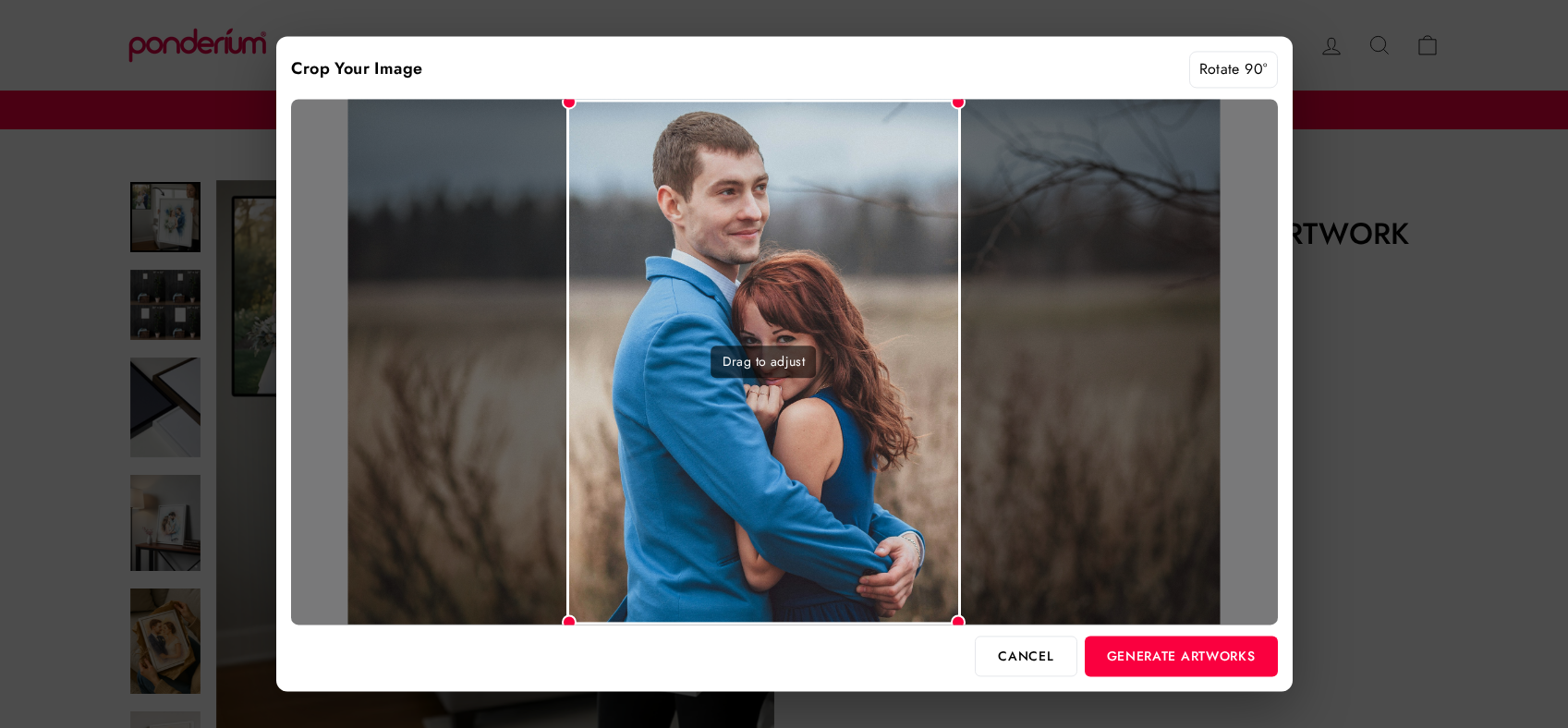
drag, startPoint x: 925, startPoint y: 336, endPoint x: 897, endPoint y: 336, distance: 28.0
click at [897, 336] on div "Drag to adjust" at bounding box center [763, 362] width 395 height 525
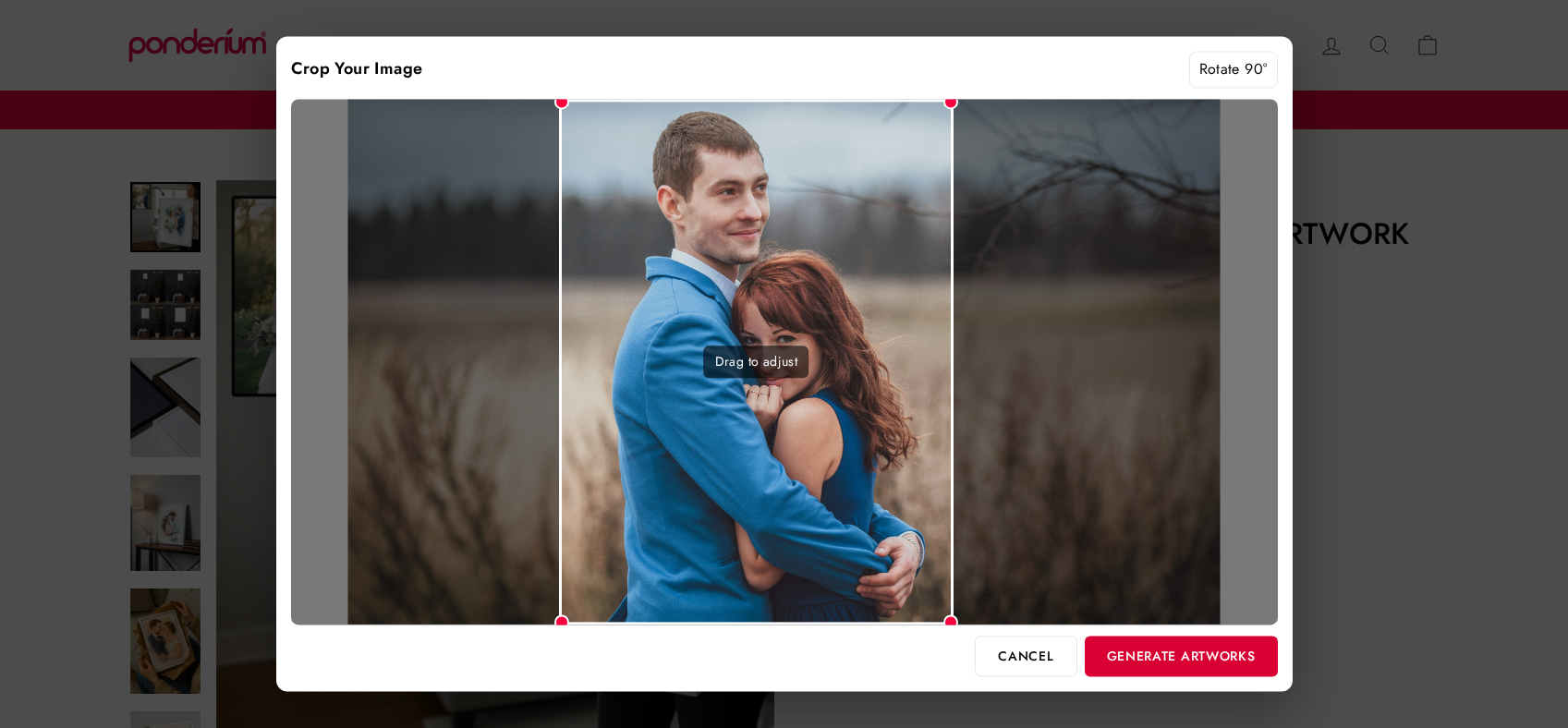
click at [1156, 644] on button "Generate Artworks" at bounding box center [1181, 656] width 193 height 41
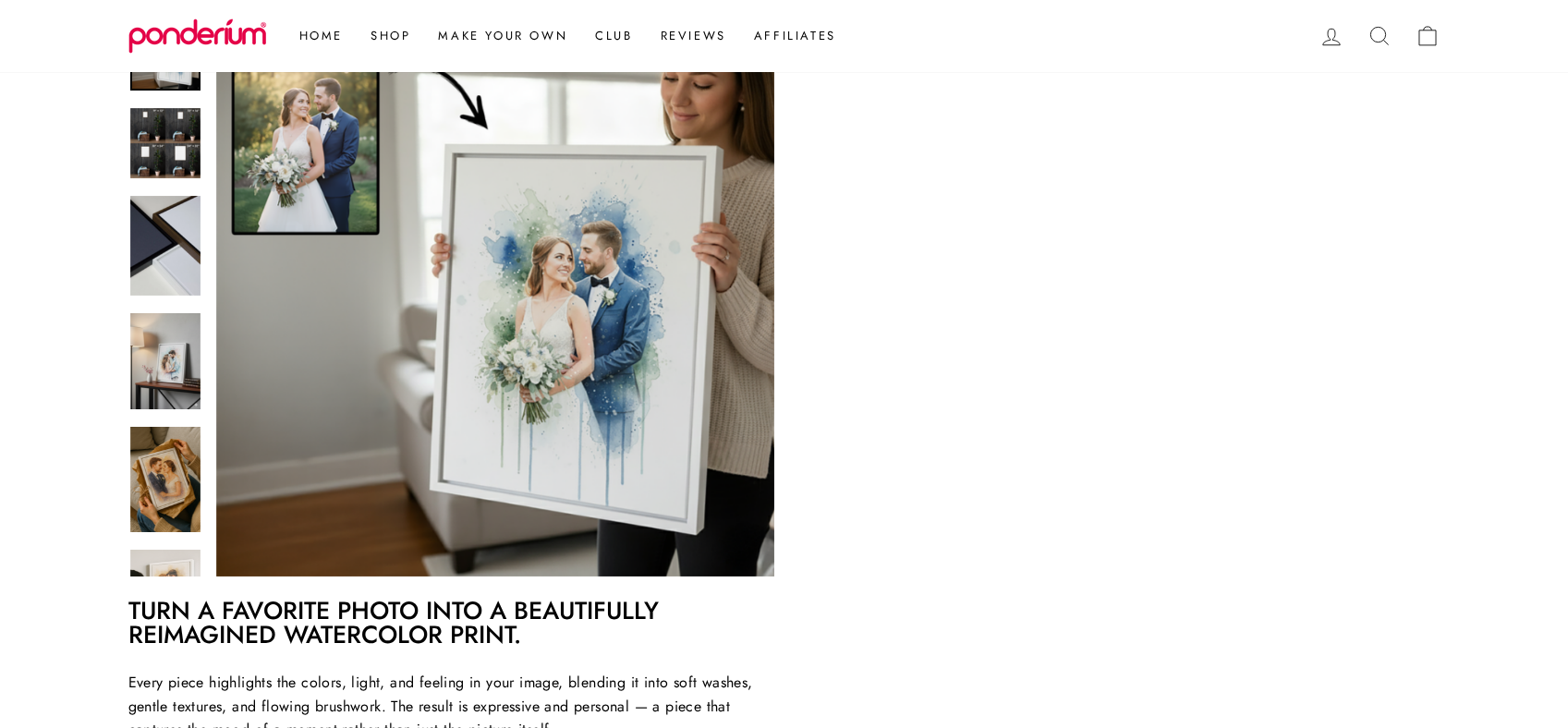
scroll to position [322, 0]
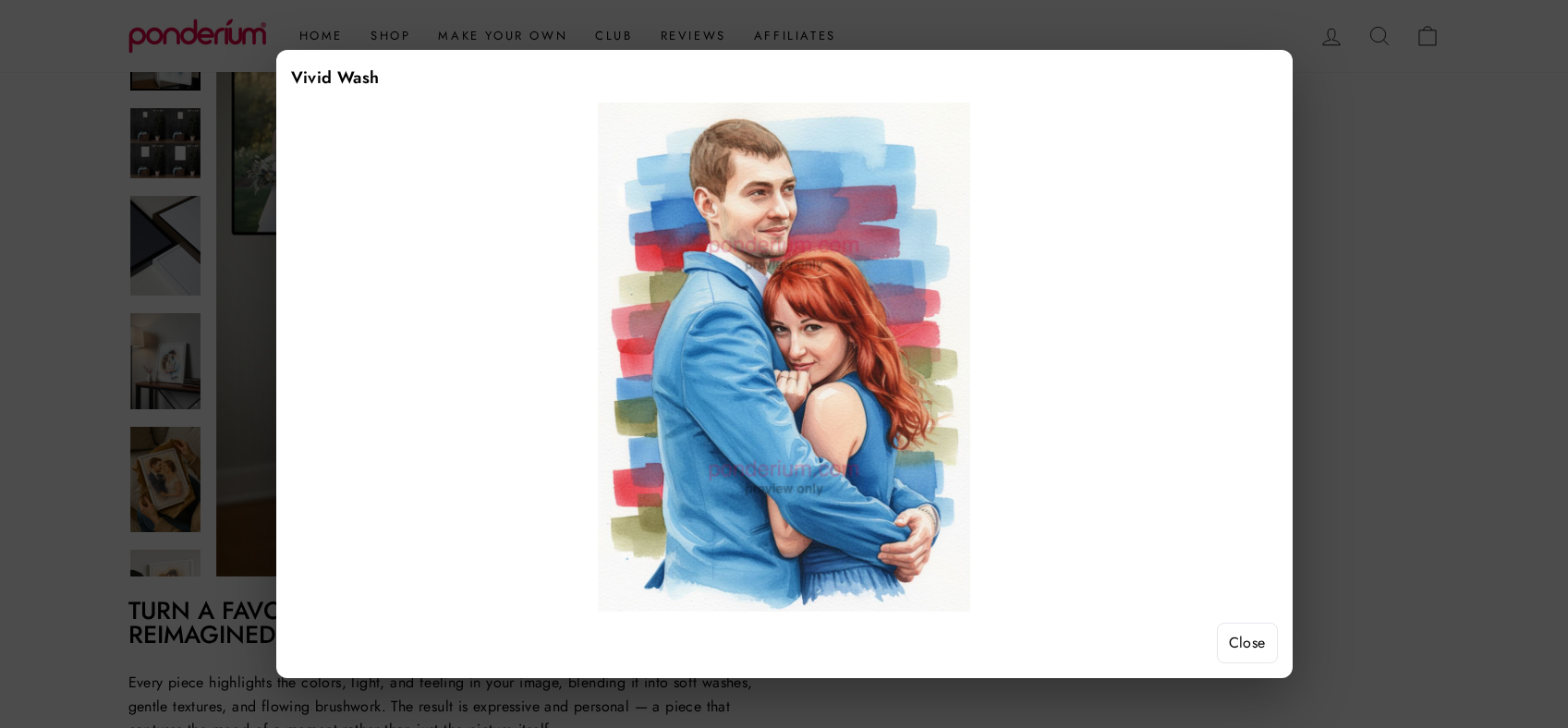
click at [1223, 631] on button "Close" at bounding box center [1247, 643] width 61 height 41
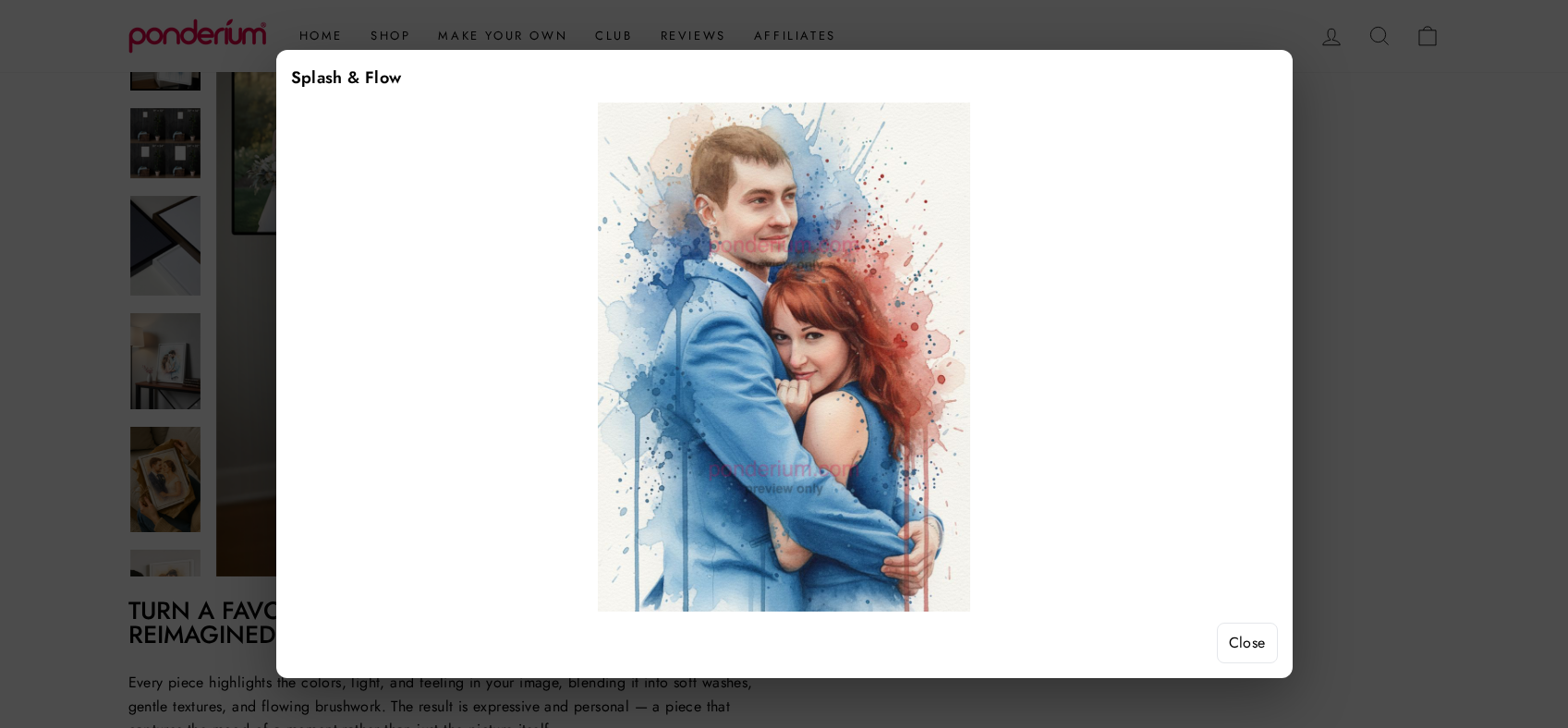
click at [1252, 634] on button "Close" at bounding box center [1247, 643] width 61 height 41
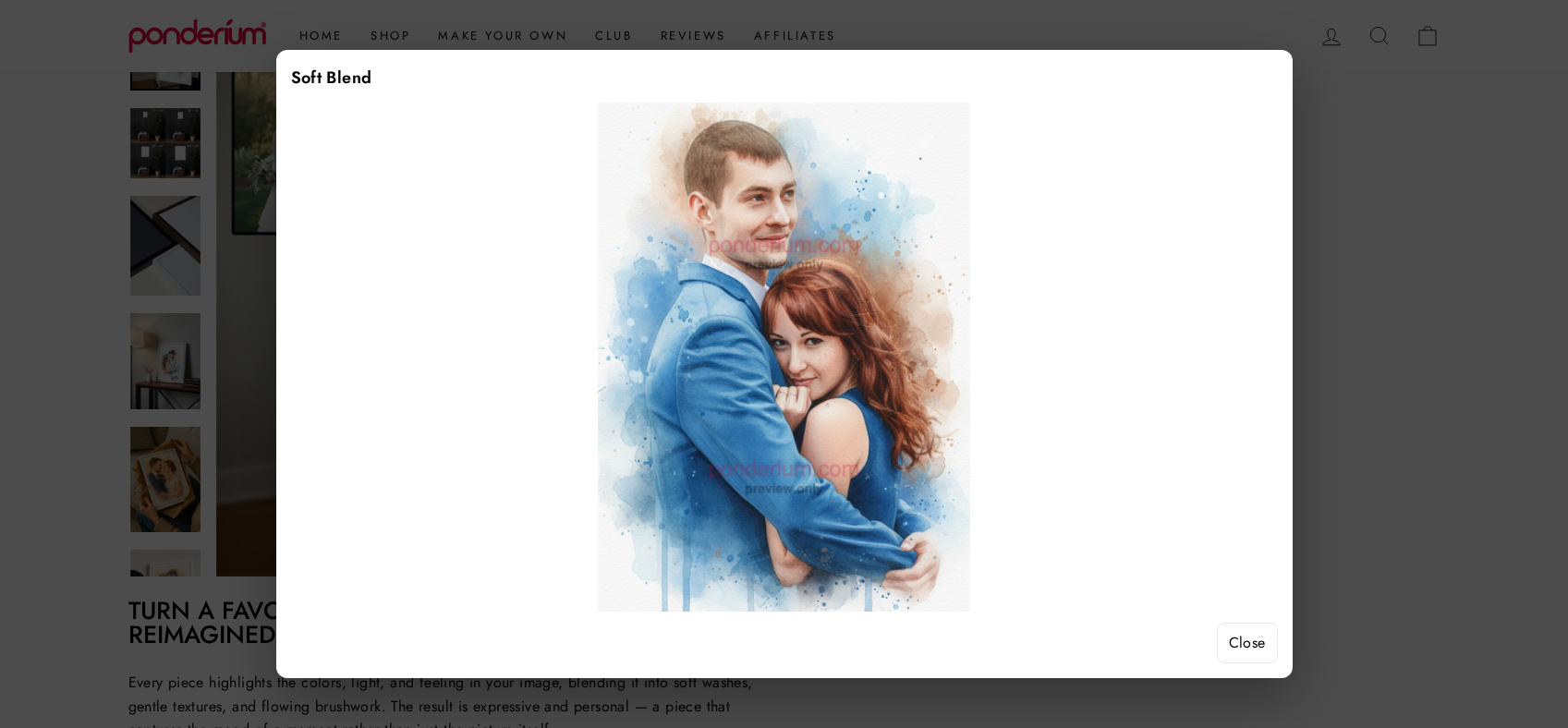
click at [1242, 644] on button "Close" at bounding box center [1247, 643] width 61 height 41
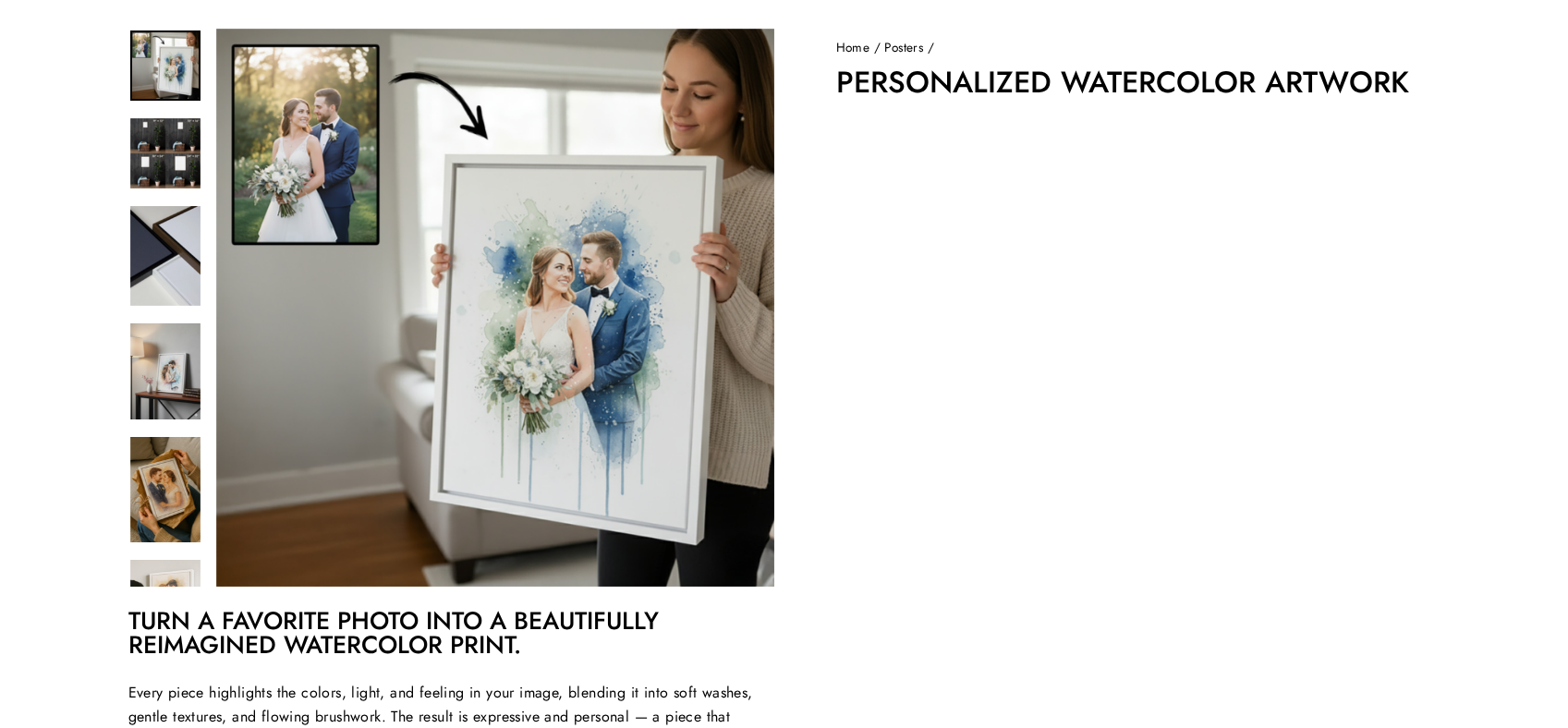
scroll to position [183, 0]
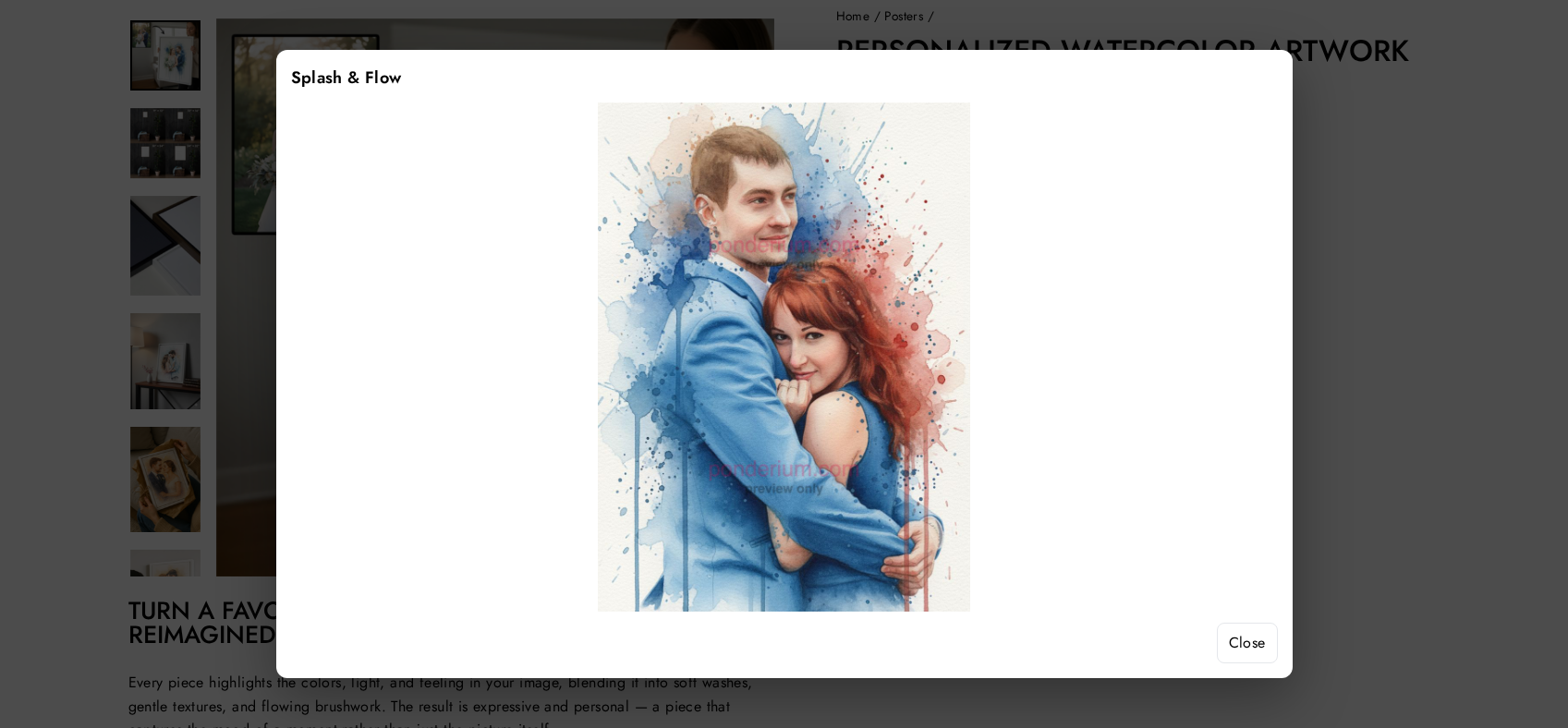
click at [1229, 635] on button "Close" at bounding box center [1247, 643] width 61 height 41
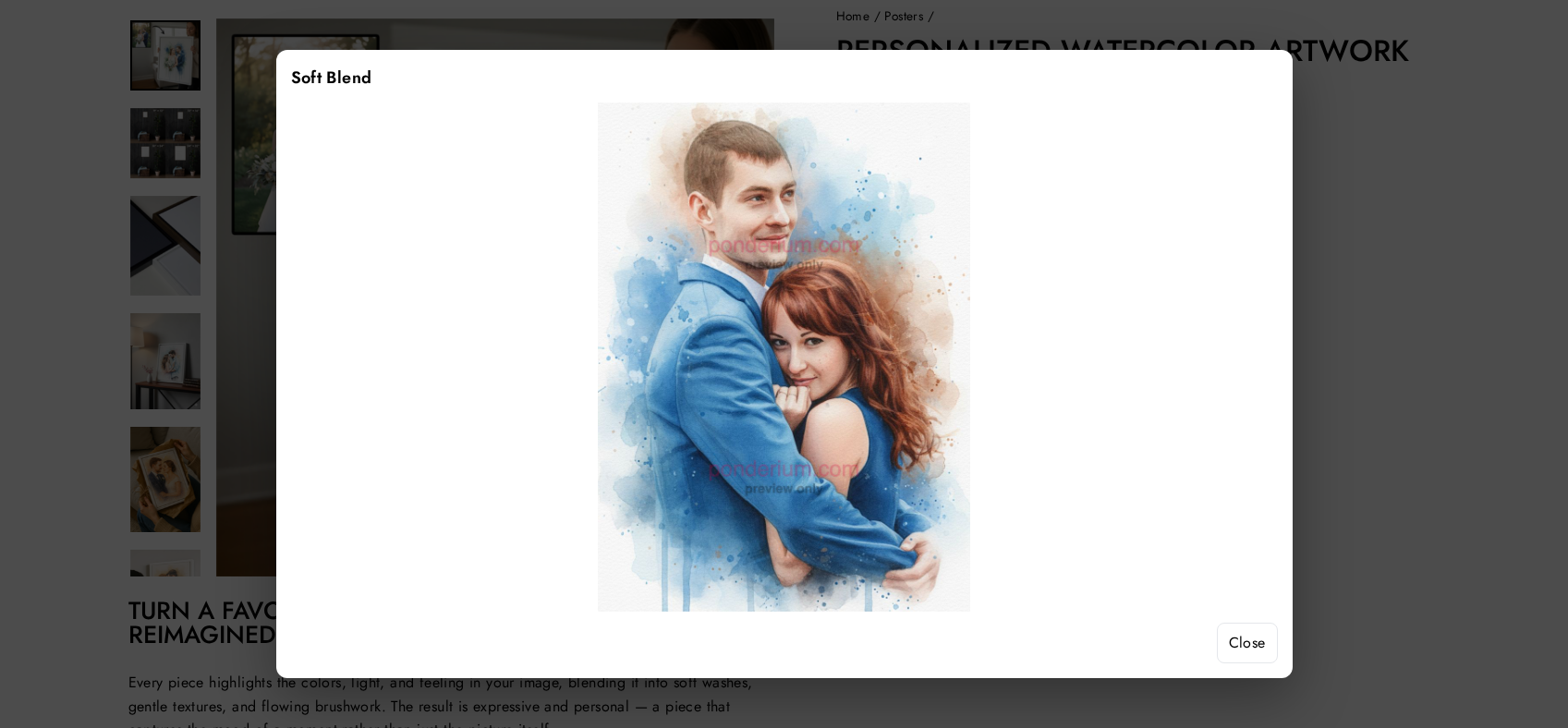
click at [1235, 645] on button "Close" at bounding box center [1247, 643] width 61 height 41
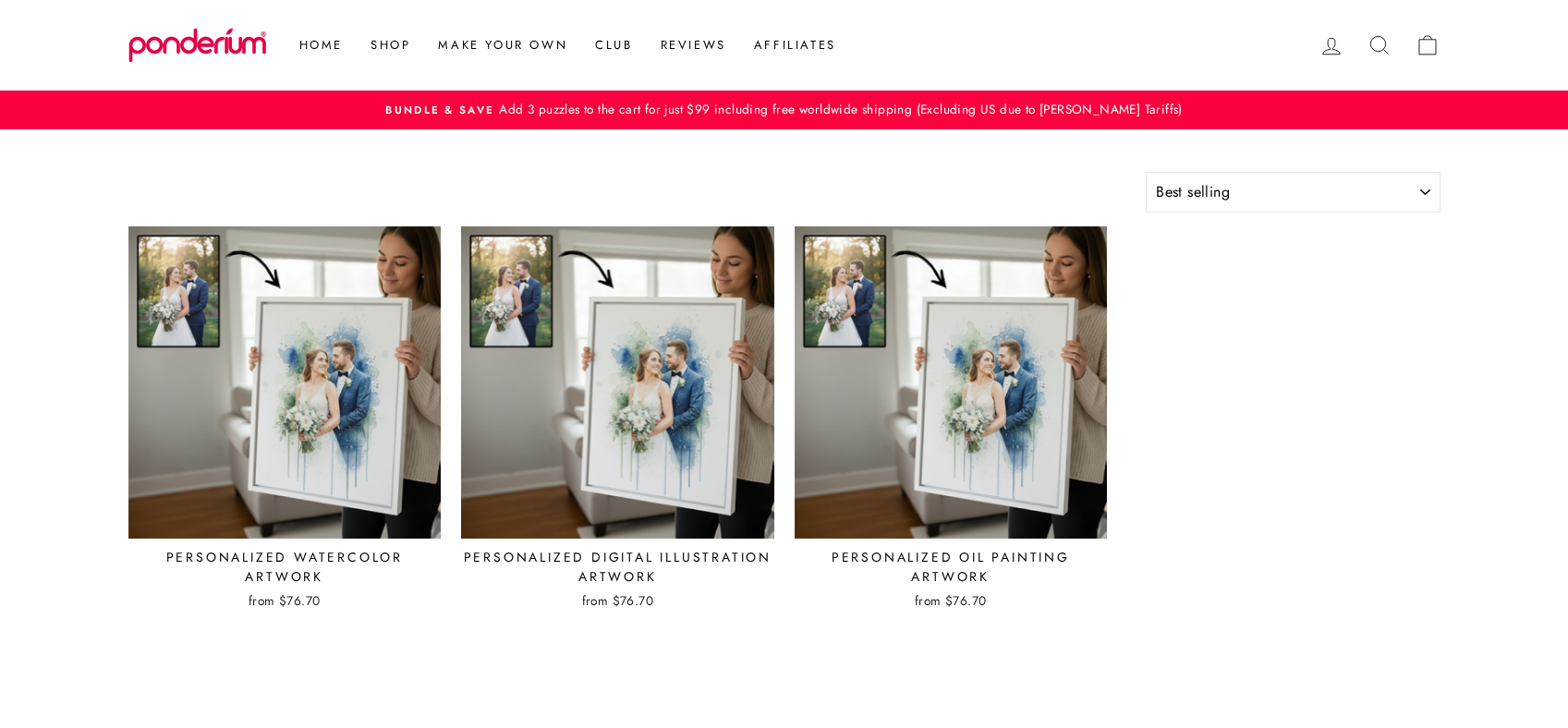
select select "best-selling"
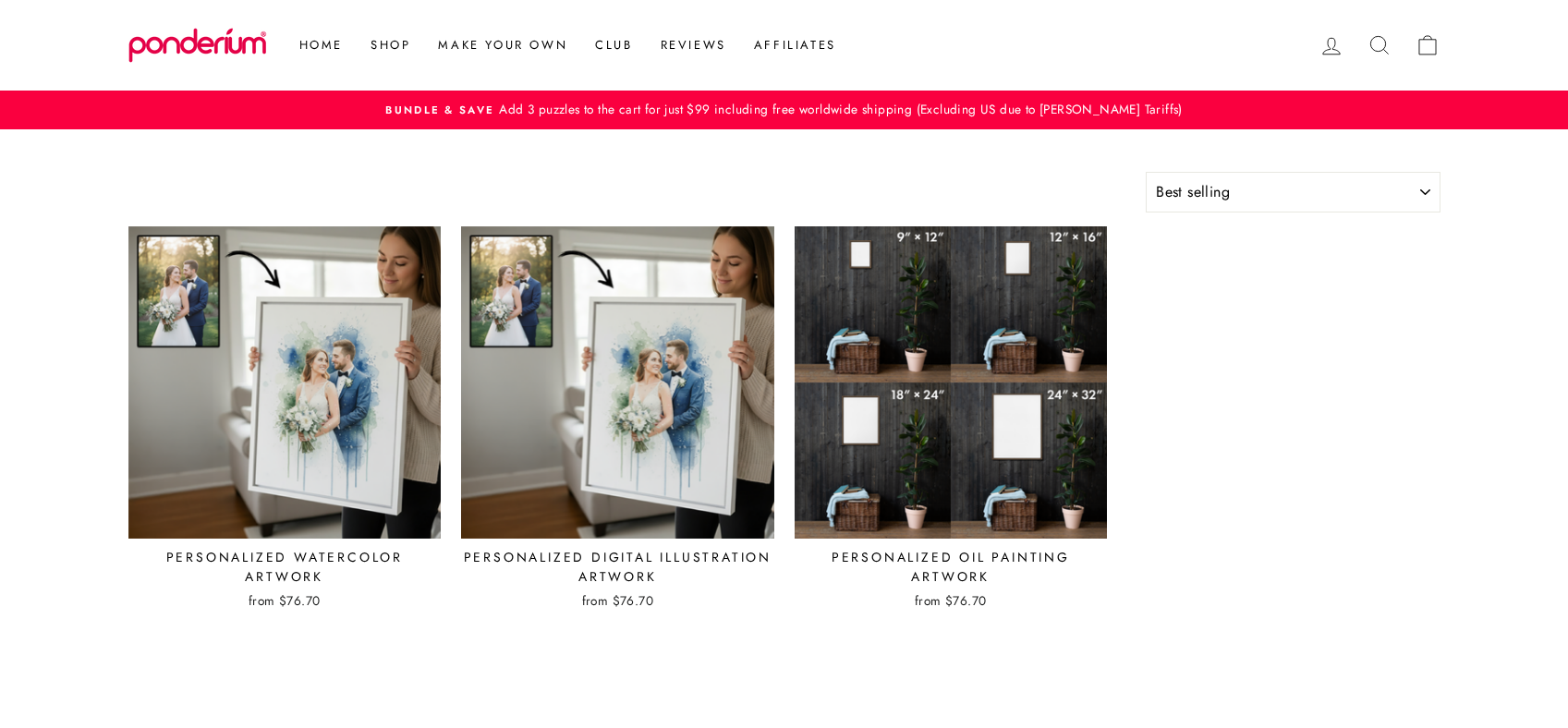
click at [953, 458] on img at bounding box center [951, 383] width 315 height 315
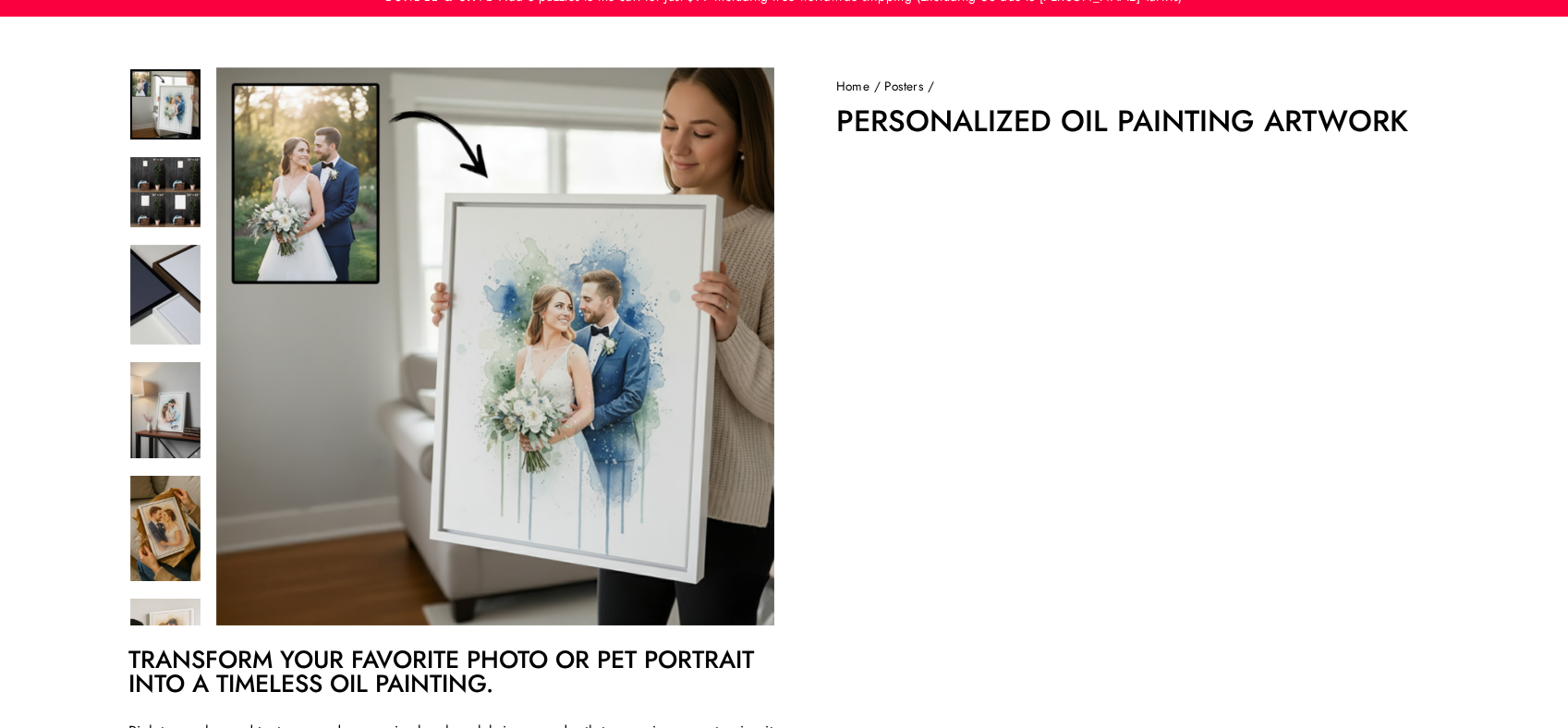
scroll to position [111, 0]
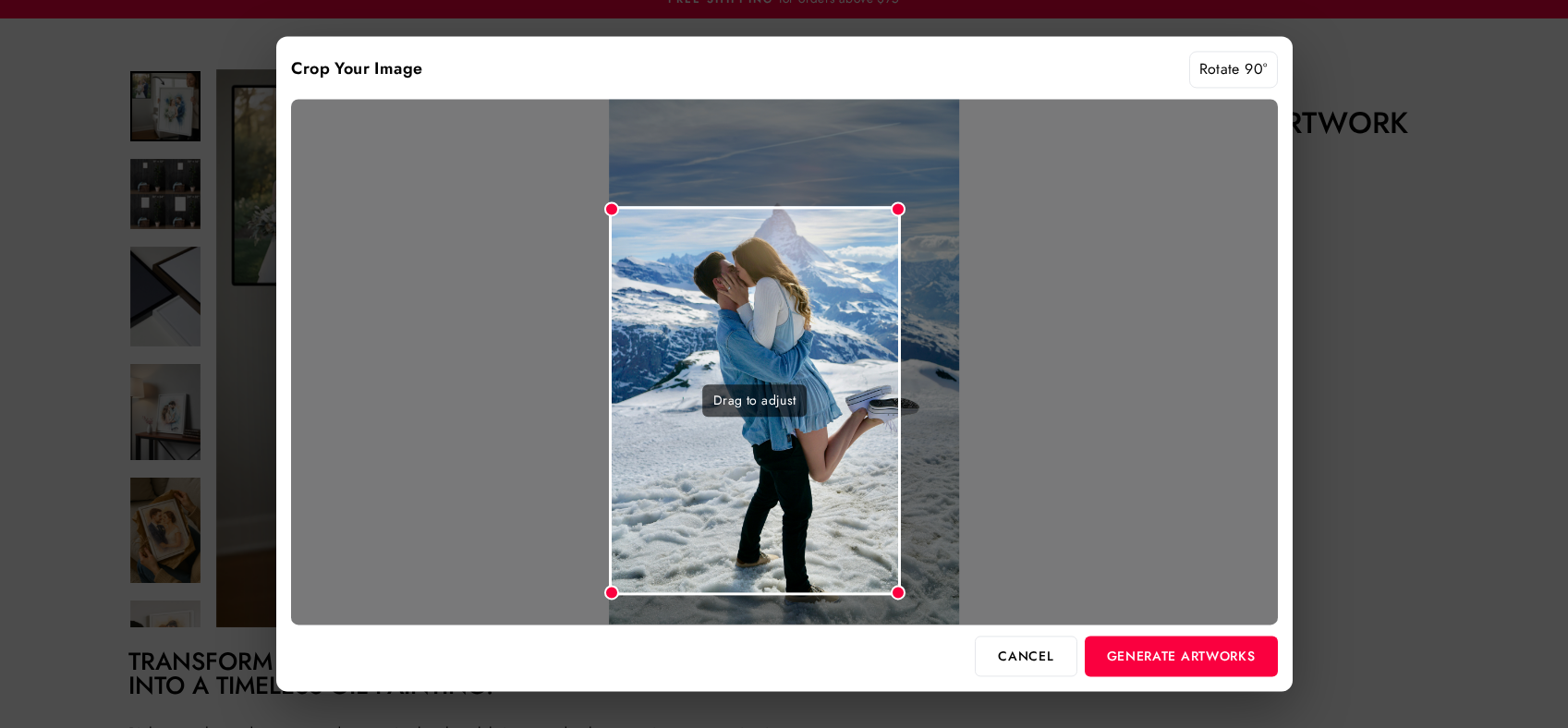
drag, startPoint x: 958, startPoint y: 128, endPoint x: 900, endPoint y: 252, distance: 136.9
click at [900, 252] on div "Drag to adjust" at bounding box center [784, 362] width 987 height 525
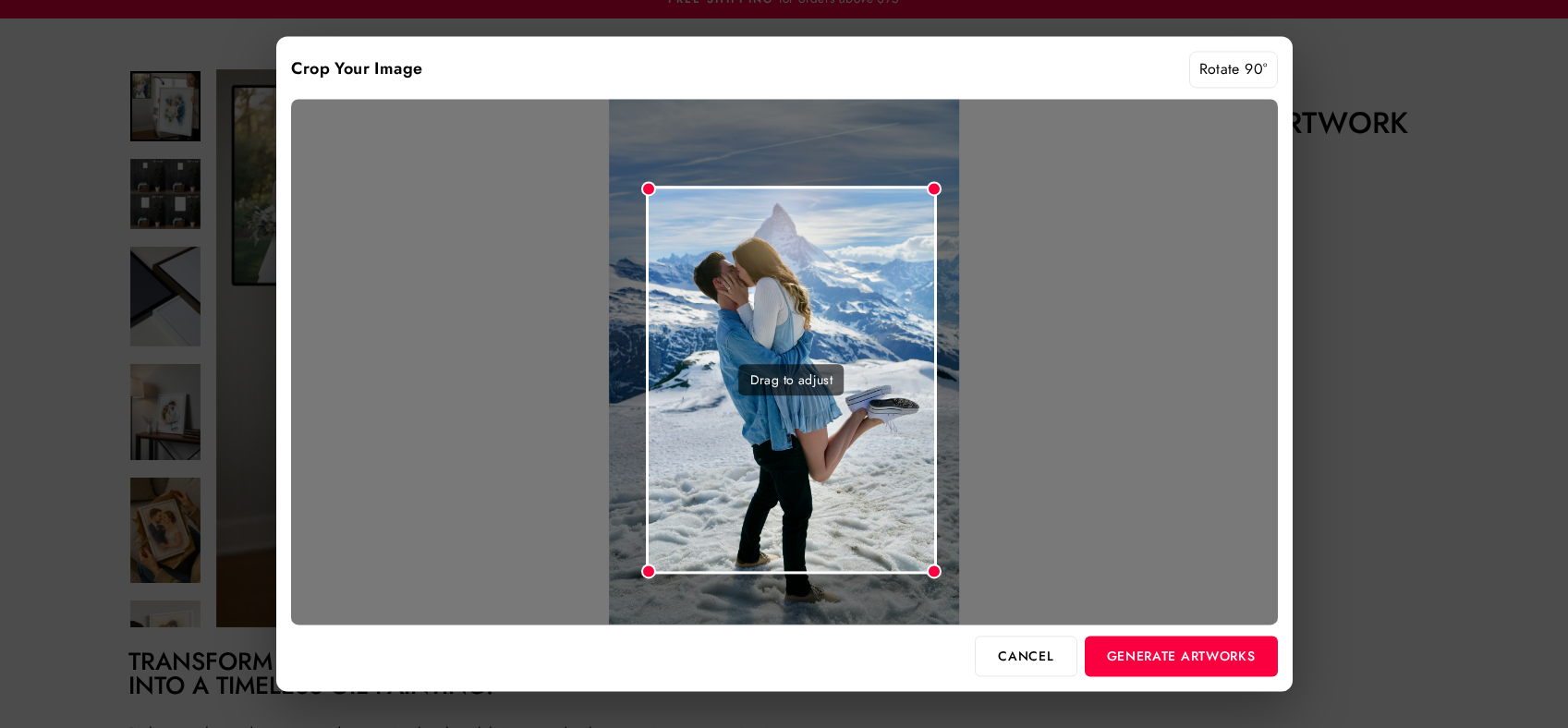
drag, startPoint x: 832, startPoint y: 271, endPoint x: 869, endPoint y: 250, distance: 42.5
click at [869, 250] on div "Drag to adjust" at bounding box center [791, 380] width 291 height 388
click at [1174, 649] on button "Generate Artworks" at bounding box center [1181, 656] width 193 height 41
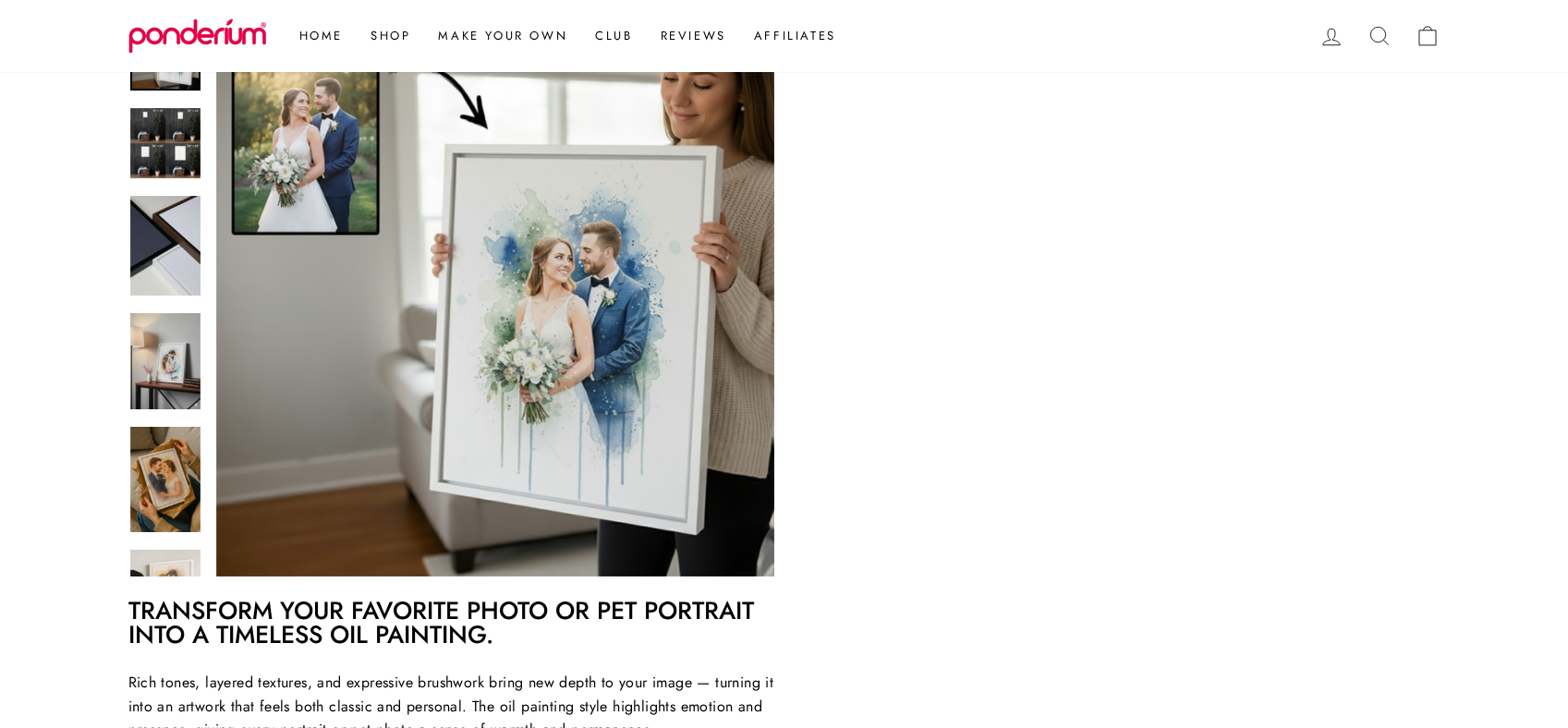
scroll to position [285, 0]
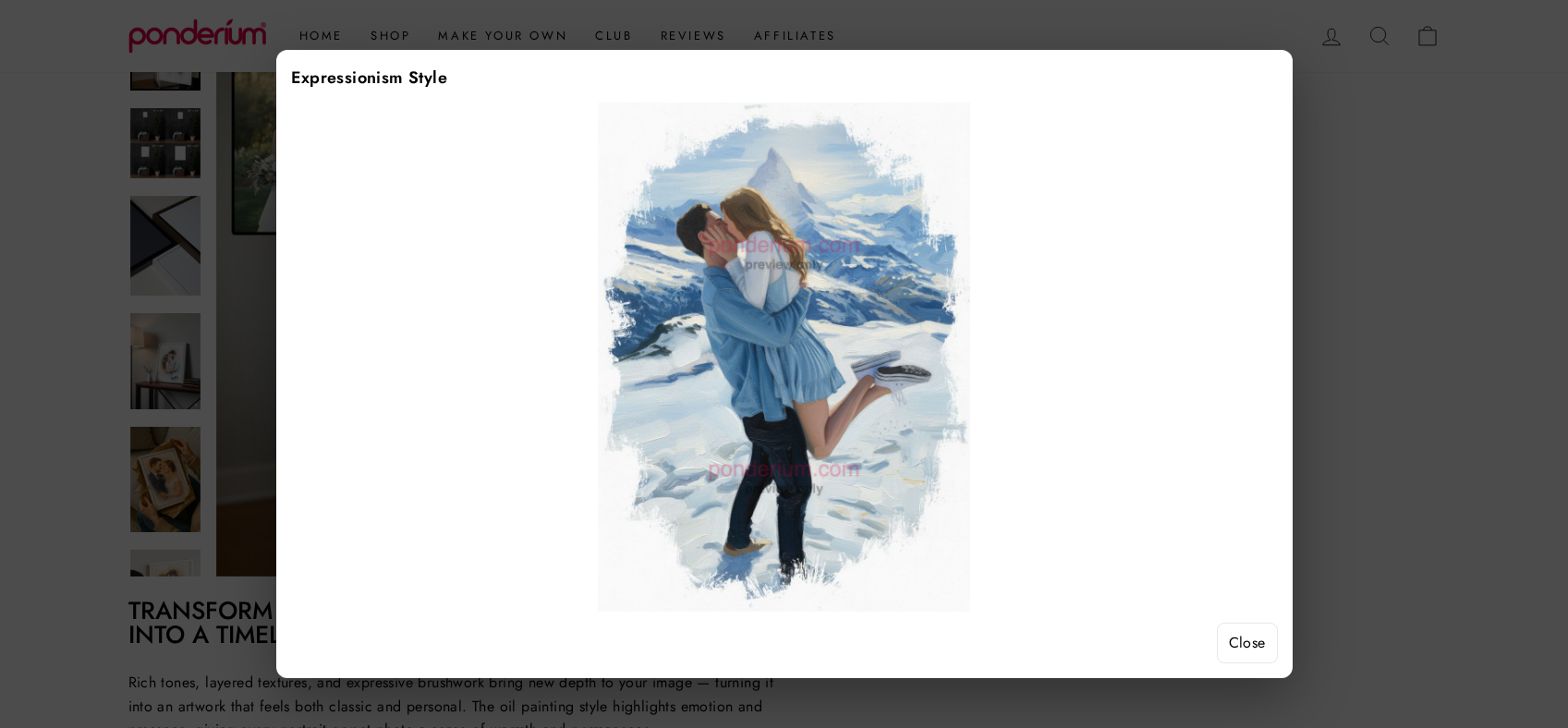
click at [1249, 644] on button "Close" at bounding box center [1247, 643] width 61 height 41
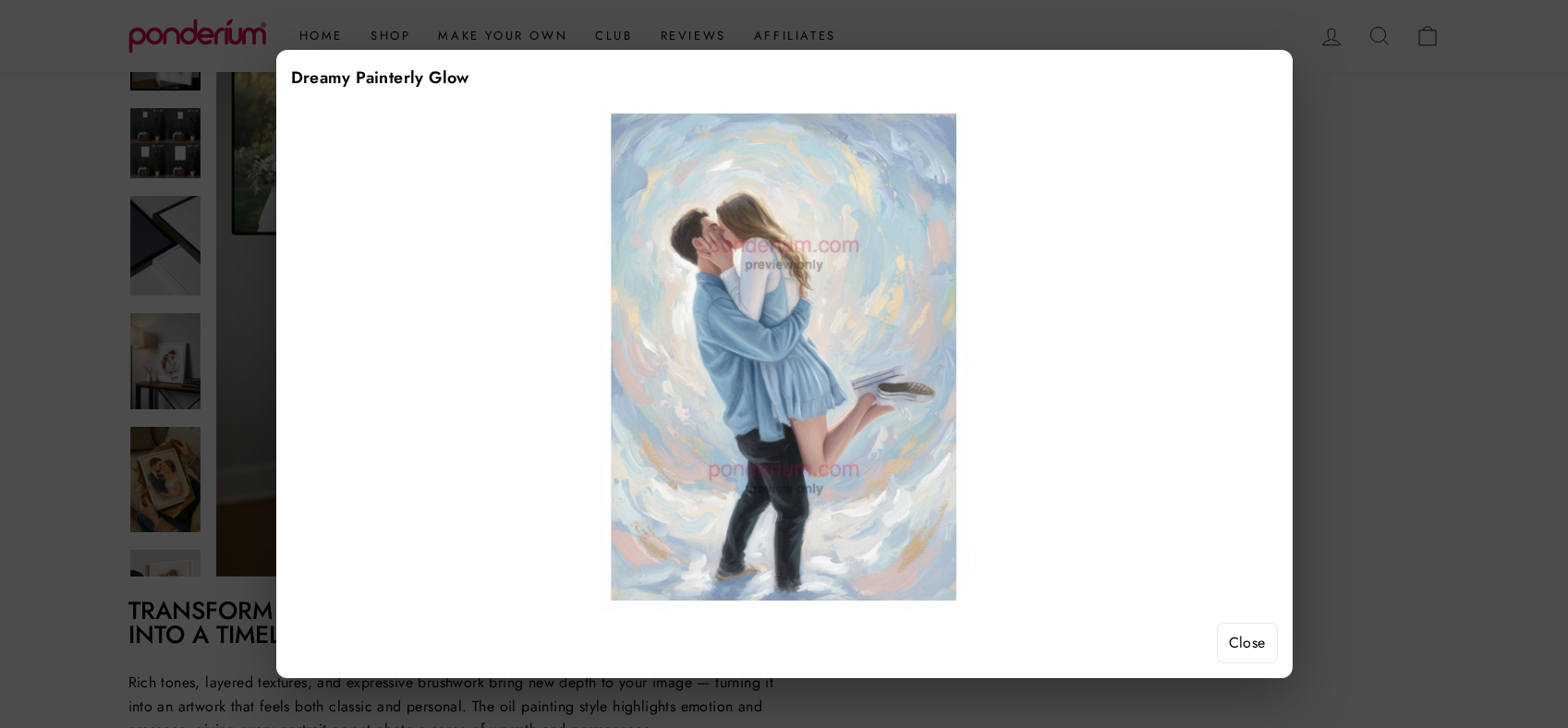
click at [1253, 635] on button "Close" at bounding box center [1247, 643] width 61 height 41
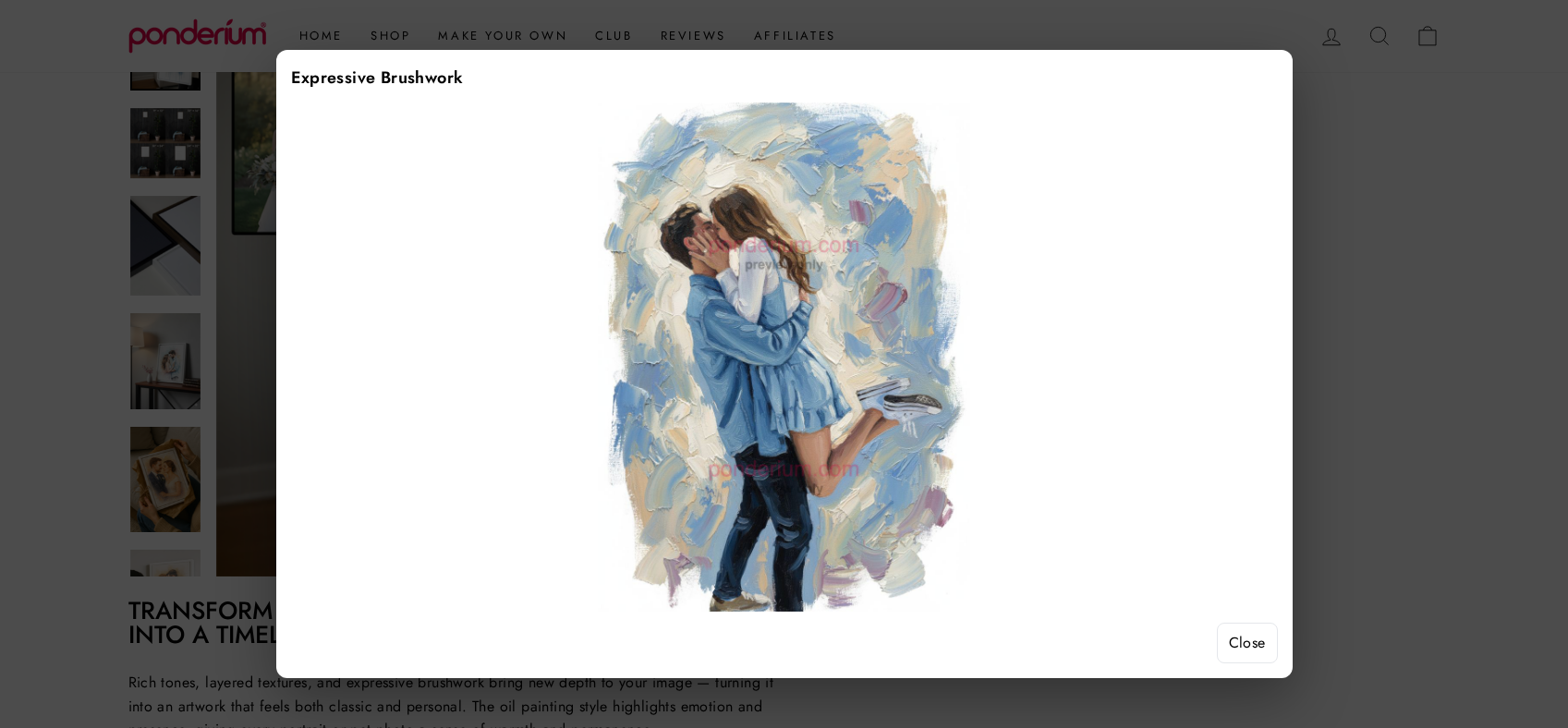
click at [1246, 650] on button "Close" at bounding box center [1247, 643] width 61 height 41
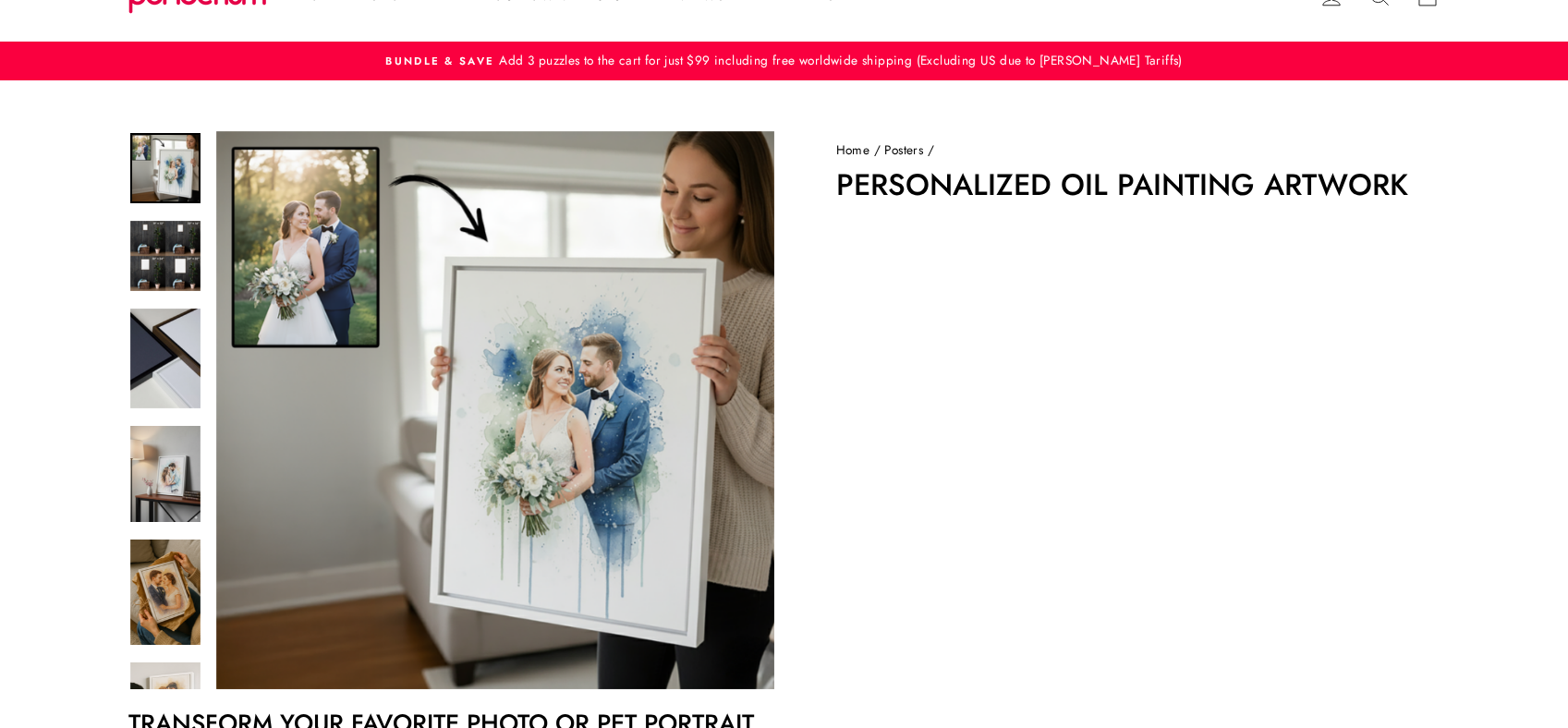
scroll to position [0, 0]
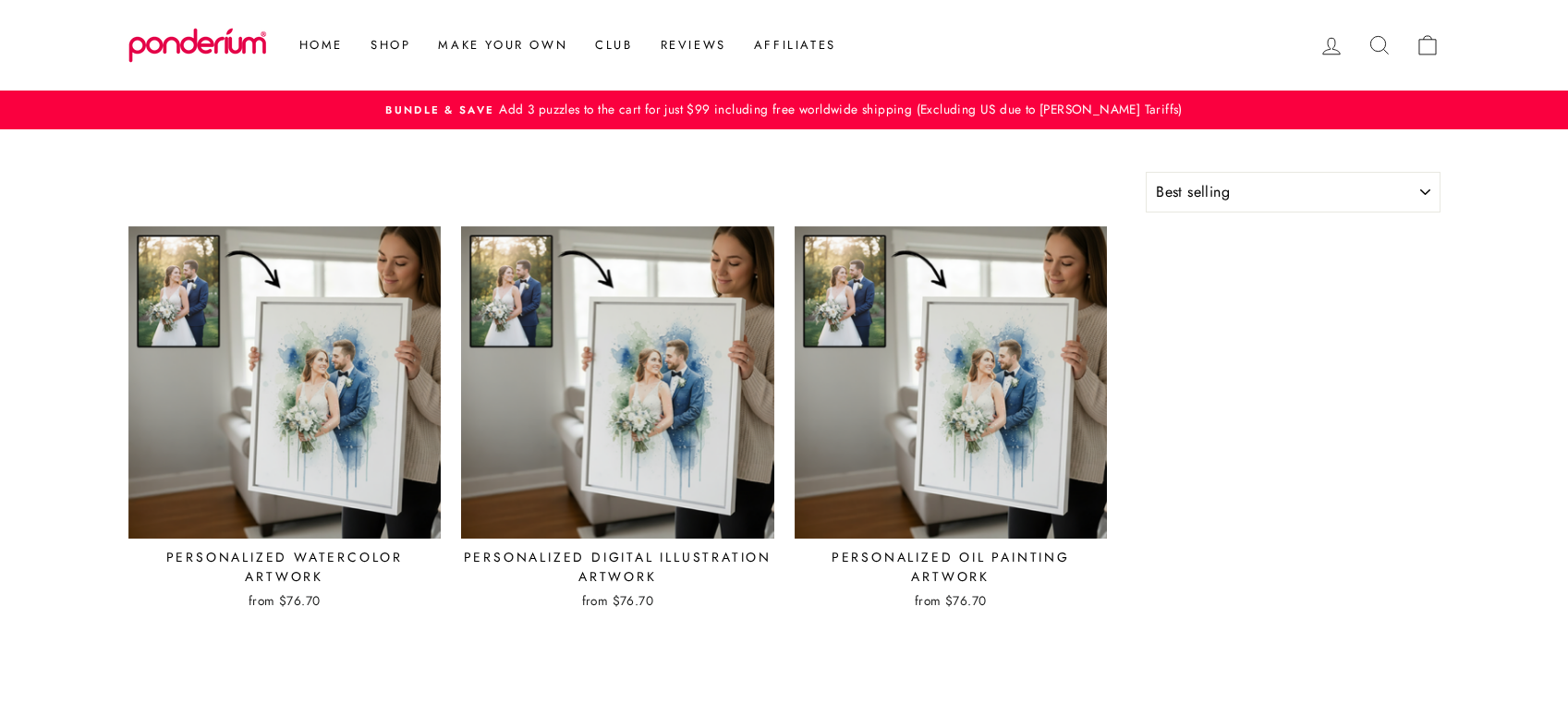
select select "best-selling"
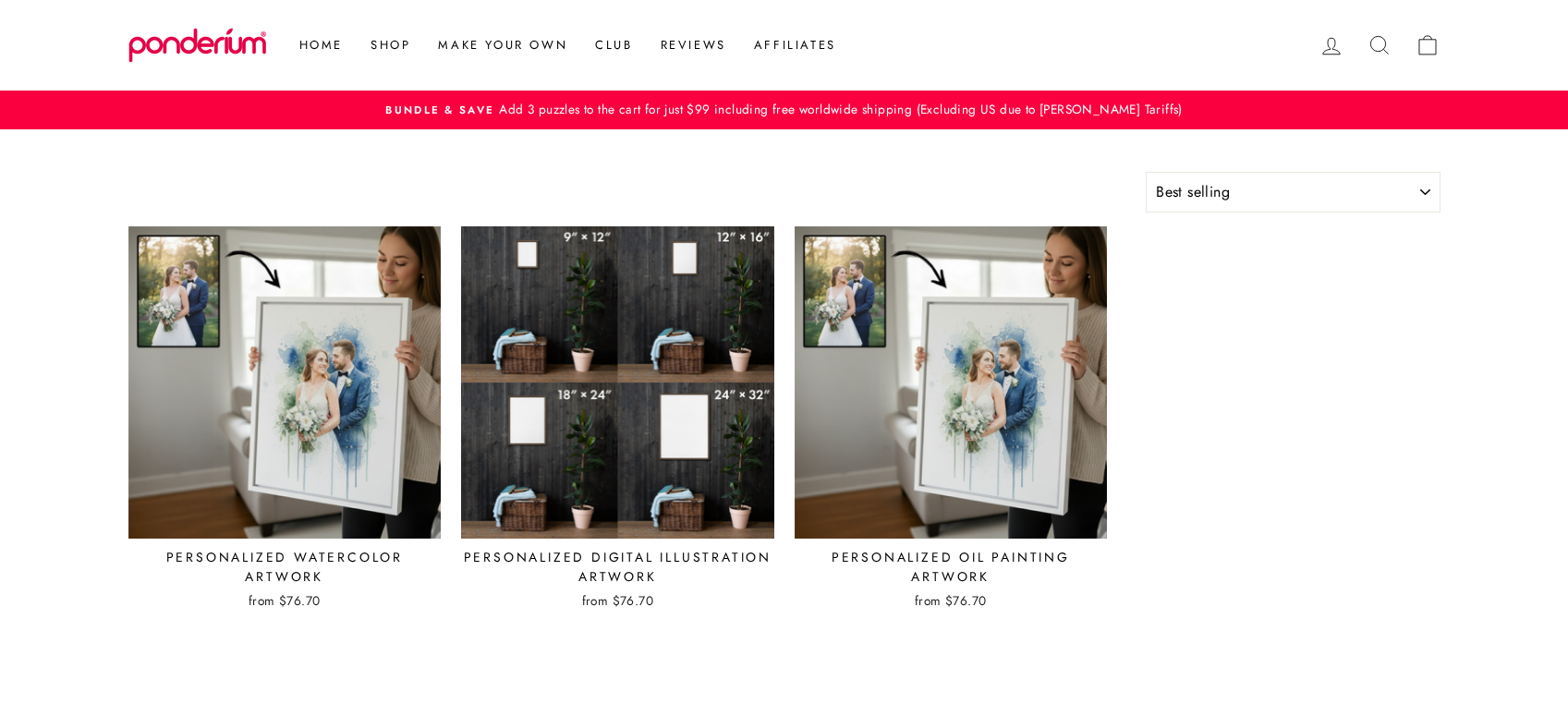
click at [644, 364] on img at bounding box center [618, 383] width 315 height 315
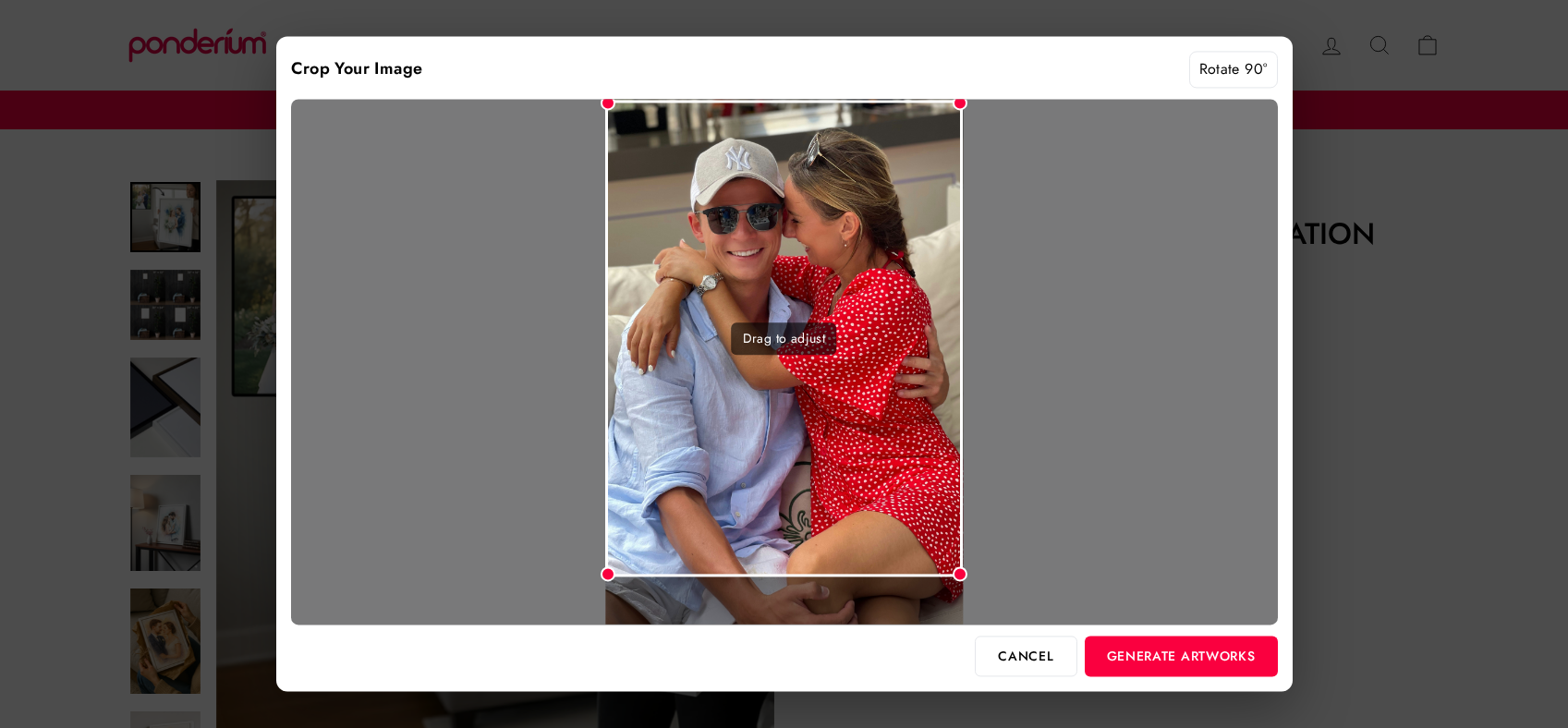
drag, startPoint x: 903, startPoint y: 501, endPoint x: 902, endPoint y: 479, distance: 22.0
click at [902, 479] on div "Drag to adjust" at bounding box center [784, 338] width 358 height 477
click at [1167, 662] on button "Generate Artworks" at bounding box center [1181, 656] width 193 height 41
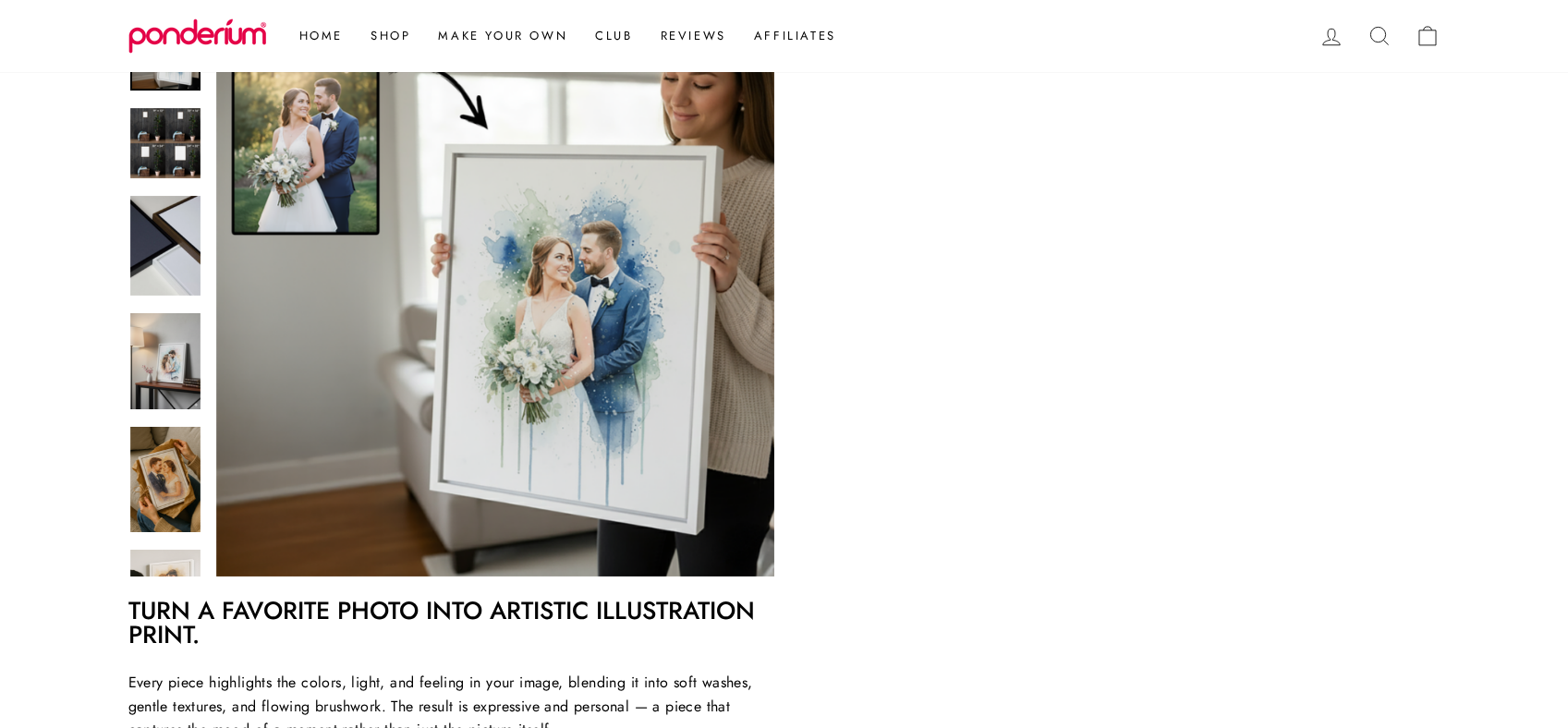
scroll to position [351, 0]
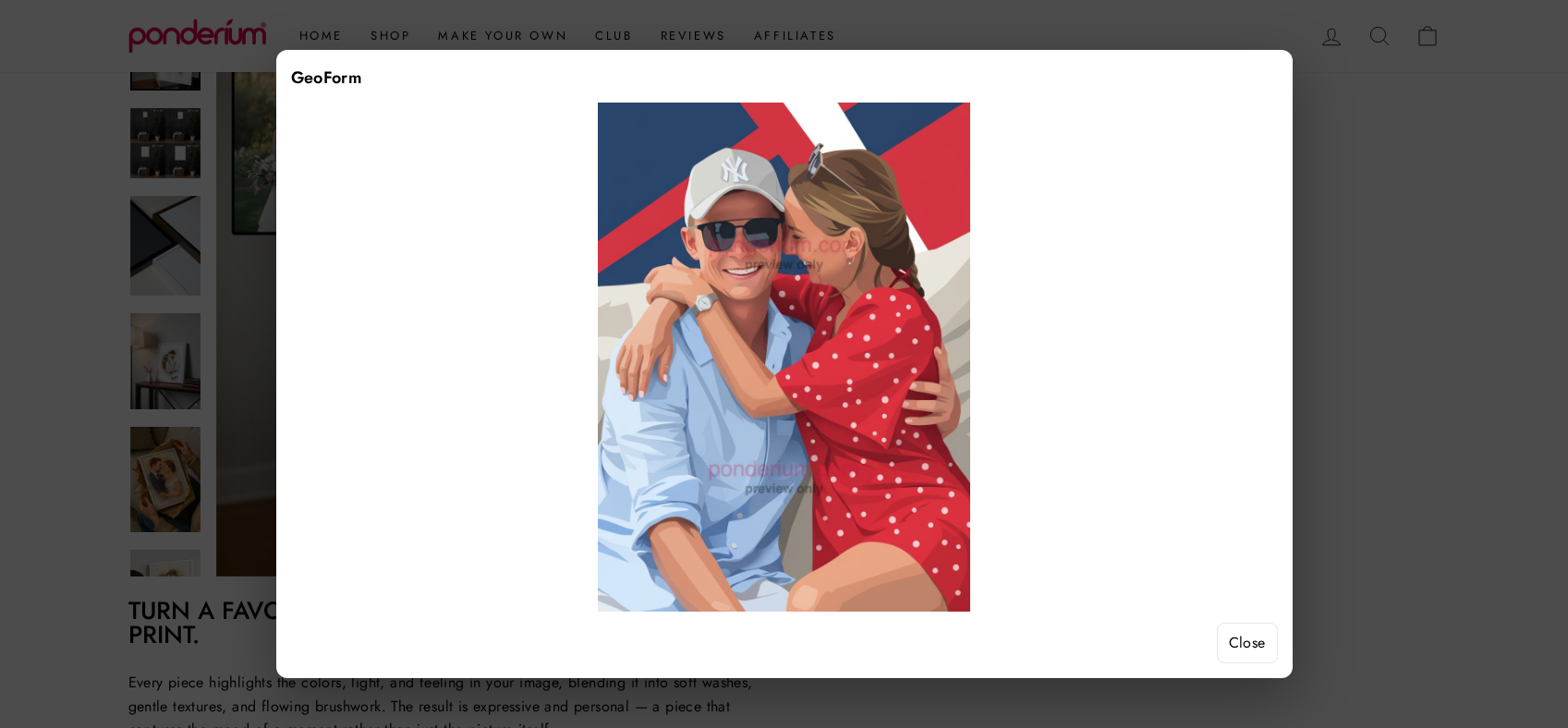
click at [1262, 640] on button "Close" at bounding box center [1247, 643] width 61 height 41
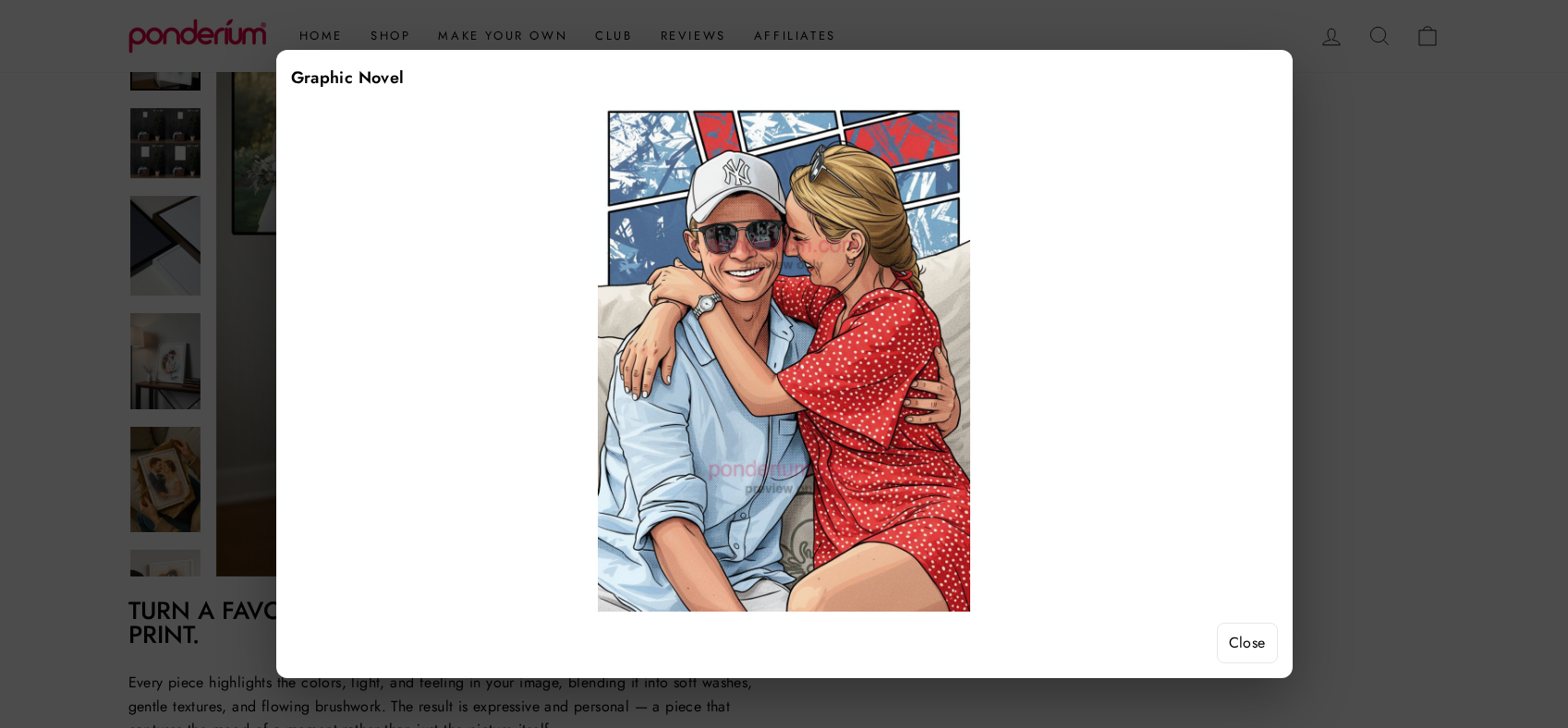
click at [1249, 637] on button "Close" at bounding box center [1247, 643] width 61 height 41
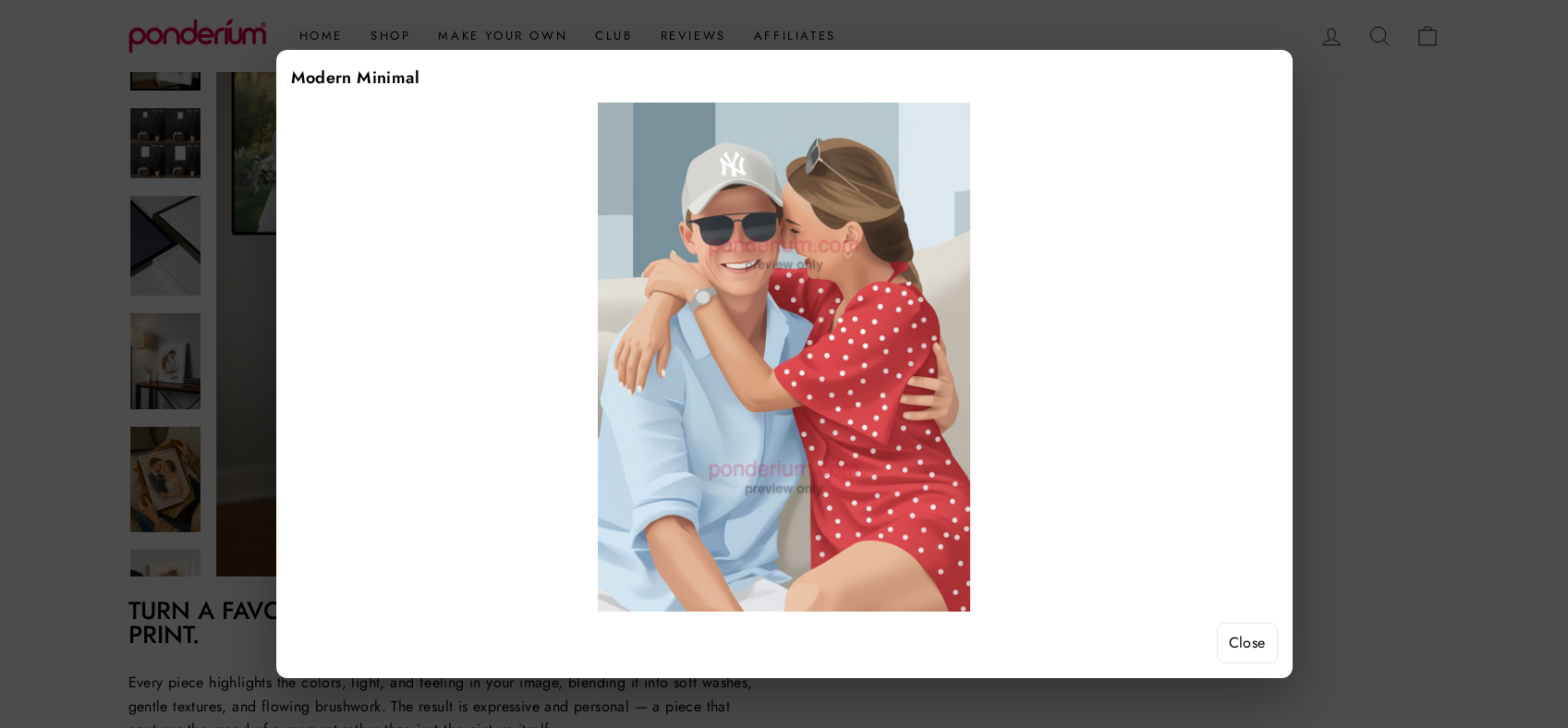
click at [1249, 643] on button "Close" at bounding box center [1247, 643] width 61 height 41
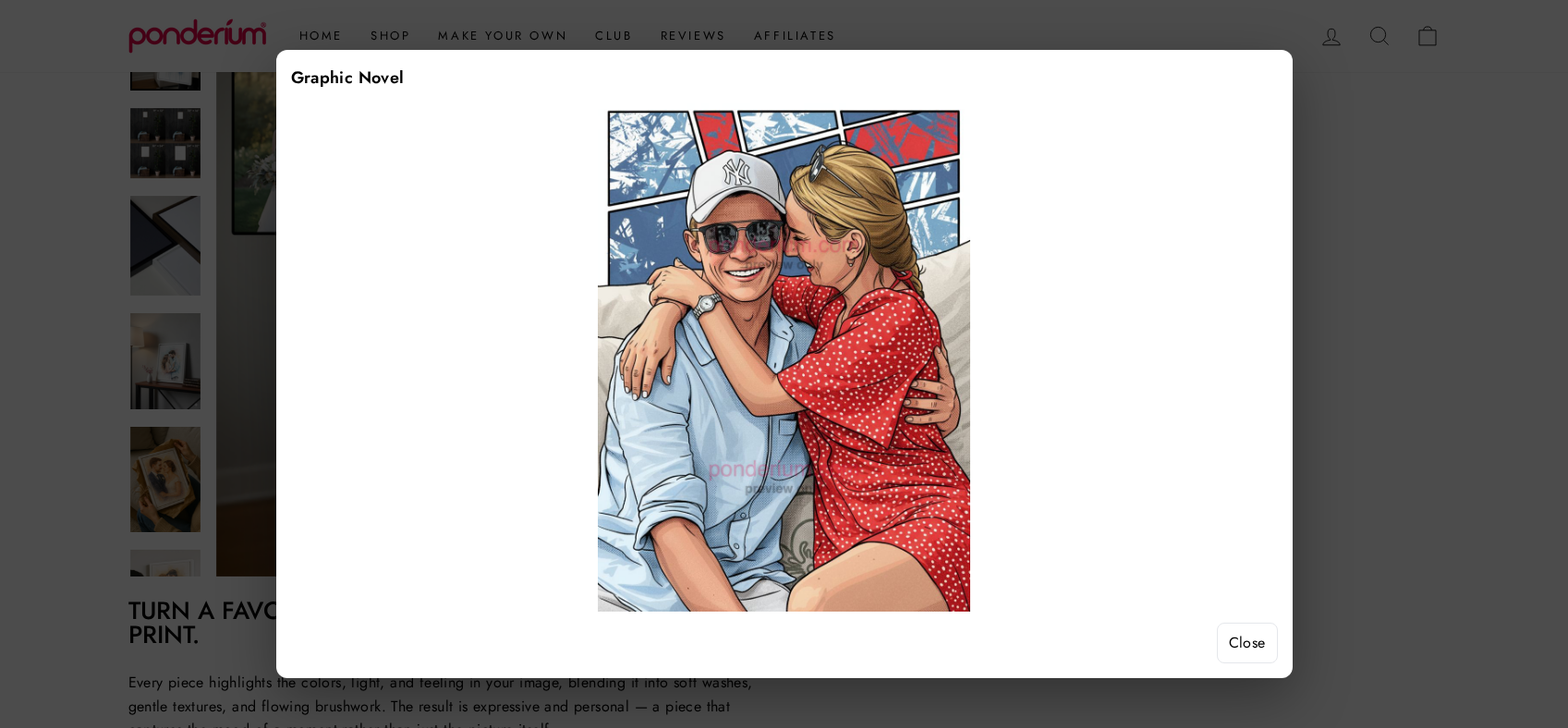
click at [1250, 627] on button "Close" at bounding box center [1247, 643] width 61 height 41
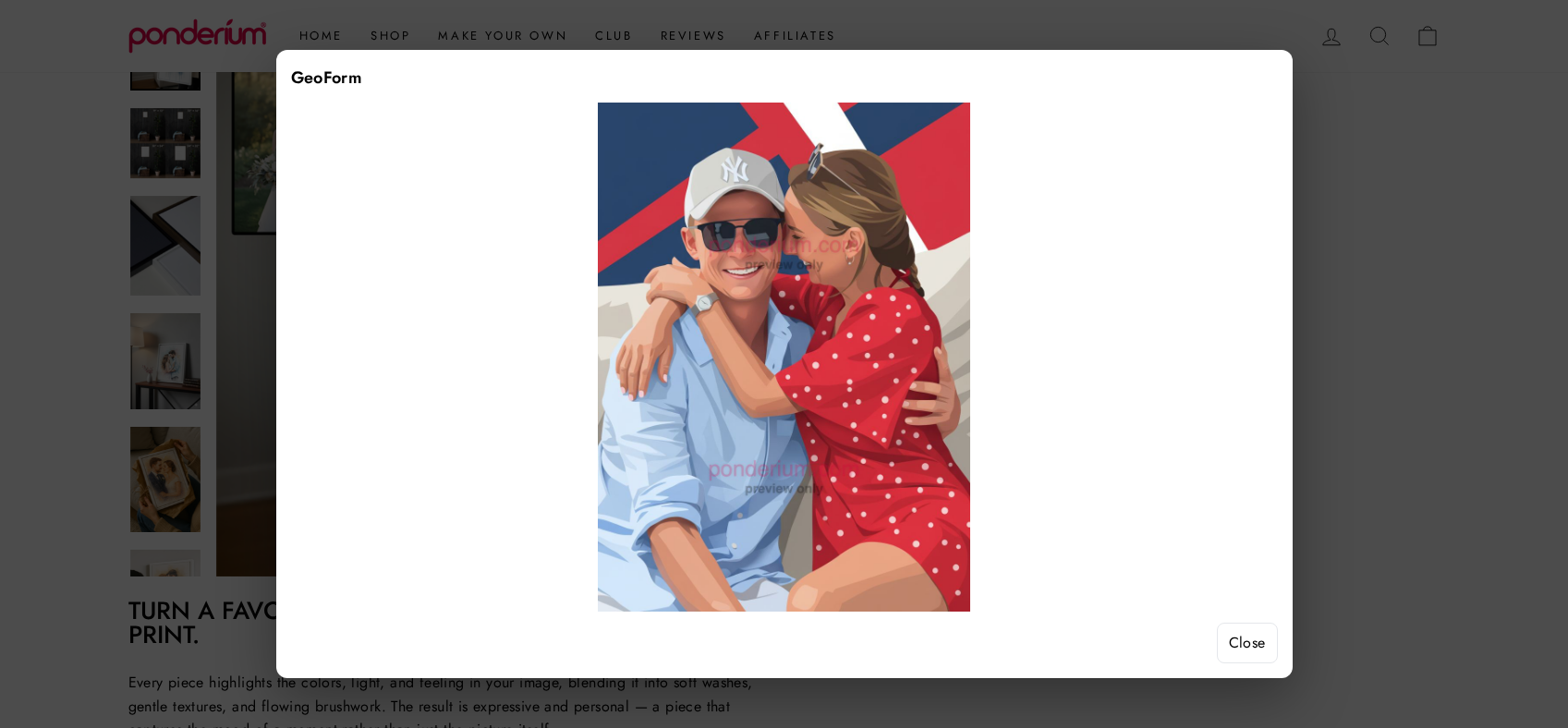
click at [1245, 633] on button "Close" at bounding box center [1247, 643] width 61 height 41
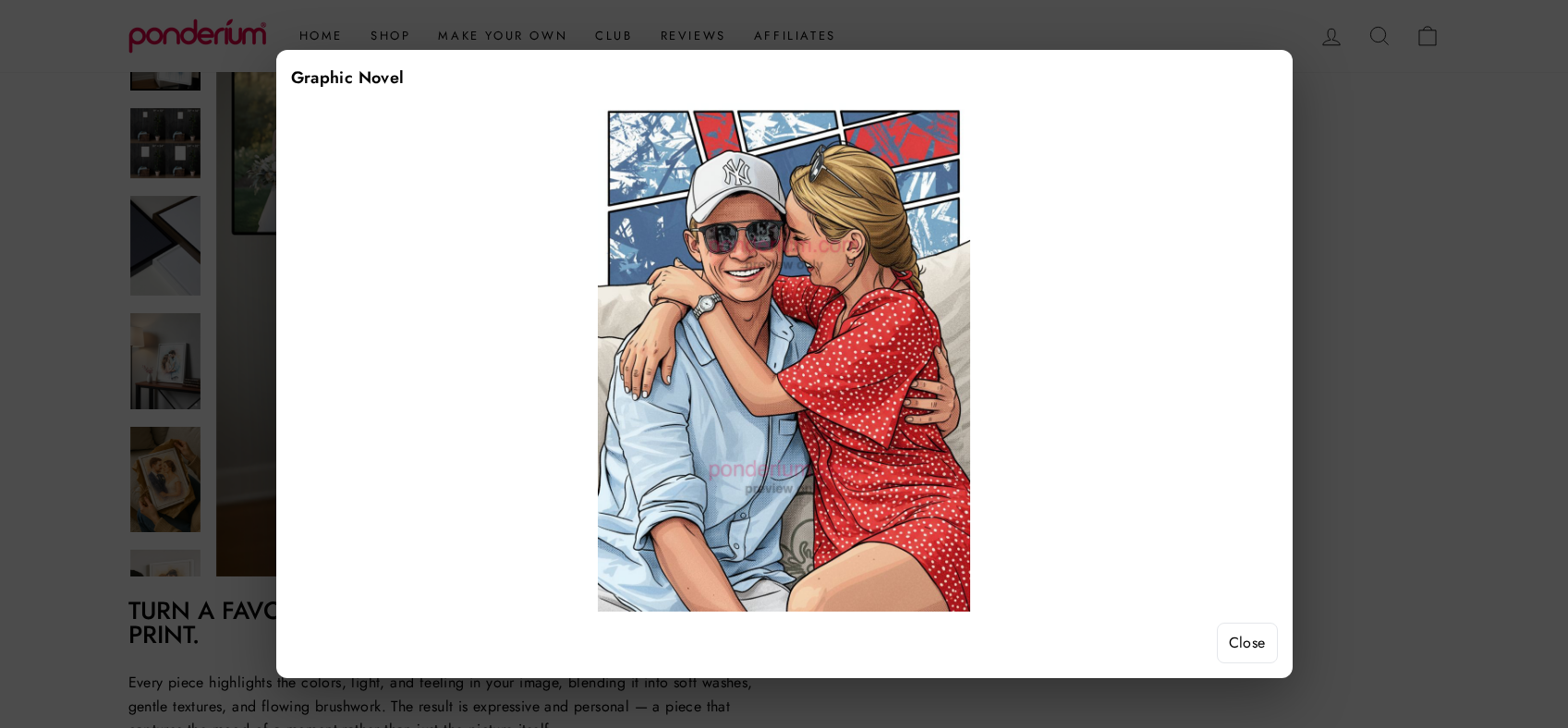
click at [1265, 640] on button "Close" at bounding box center [1247, 643] width 61 height 41
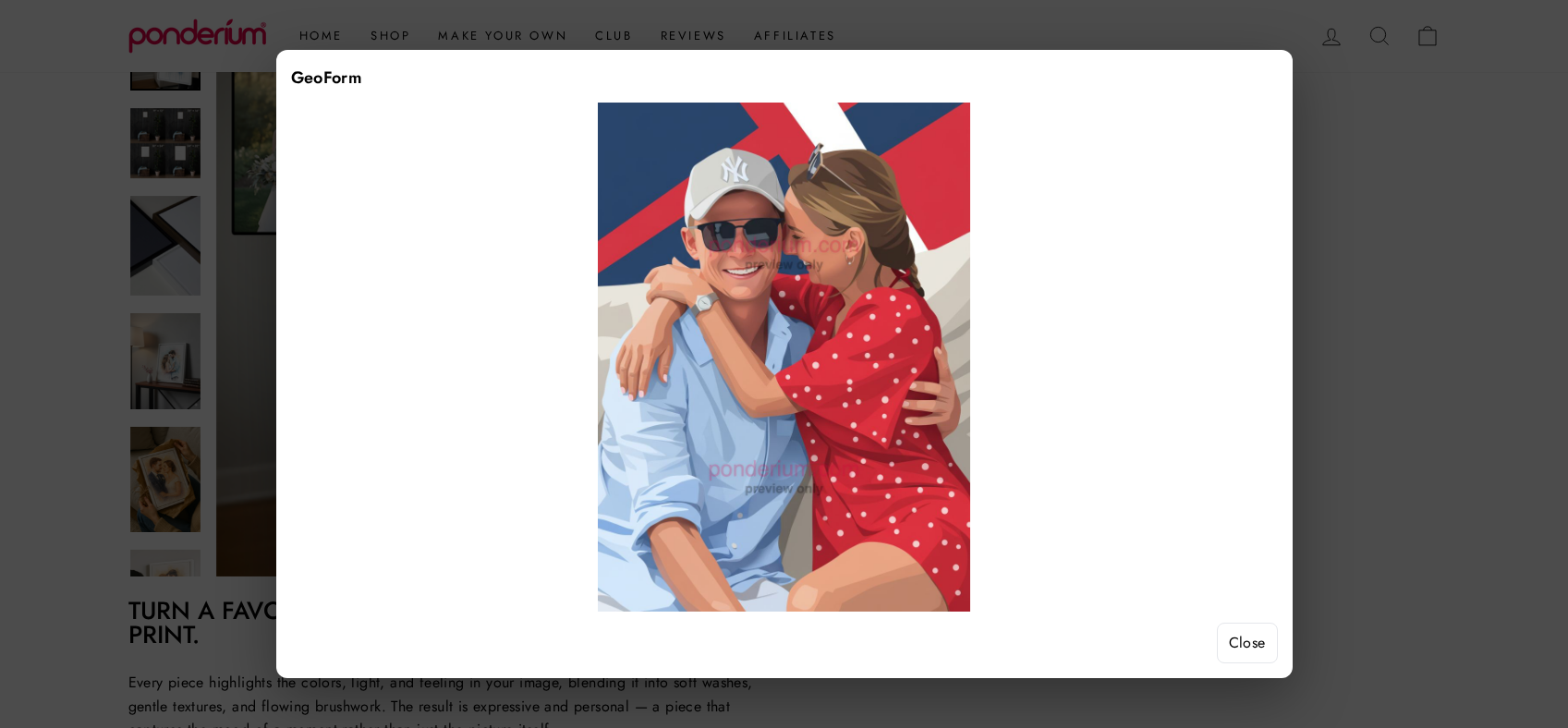
click at [1245, 629] on button "Close" at bounding box center [1247, 643] width 61 height 41
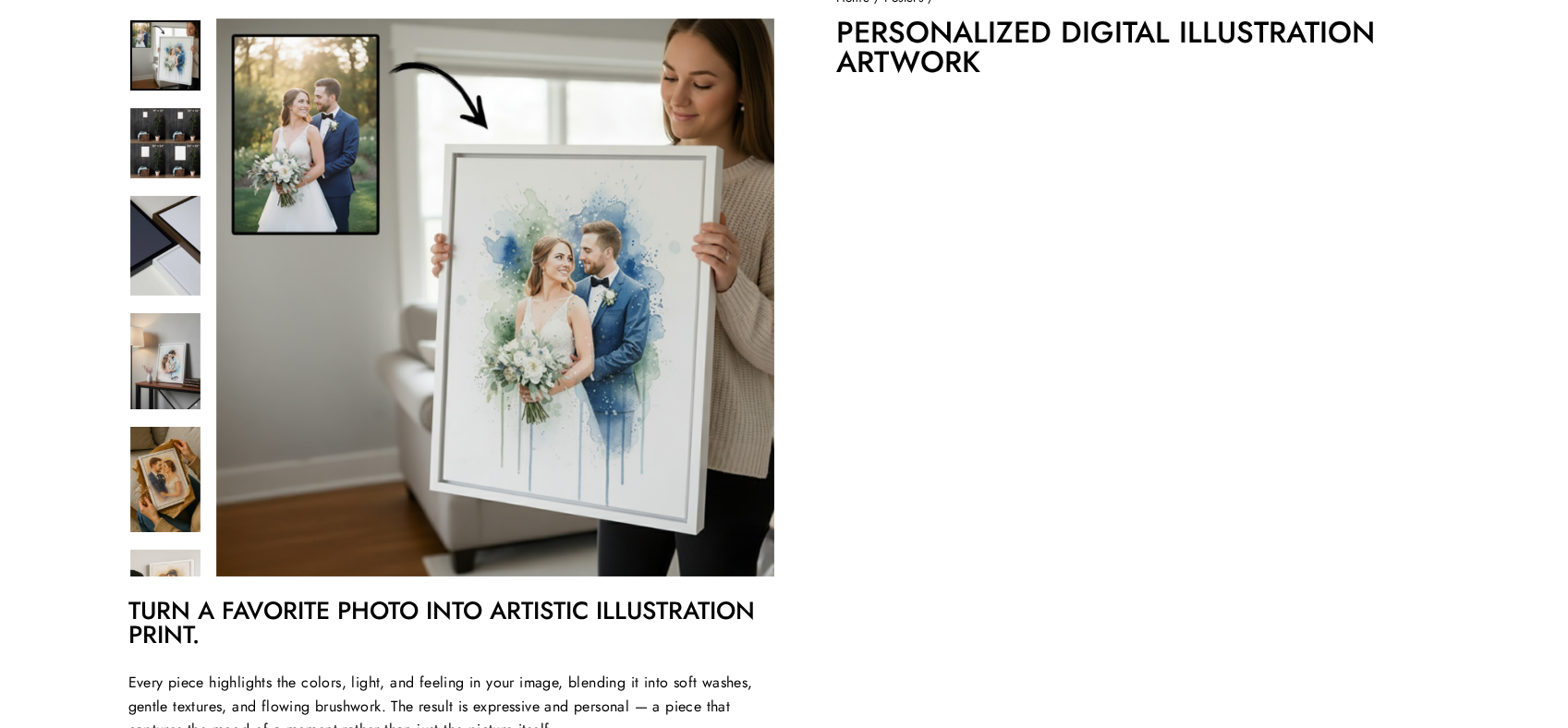
scroll to position [201, 0]
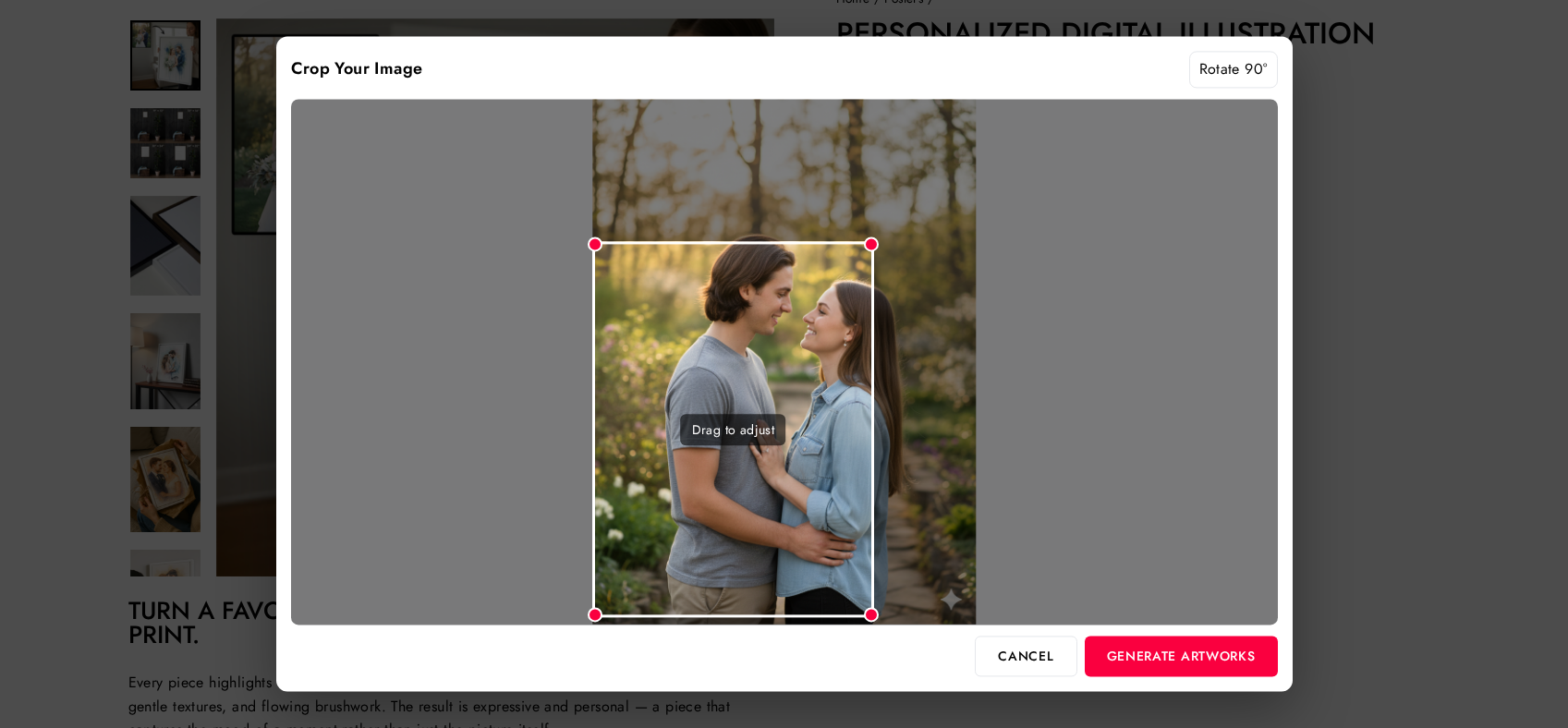
drag, startPoint x: 973, startPoint y: 108, endPoint x: 875, endPoint y: 310, distance: 224.5
click at [875, 310] on div "Drag to adjust" at bounding box center [784, 362] width 987 height 525
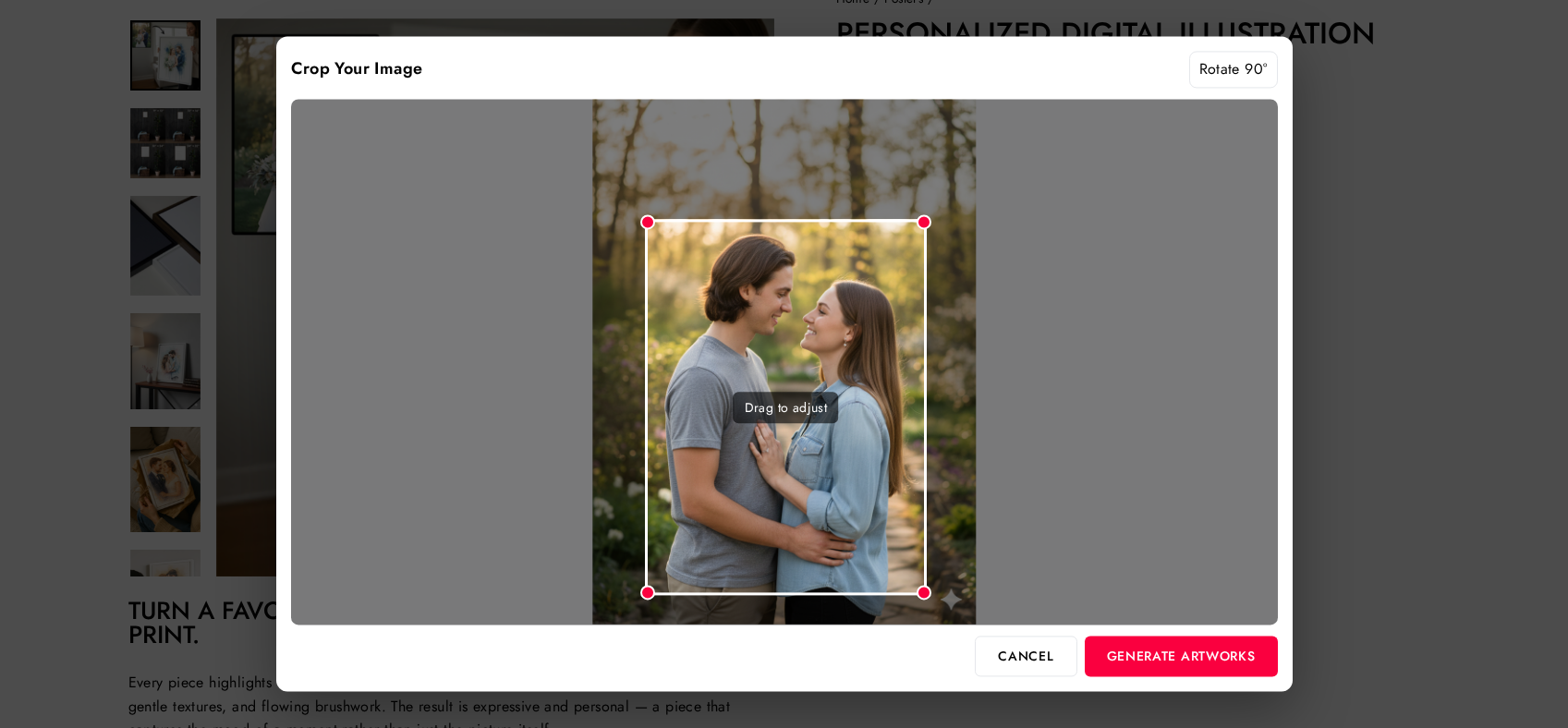
drag, startPoint x: 801, startPoint y: 343, endPoint x: 854, endPoint y: 322, distance: 57.0
click at [854, 321] on div "Drag to adjust" at bounding box center [785, 408] width 282 height 376
click at [1183, 658] on button "Generate Artworks" at bounding box center [1181, 656] width 193 height 41
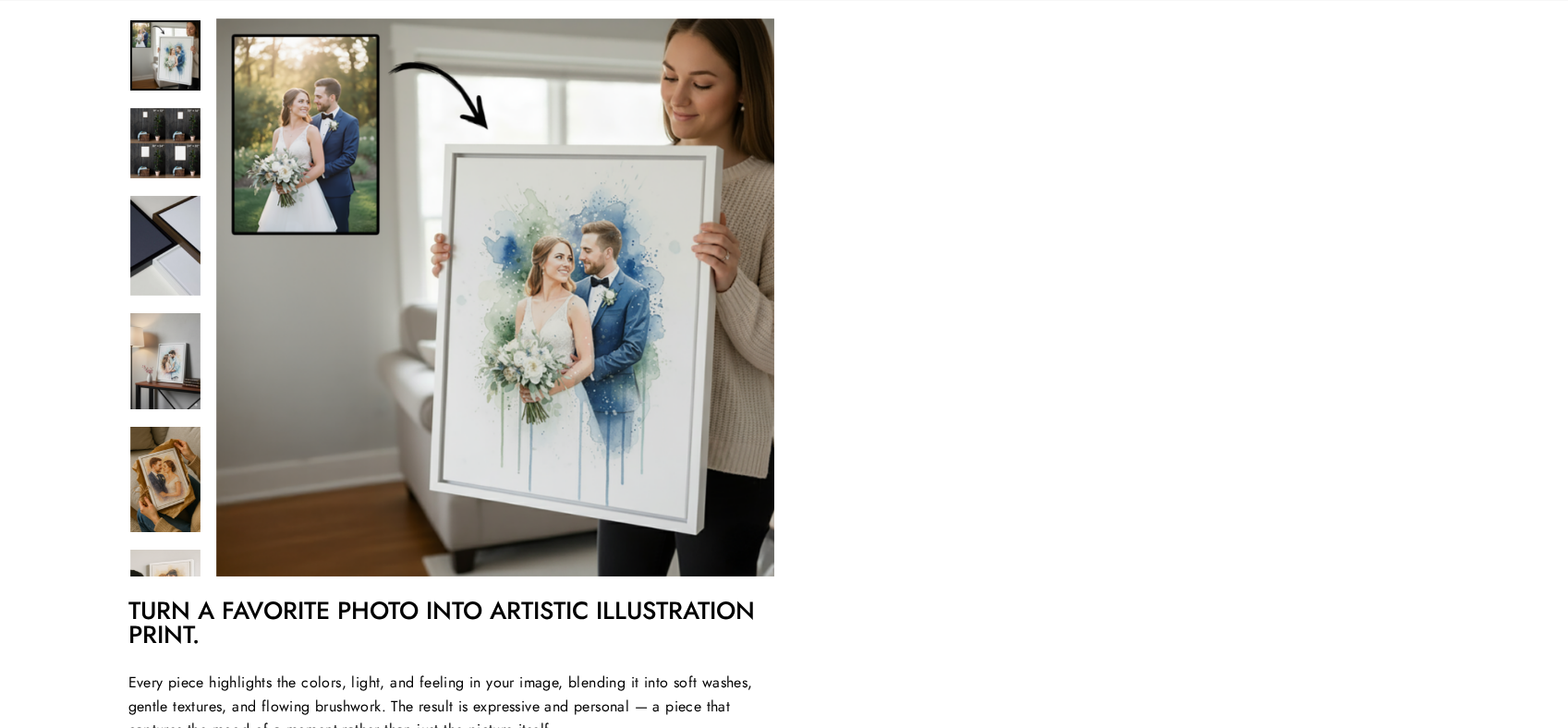
scroll to position [351, 0]
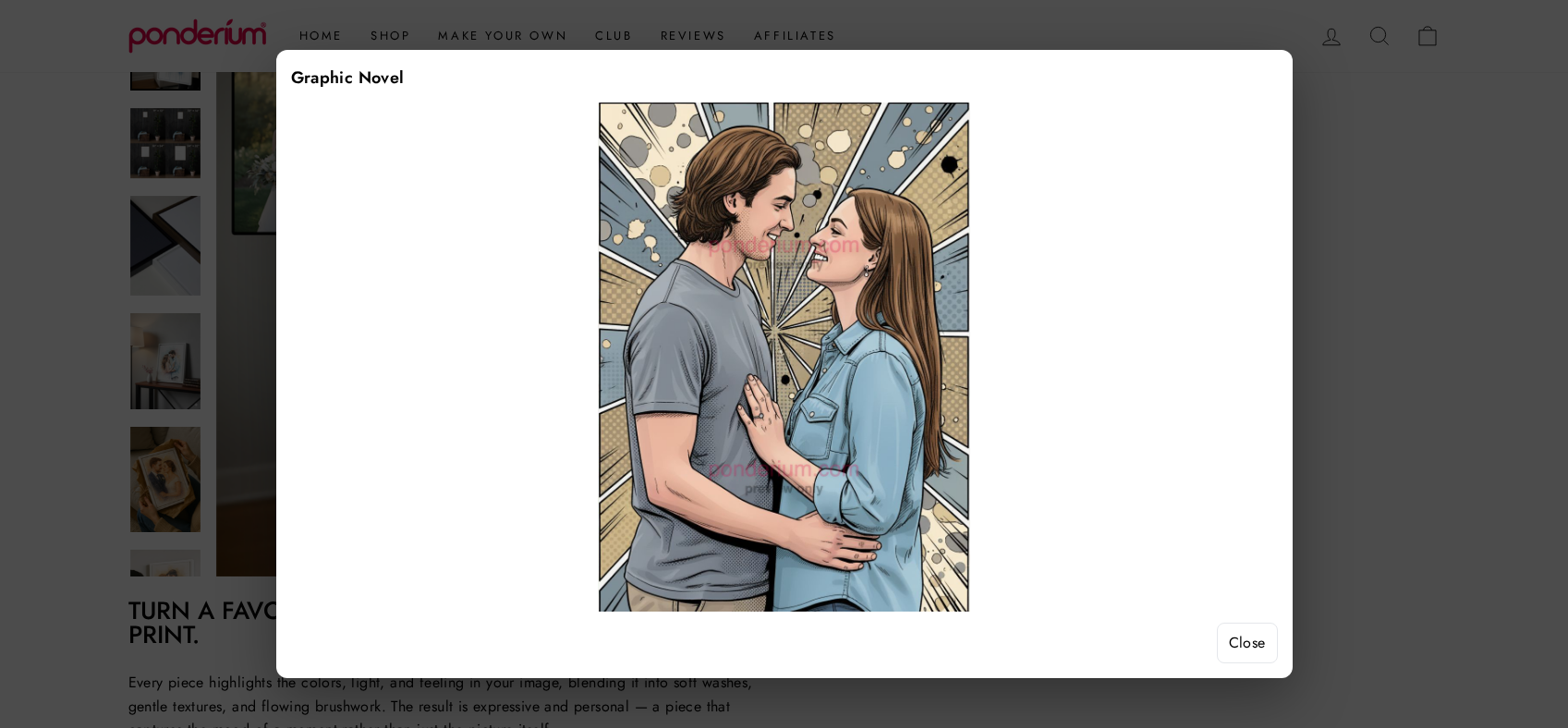
click at [1250, 648] on button "Close" at bounding box center [1247, 643] width 61 height 41
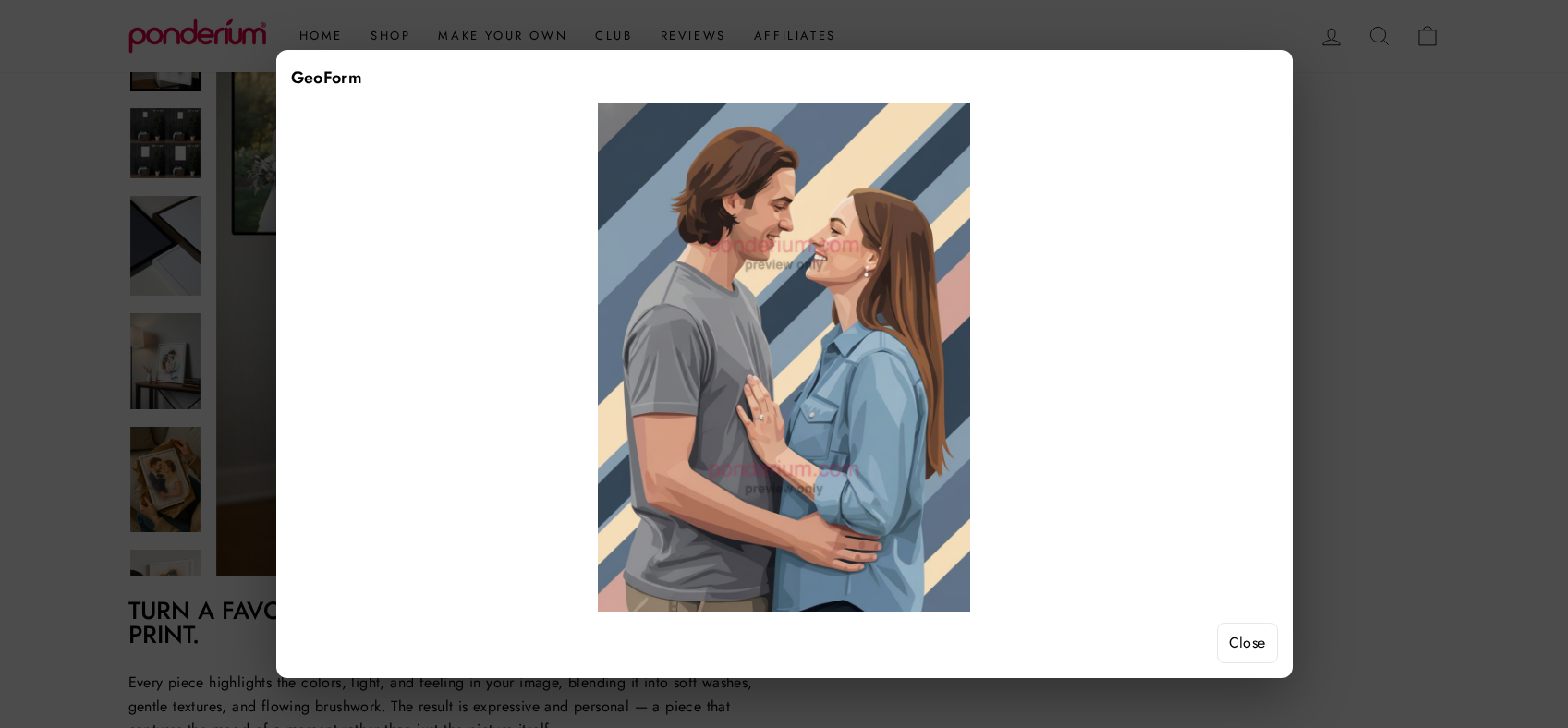
click at [1250, 649] on button "Close" at bounding box center [1247, 643] width 61 height 41
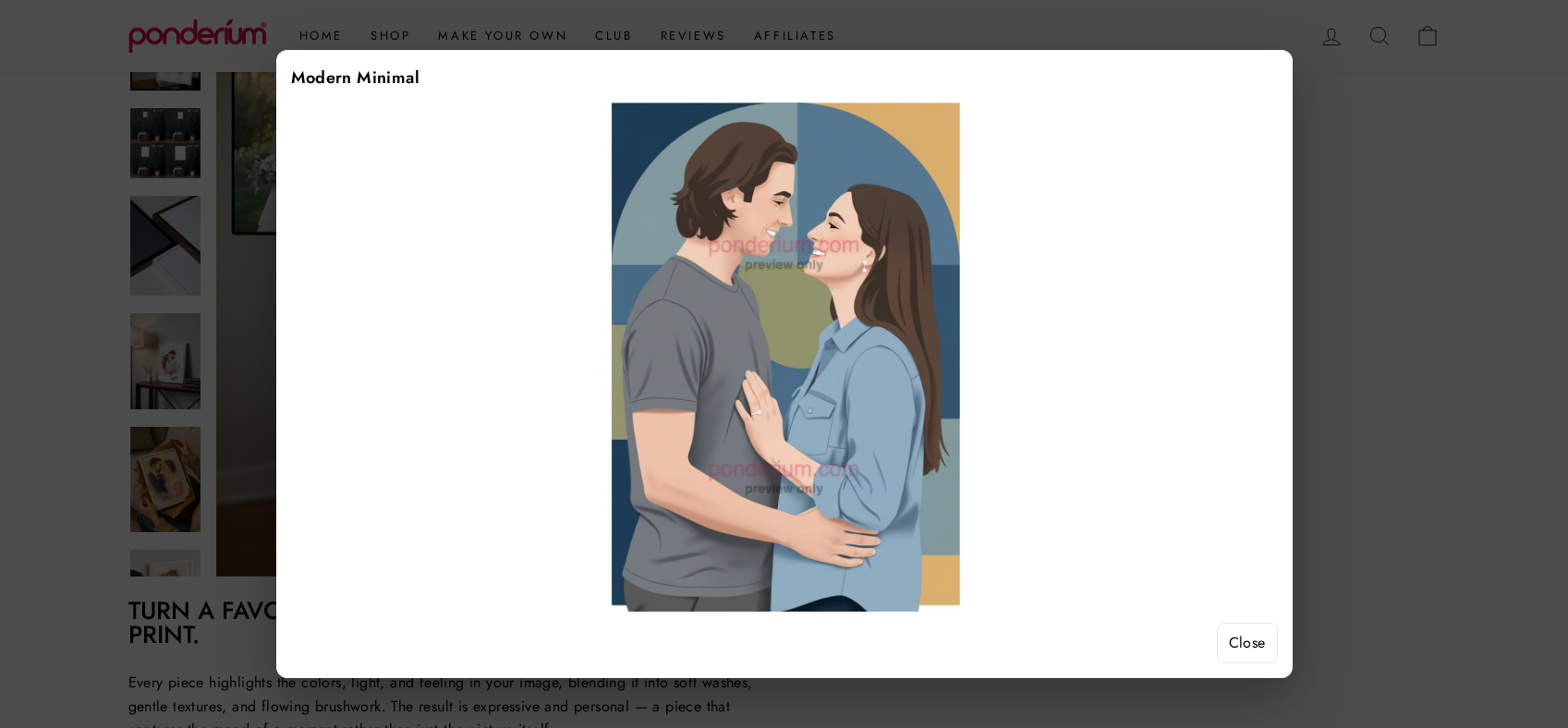
click at [1258, 646] on button "Close" at bounding box center [1247, 643] width 61 height 41
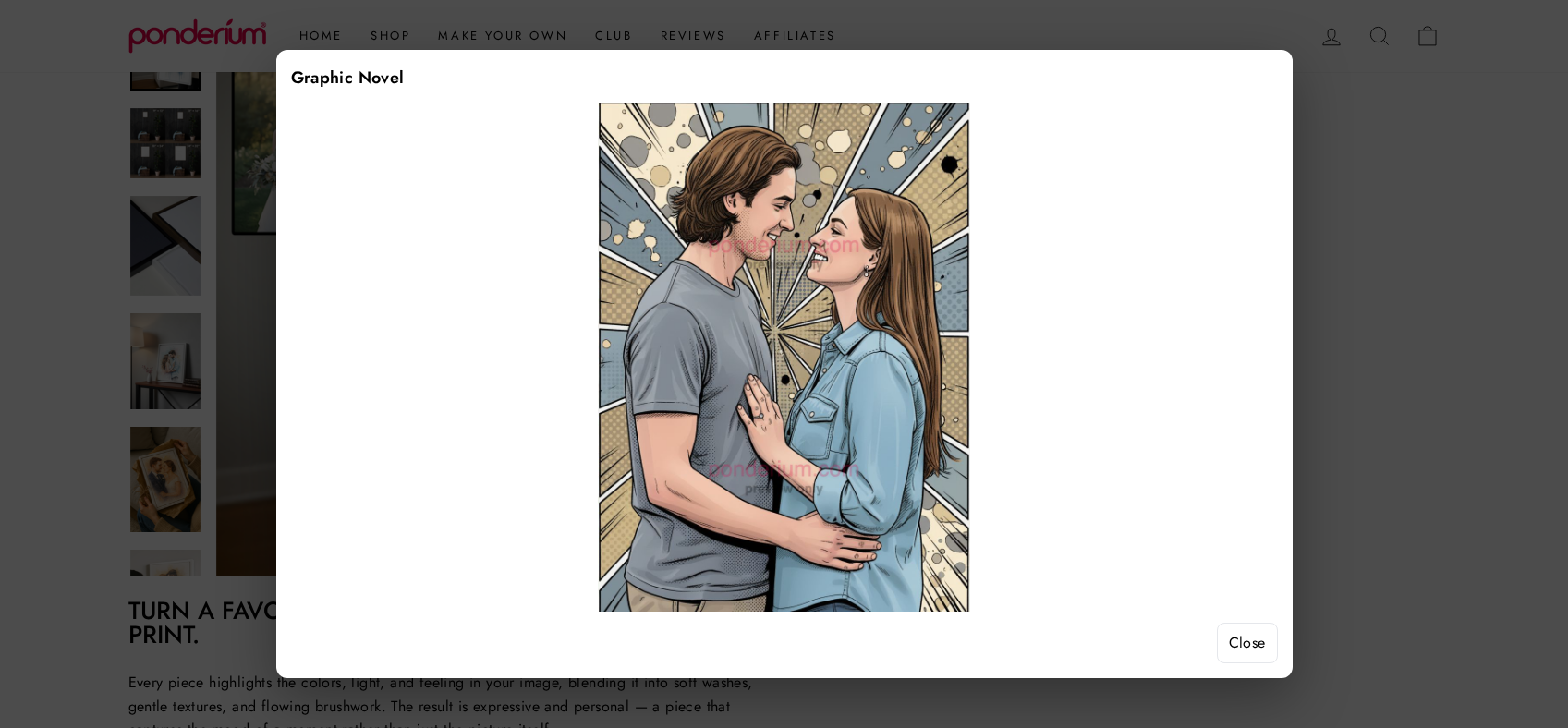
click at [1232, 619] on div "Graphic Novel Close" at bounding box center [784, 364] width 1016 height 628
click at [1236, 631] on button "Close" at bounding box center [1247, 643] width 61 height 41
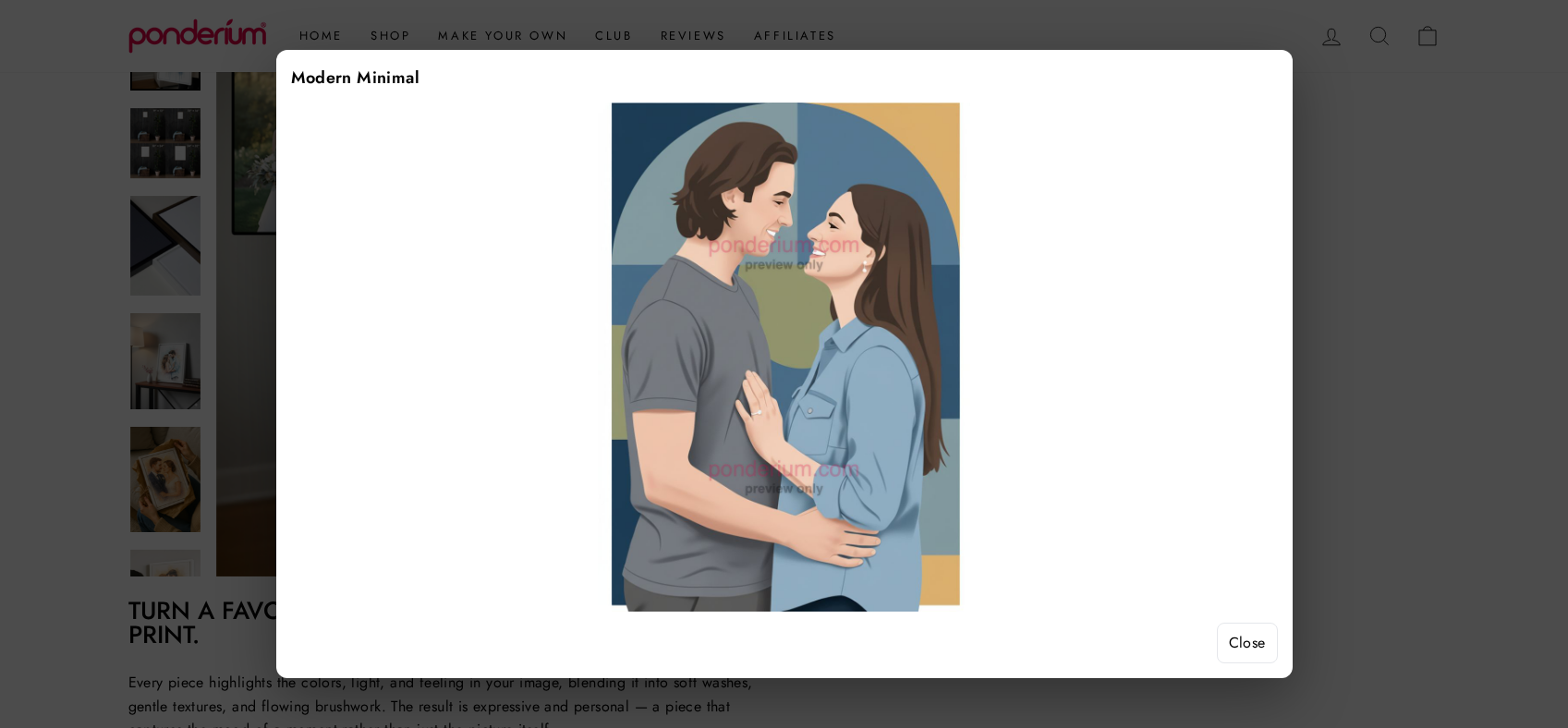
click at [1239, 636] on button "Close" at bounding box center [1247, 643] width 61 height 41
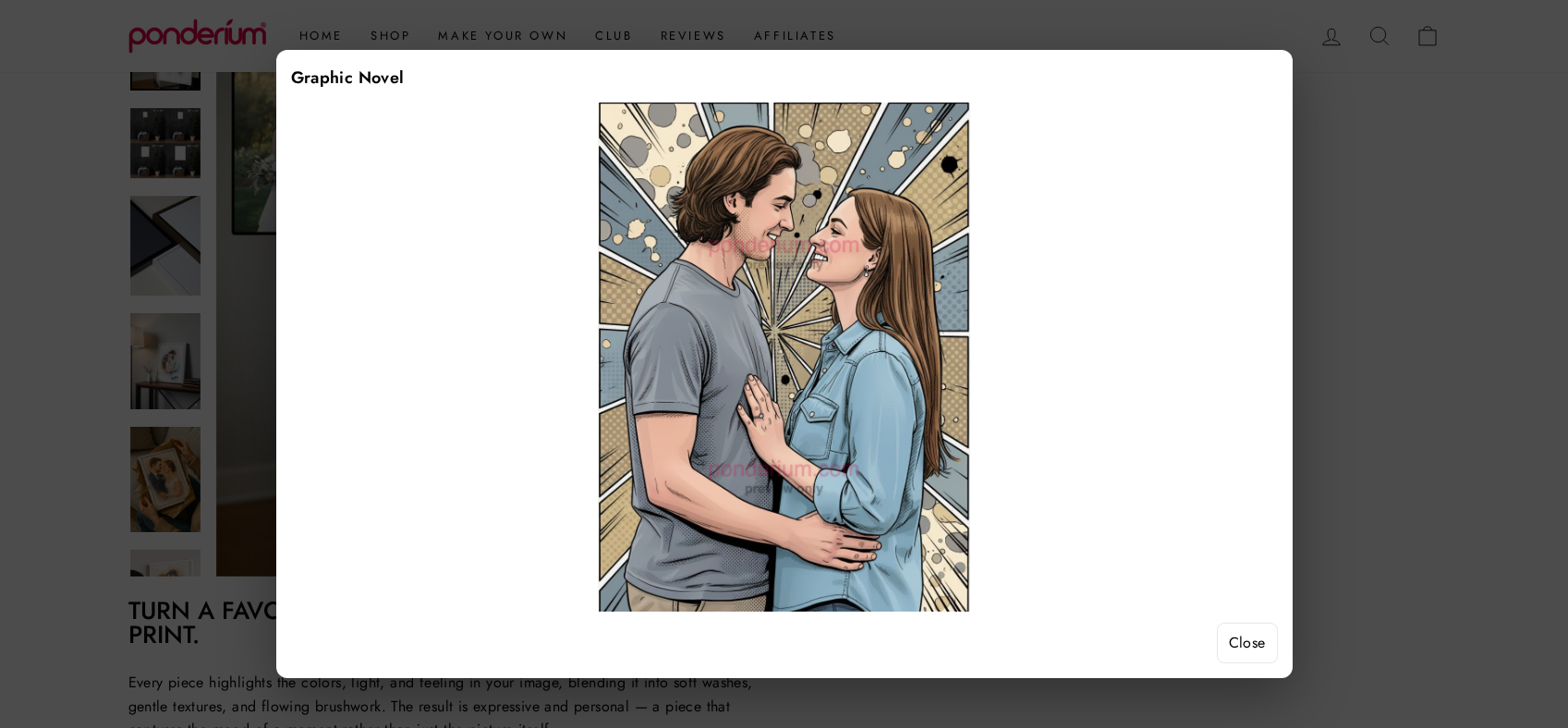
click at [1248, 649] on button "Close" at bounding box center [1247, 643] width 61 height 41
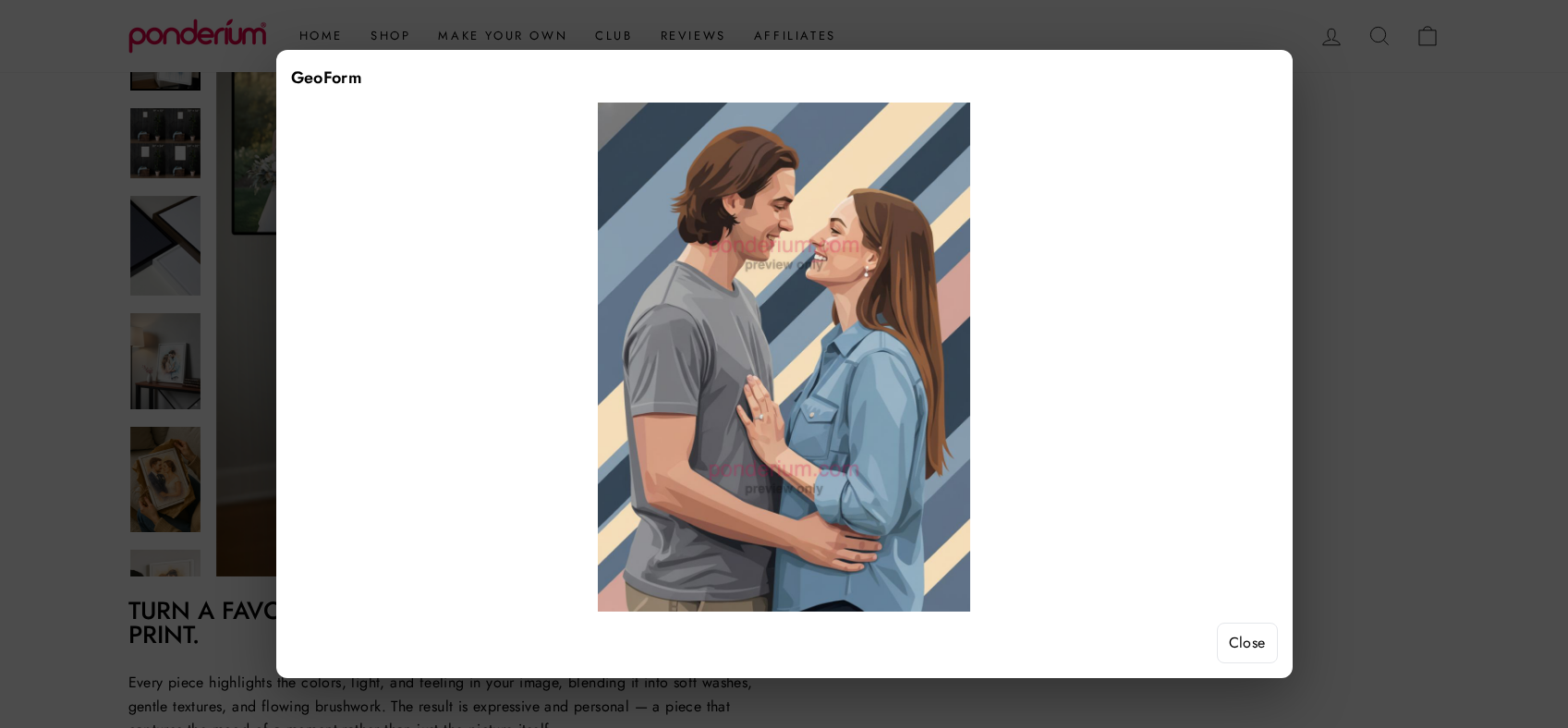
click at [1260, 649] on button "Close" at bounding box center [1247, 643] width 61 height 41
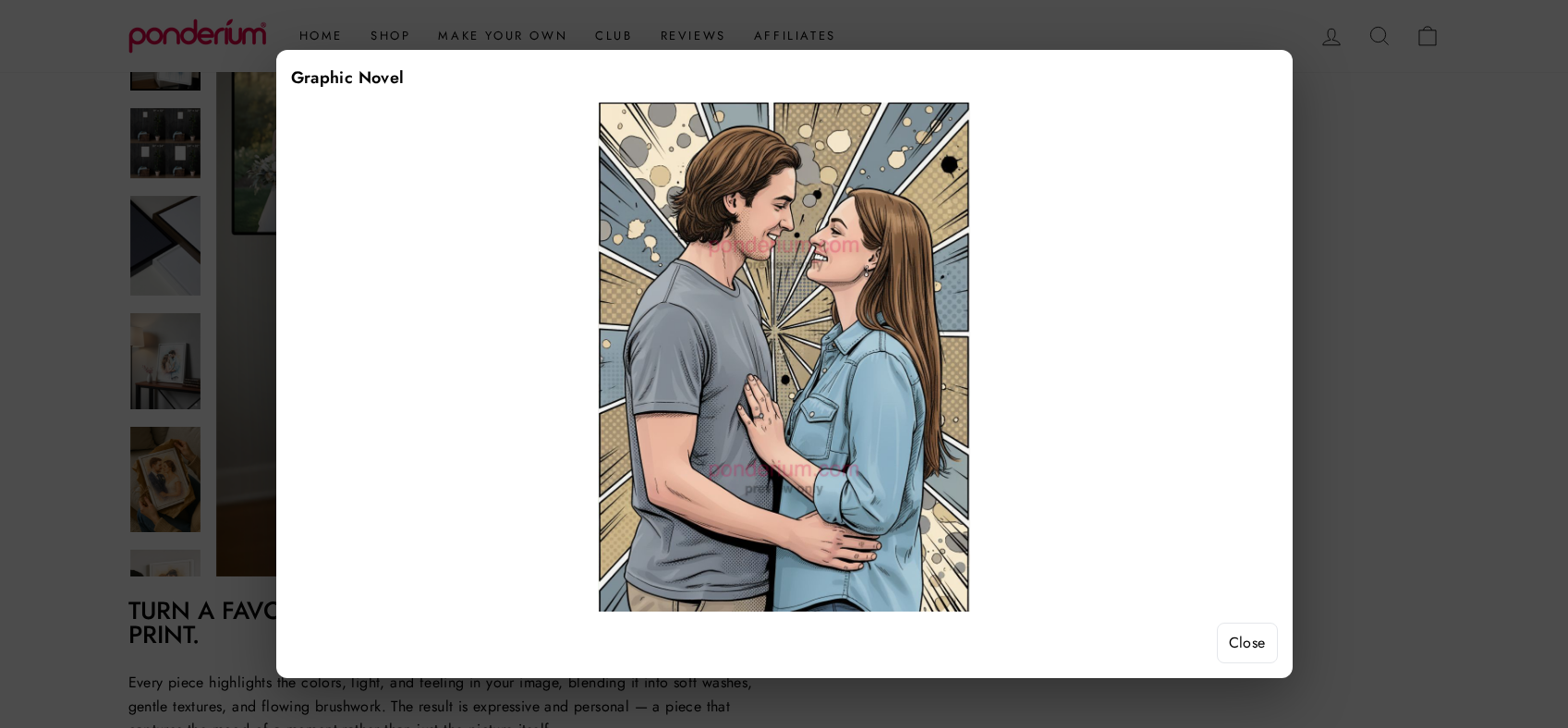
click at [1248, 649] on button "Close" at bounding box center [1247, 643] width 61 height 41
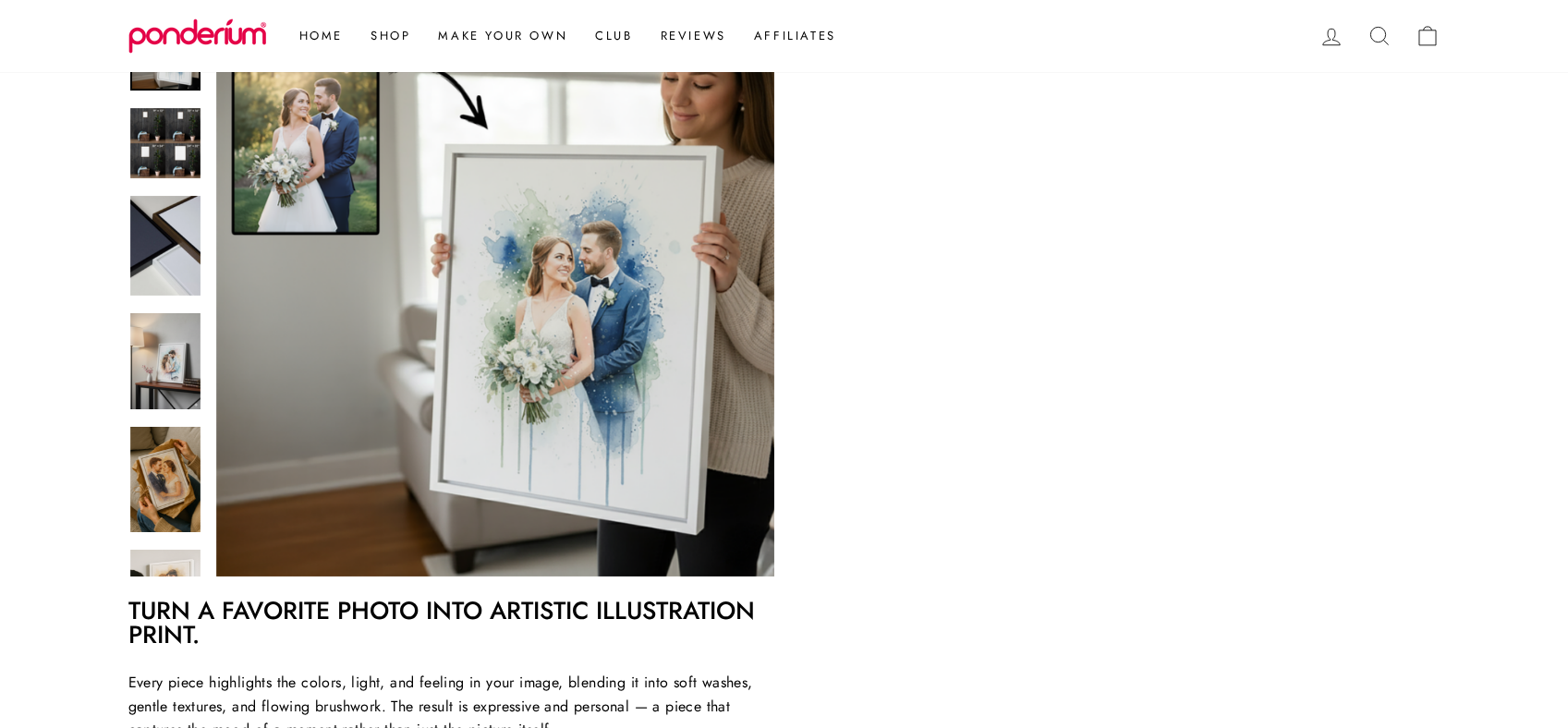
scroll to position [280, 0]
